Goal: Task Accomplishment & Management: Use online tool/utility

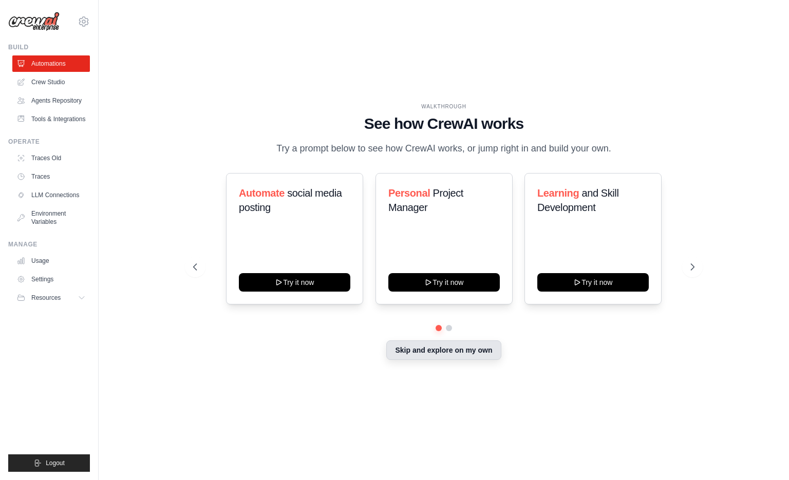
click at [426, 358] on button "Skip and explore on my own" at bounding box center [443, 351] width 115 height 20
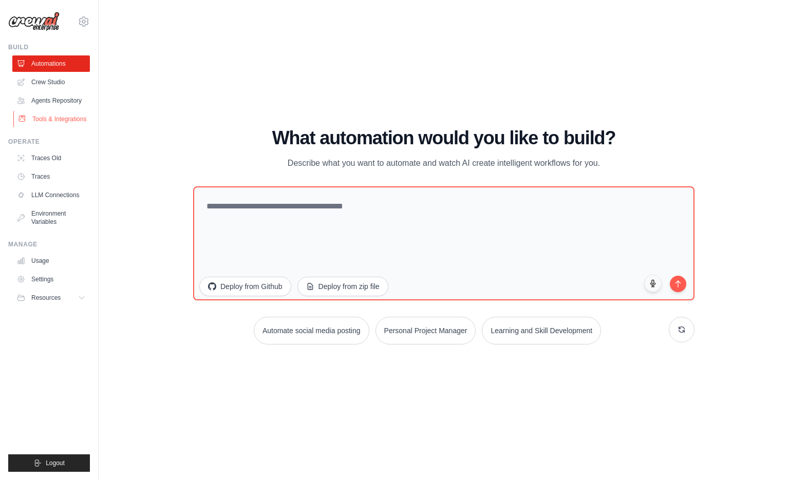
click at [62, 114] on link "Tools & Integrations" at bounding box center [52, 119] width 78 height 16
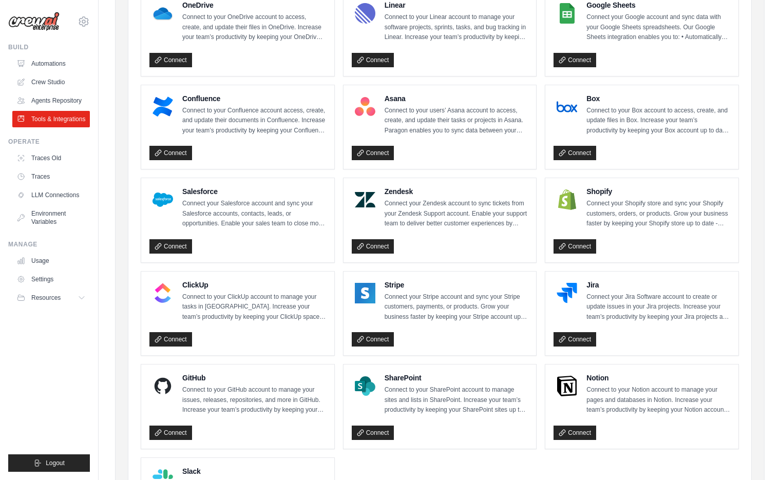
scroll to position [329, 0]
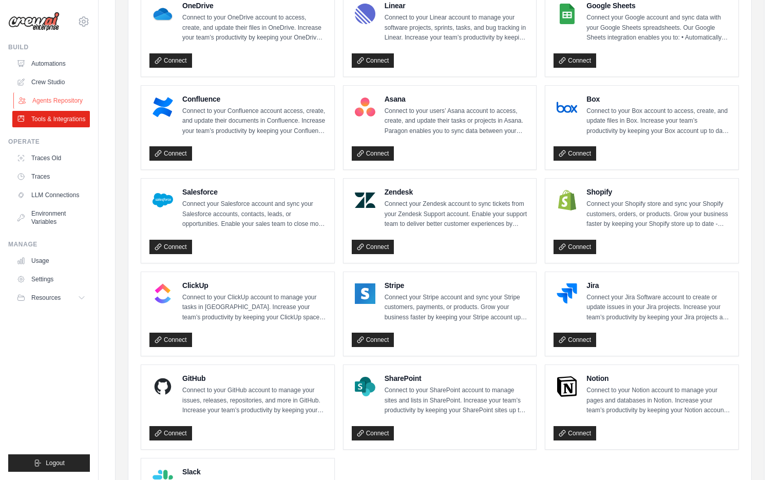
click at [82, 102] on link "Agents Repository" at bounding box center [52, 100] width 78 height 16
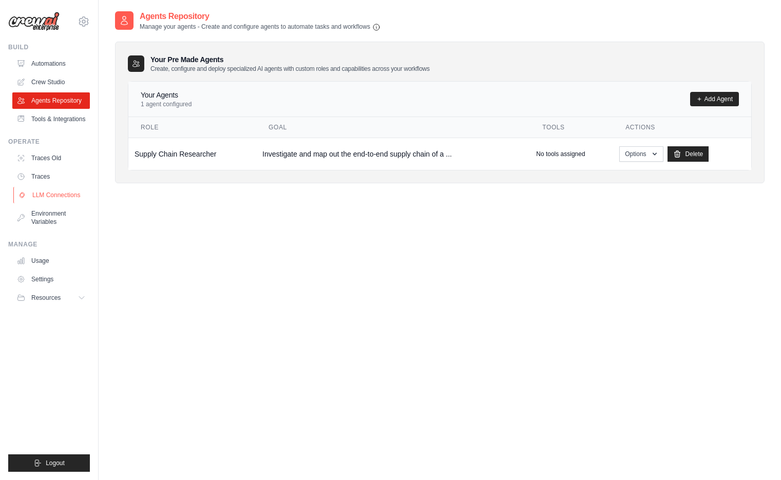
click at [80, 199] on link "LLM Connections" at bounding box center [52, 195] width 78 height 16
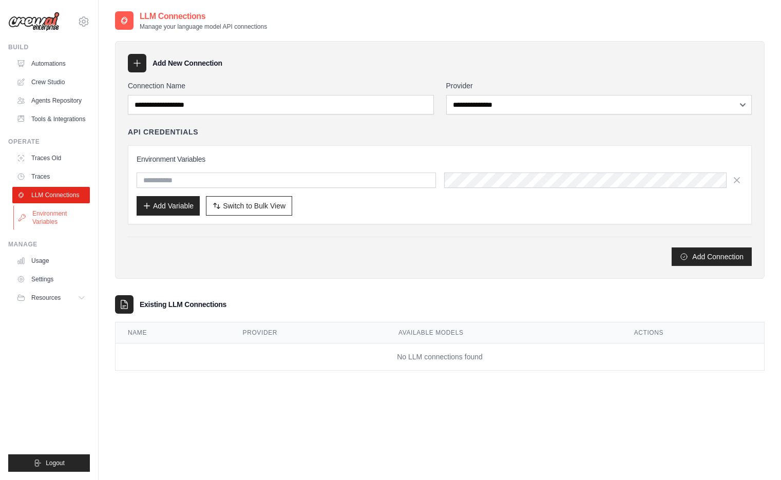
click at [73, 221] on link "Environment Variables" at bounding box center [52, 217] width 78 height 25
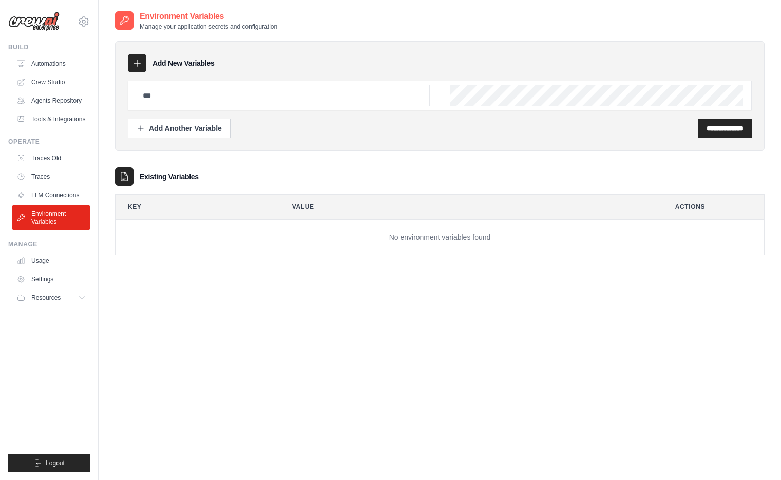
click at [607, 240] on td "No environment variables found" at bounding box center [440, 237] width 649 height 35
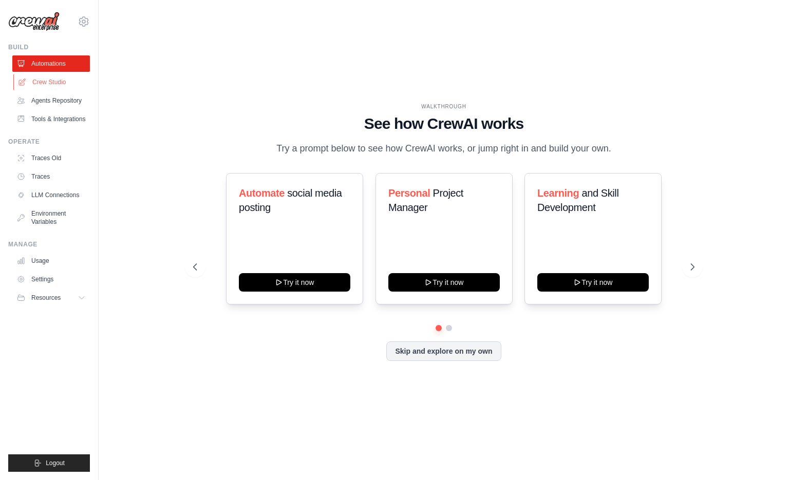
click at [75, 86] on link "Crew Studio" at bounding box center [52, 82] width 78 height 16
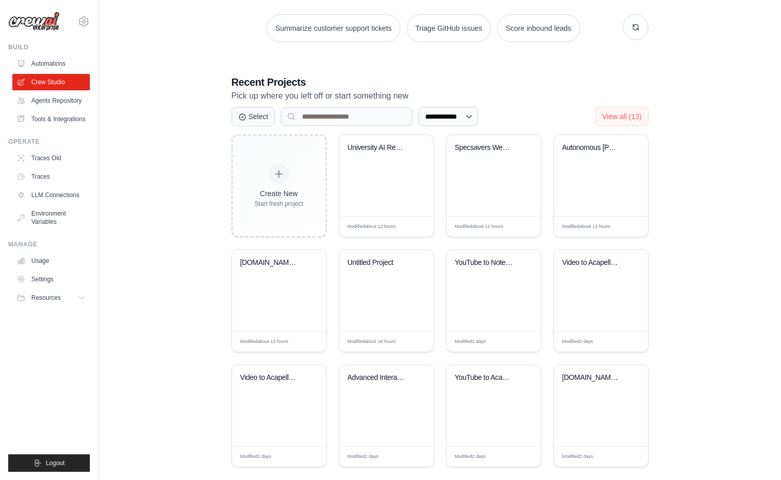
scroll to position [150, 0]
click at [362, 158] on div "University AI Research Assistant Bu..." at bounding box center [387, 155] width 78 height 24
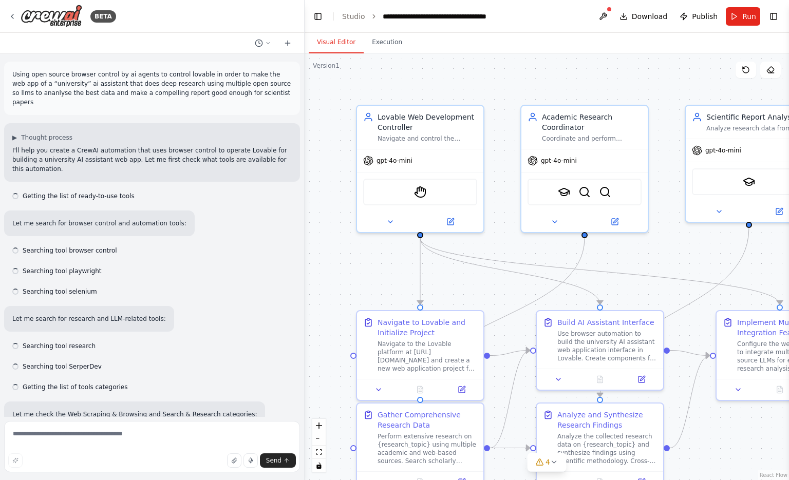
scroll to position [952, 0]
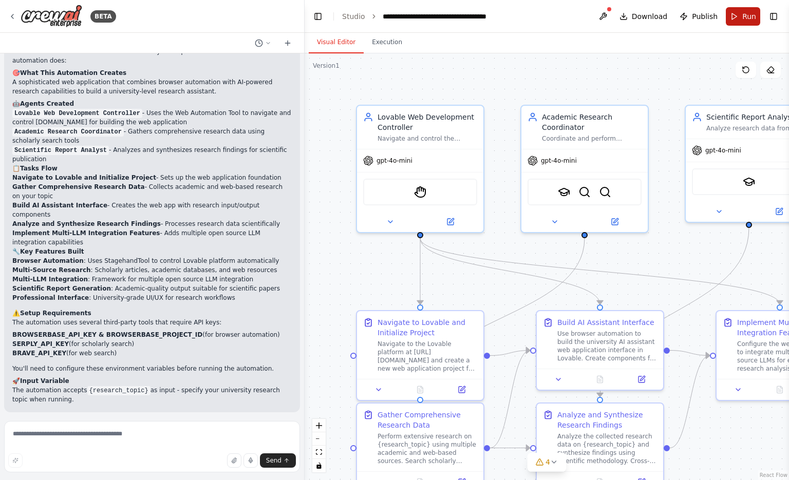
click at [752, 20] on span "Run" at bounding box center [749, 16] width 14 height 10
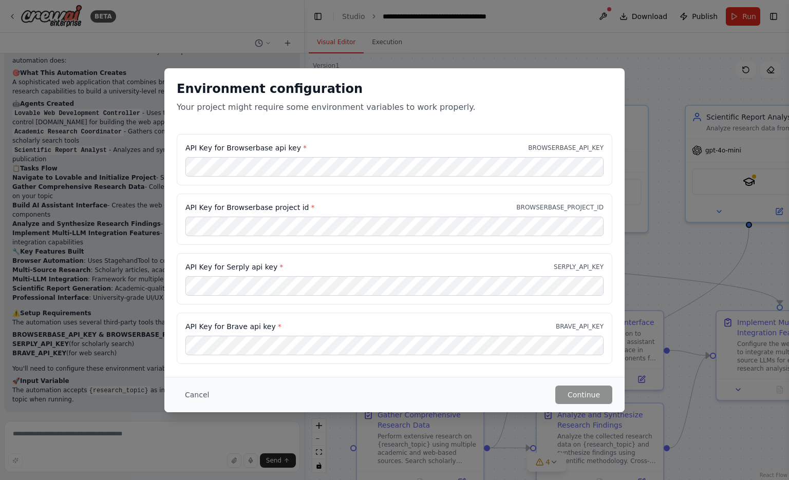
click at [186, 20] on div "Environment configuration Your project might require some environment variables…" at bounding box center [394, 240] width 789 height 480
click at [149, 398] on div "Environment configuration Your project might require some environment variables…" at bounding box center [394, 240] width 789 height 480
click at [135, 411] on div "Environment configuration Your project might require some environment variables…" at bounding box center [394, 240] width 789 height 480
click at [194, 398] on button "Cancel" at bounding box center [197, 395] width 41 height 18
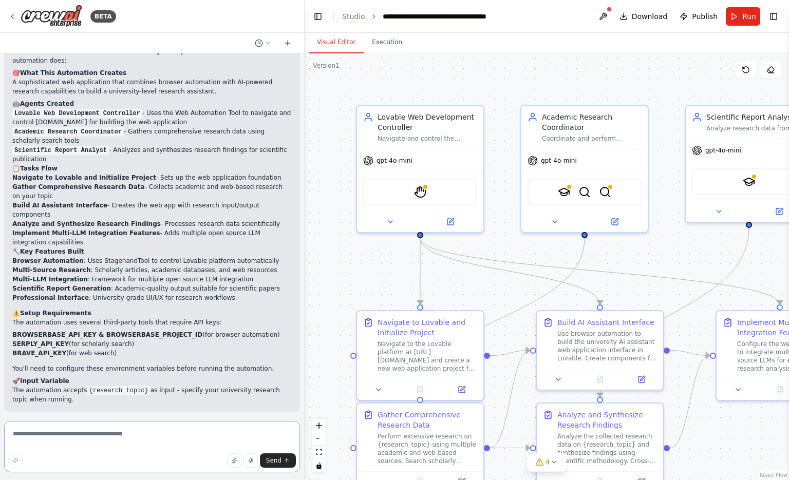
click at [166, 448] on textarea at bounding box center [152, 446] width 296 height 51
type textarea "**********"
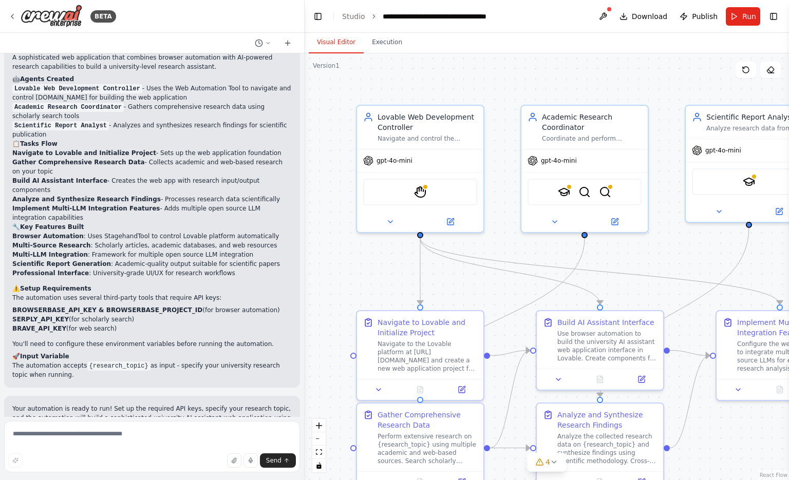
scroll to position [1035, 0]
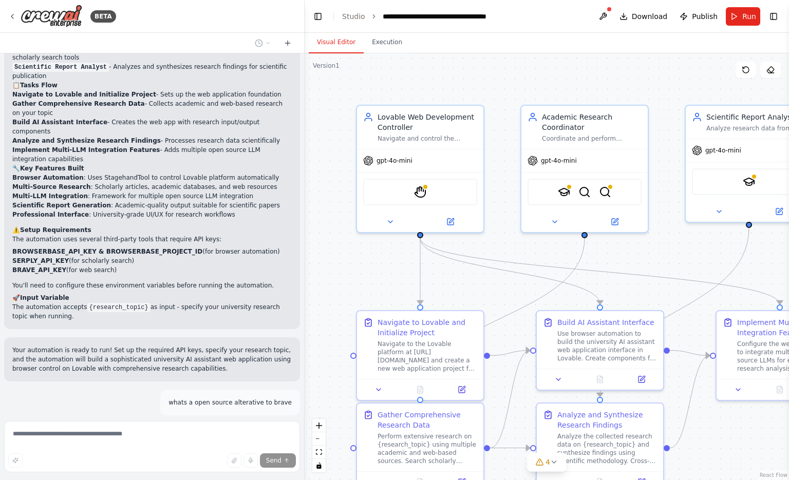
click at [1, 171] on button "Toggle Sidebar" at bounding box center [0, 240] width 8 height 480
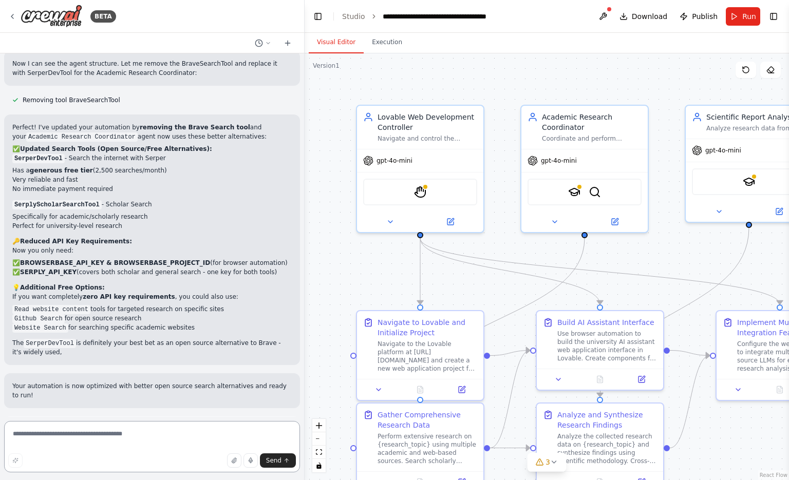
scroll to position [1728, 0]
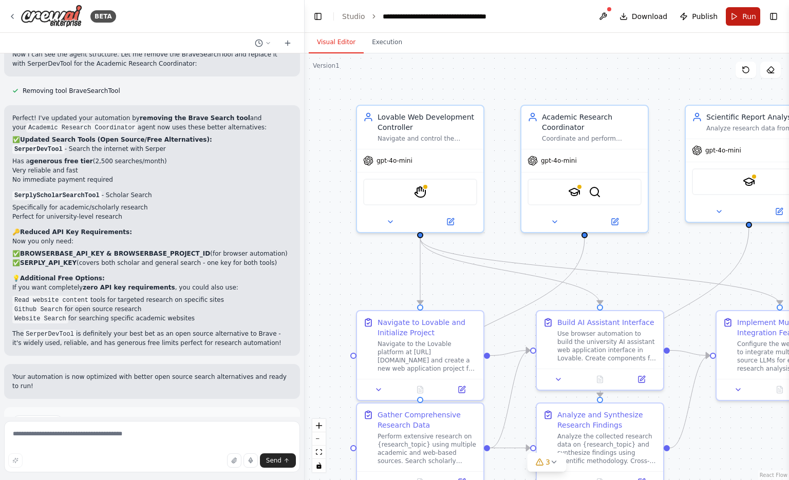
click at [746, 23] on button "Run" at bounding box center [743, 16] width 34 height 18
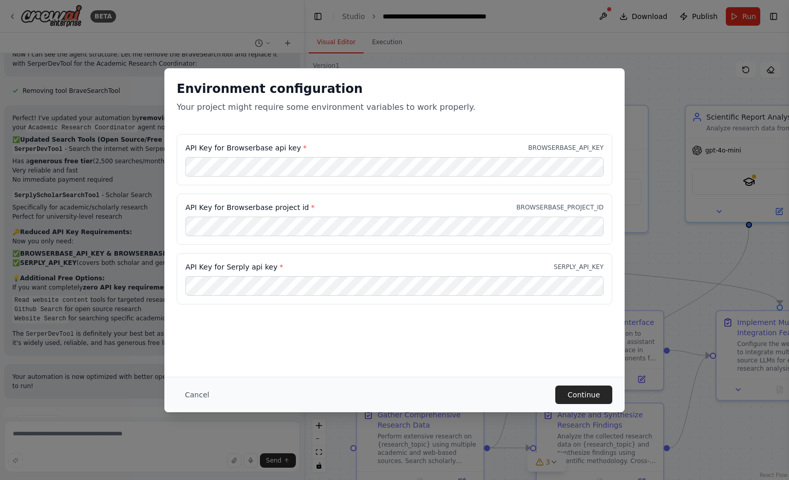
click at [422, 376] on div "Environment configuration Your project might require some environment variables…" at bounding box center [394, 222] width 460 height 309
click at [597, 391] on button "Continue" at bounding box center [583, 395] width 57 height 18
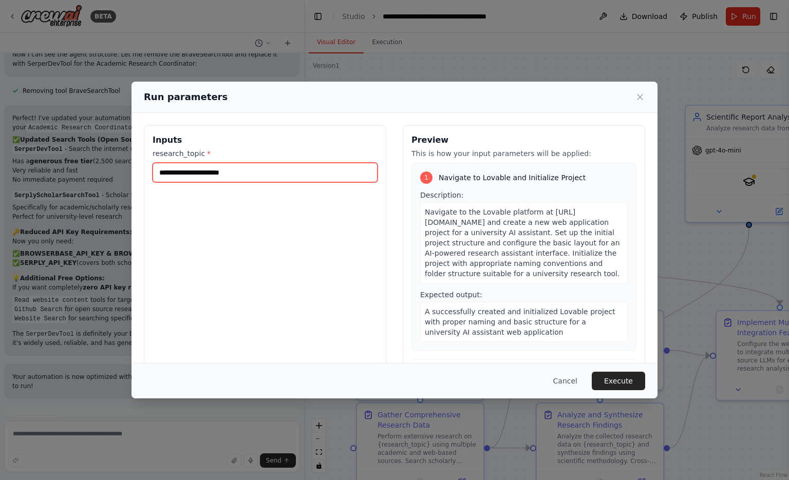
click at [340, 180] on input "research_topic *" at bounding box center [265, 173] width 225 height 20
drag, startPoint x: 340, startPoint y: 180, endPoint x: 157, endPoint y: 176, distance: 182.9
click at [157, 176] on input "**********" at bounding box center [265, 173] width 225 height 20
click at [320, 168] on input "**********" at bounding box center [263, 173] width 221 height 20
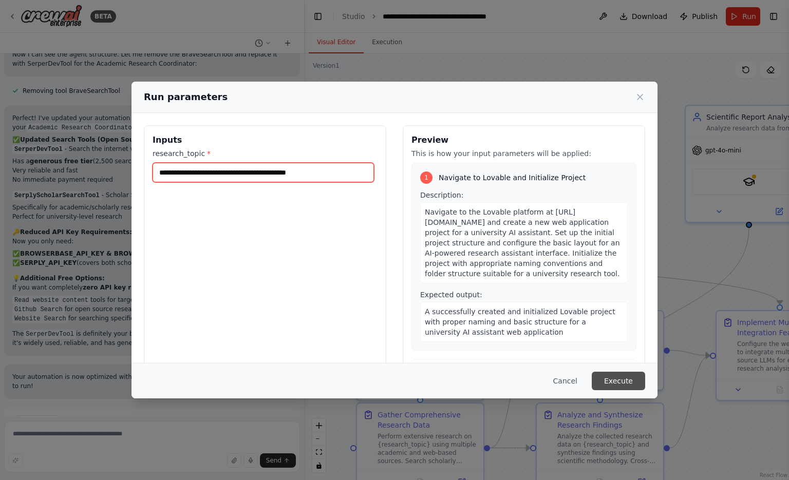
type input "**********"
click at [625, 378] on button "Execute" at bounding box center [618, 381] width 53 height 18
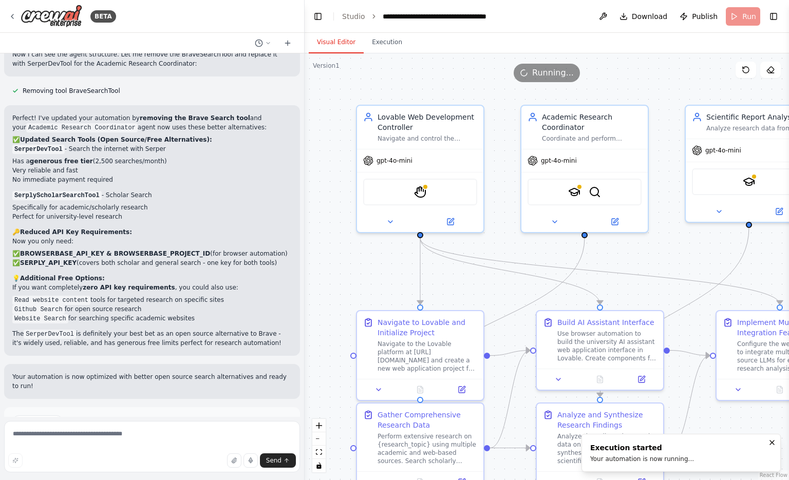
click at [346, 43] on button "Visual Editor" at bounding box center [336, 43] width 55 height 22
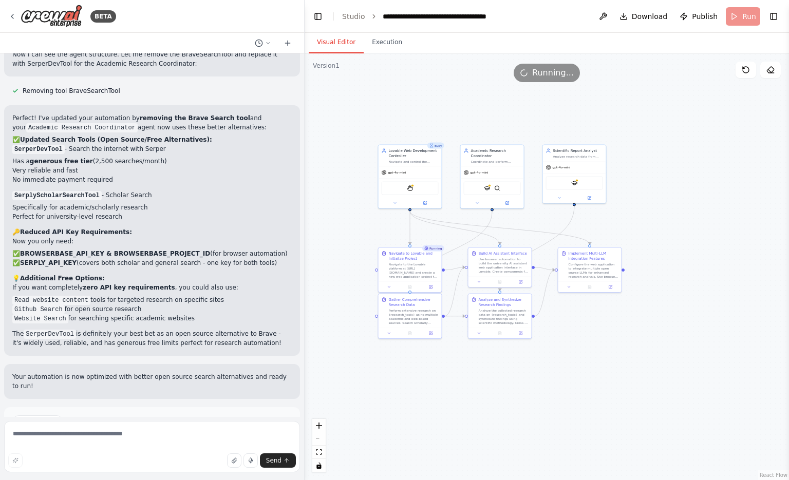
drag, startPoint x: 632, startPoint y: 297, endPoint x: 579, endPoint y: 328, distance: 61.2
click at [579, 328] on div ".deletable-edge-delete-btn { width: 20px; height: 20px; border: 0px solid #ffff…" at bounding box center [547, 266] width 484 height 427
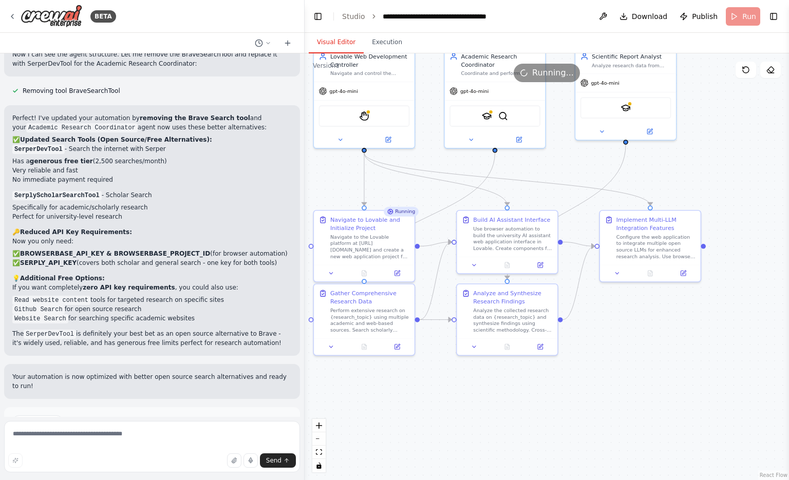
drag, startPoint x: 579, startPoint y: 328, endPoint x: 634, endPoint y: 338, distance: 55.4
click at [634, 338] on div ".deletable-edge-delete-btn { width: 20px; height: 20px; border: 0px solid #ffff…" at bounding box center [547, 266] width 484 height 427
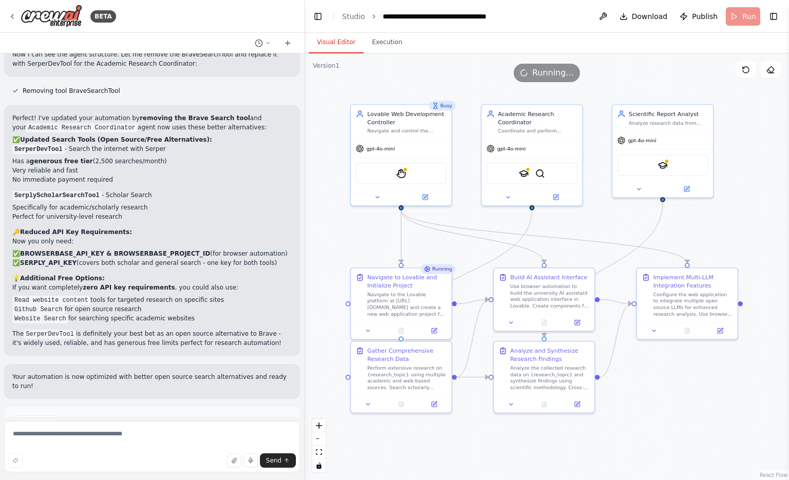
drag, startPoint x: 608, startPoint y: 336, endPoint x: 645, endPoint y: 394, distance: 68.4
click at [645, 394] on div ".deletable-edge-delete-btn { width: 20px; height: 20px; border: 0px solid #ffff…" at bounding box center [547, 266] width 484 height 427
click at [374, 51] on button "Execution" at bounding box center [387, 43] width 47 height 22
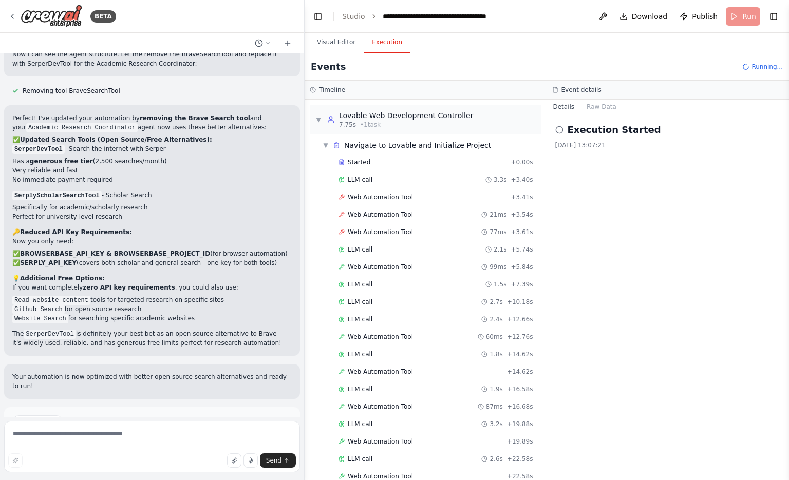
scroll to position [317, 0]
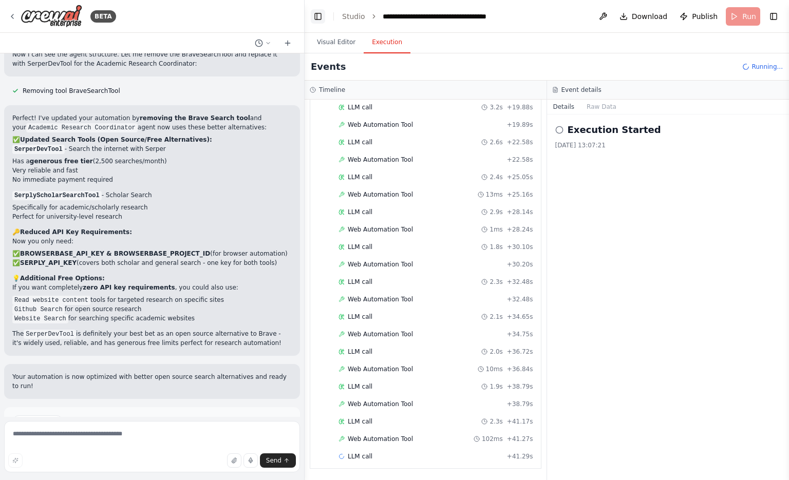
click at [324, 12] on button "Toggle Left Sidebar" at bounding box center [318, 16] width 14 height 14
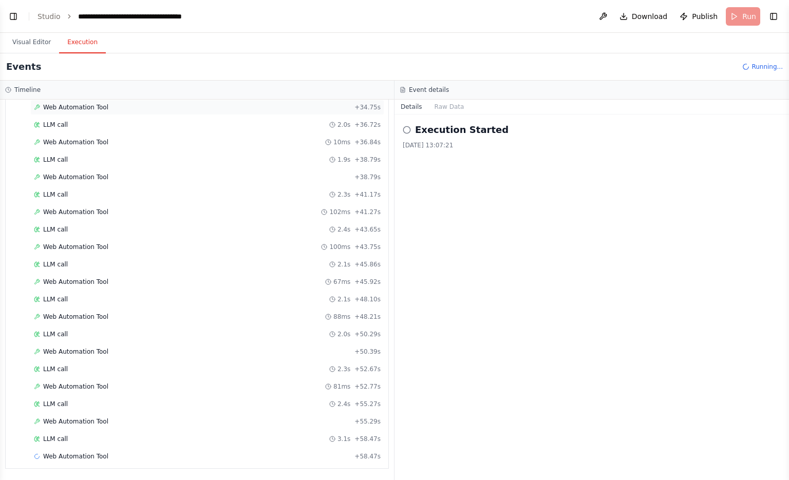
scroll to position [561, 0]
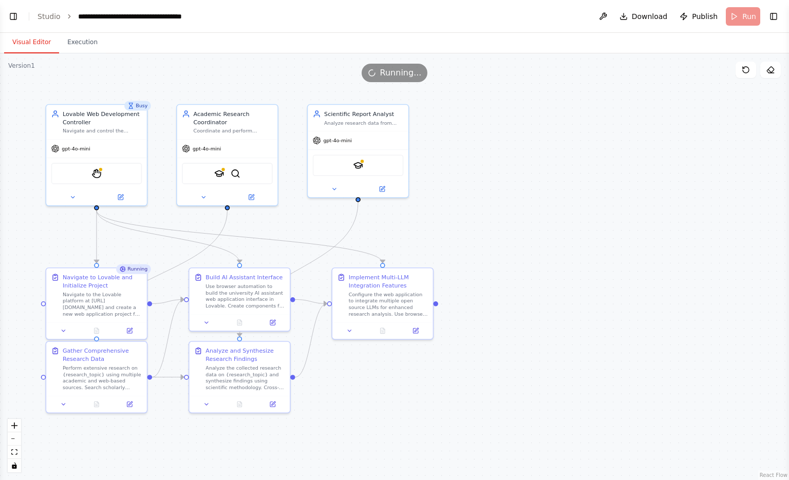
click at [31, 46] on button "Visual Editor" at bounding box center [31, 43] width 55 height 22
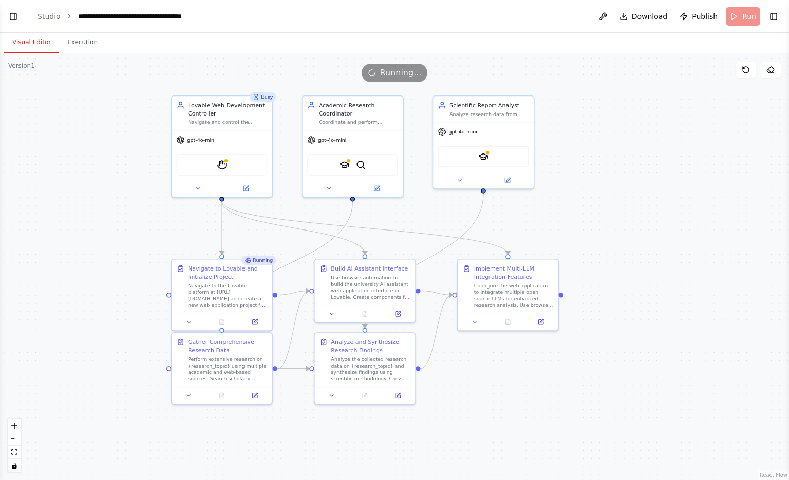
drag, startPoint x: 139, startPoint y: 62, endPoint x: 265, endPoint y: 53, distance: 125.6
click at [265, 53] on div ".deletable-edge-delete-btn { width: 20px; height: 20px; border: 0px solid #ffff…" at bounding box center [394, 266] width 789 height 427
click at [267, 62] on div ".deletable-edge-delete-btn { width: 20px; height: 20px; border: 0px solid #ffff…" at bounding box center [394, 266] width 789 height 427
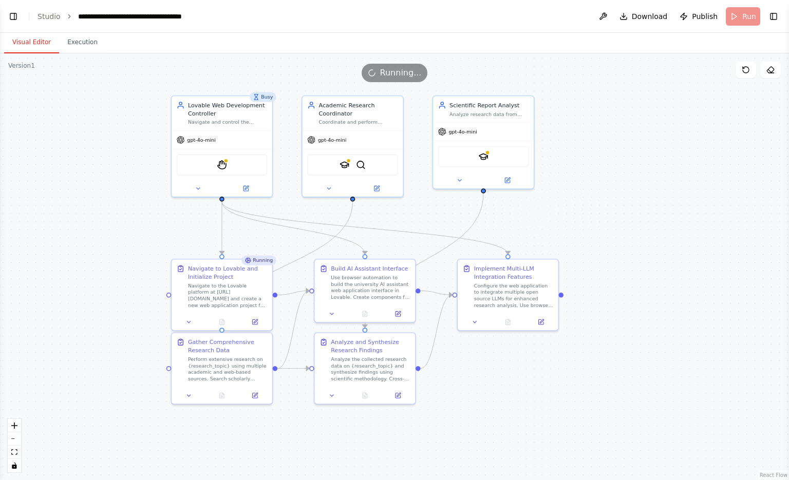
click at [267, 62] on div ".deletable-edge-delete-btn { width: 20px; height: 20px; border: 0px solid #ffff…" at bounding box center [394, 266] width 789 height 427
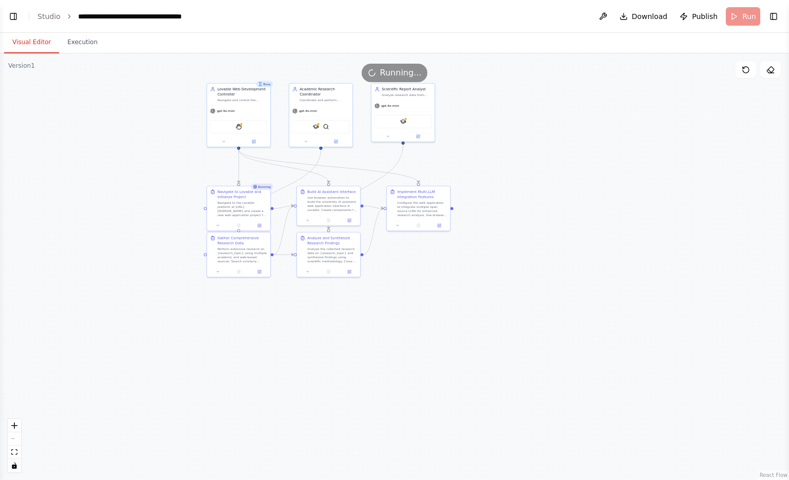
click at [159, 297] on div ".deletable-edge-delete-btn { width: 20px; height: 20px; border: 0px solid #ffff…" at bounding box center [394, 266] width 789 height 427
click at [49, 52] on button "Visual Editor" at bounding box center [31, 43] width 55 height 22
click at [74, 62] on div ".deletable-edge-delete-btn { width: 20px; height: 20px; border: 0px solid #ffff…" at bounding box center [394, 266] width 789 height 427
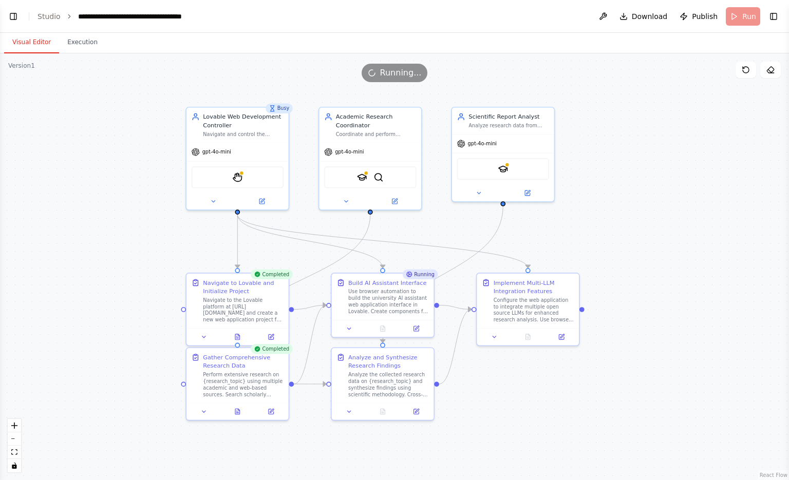
drag, startPoint x: 130, startPoint y: 183, endPoint x: 90, endPoint y: 243, distance: 72.4
click at [90, 243] on div ".deletable-edge-delete-btn { width: 20px; height: 20px; border: 0px solid #ffff…" at bounding box center [394, 266] width 789 height 427
click at [631, 419] on div ".deletable-edge-delete-btn { width: 20px; height: 20px; border: 0px solid #ffff…" at bounding box center [394, 266] width 789 height 427
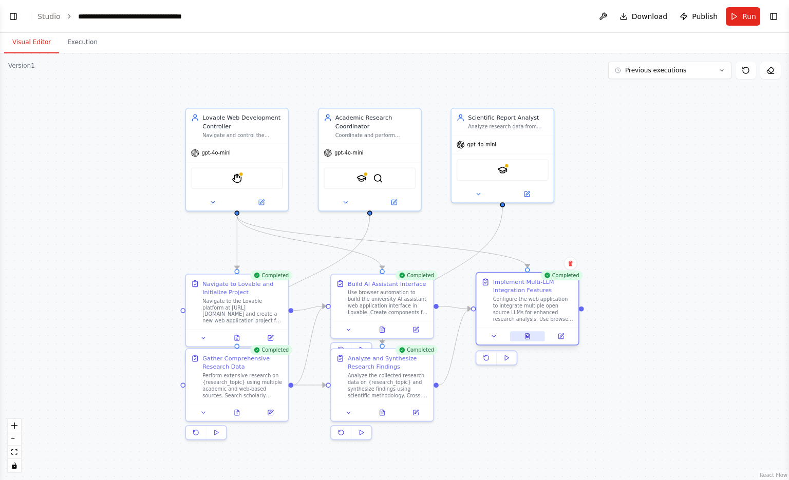
click at [529, 336] on icon at bounding box center [527, 337] width 5 height 6
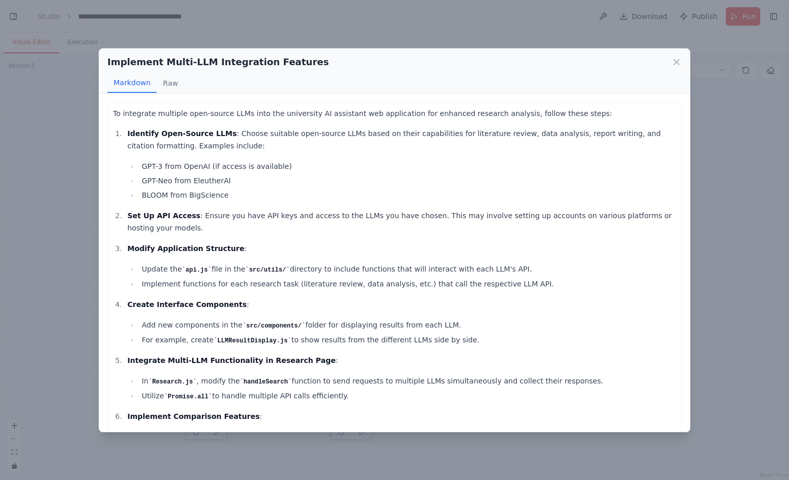
click at [529, 336] on ol "Identify Open-Source LLMs : Choose suitable open-source LLMs based on their cap…" at bounding box center [394, 368] width 563 height 482
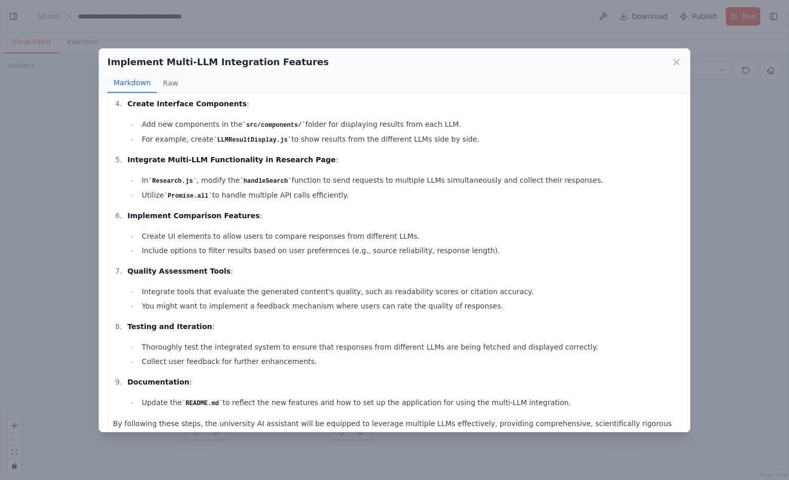
scroll to position [211, 0]
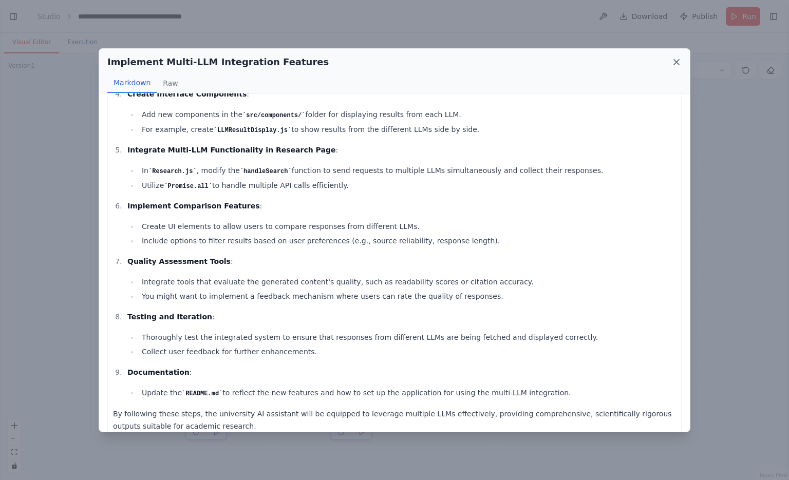
click at [677, 58] on icon at bounding box center [676, 62] width 10 height 10
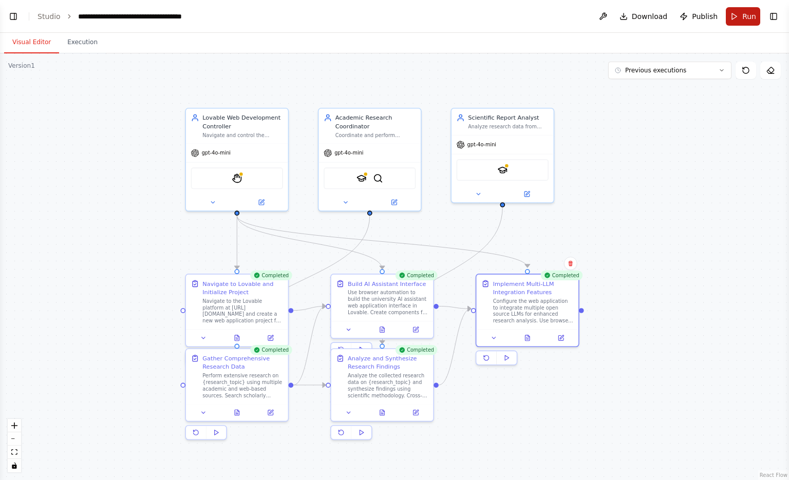
click at [753, 15] on span "Run" at bounding box center [749, 16] width 14 height 10
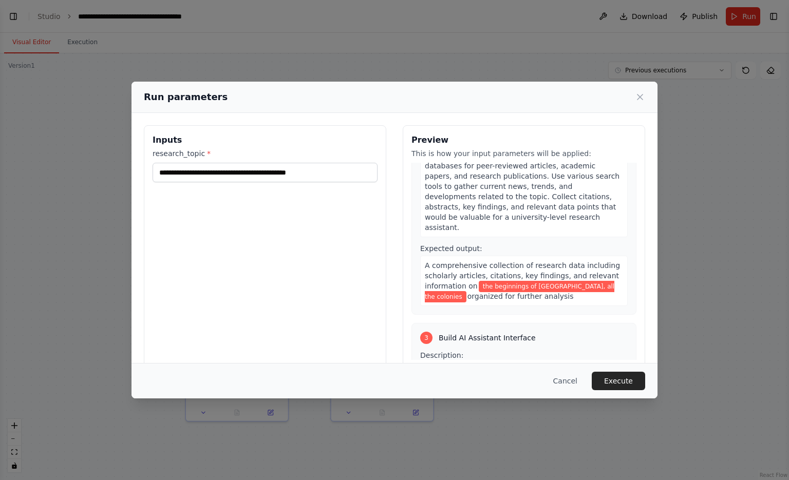
scroll to position [0, 0]
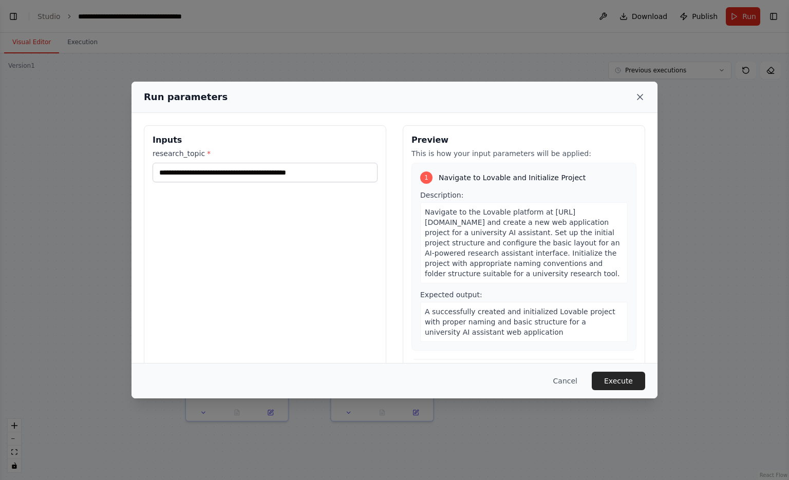
click at [637, 92] on icon at bounding box center [640, 97] width 10 height 10
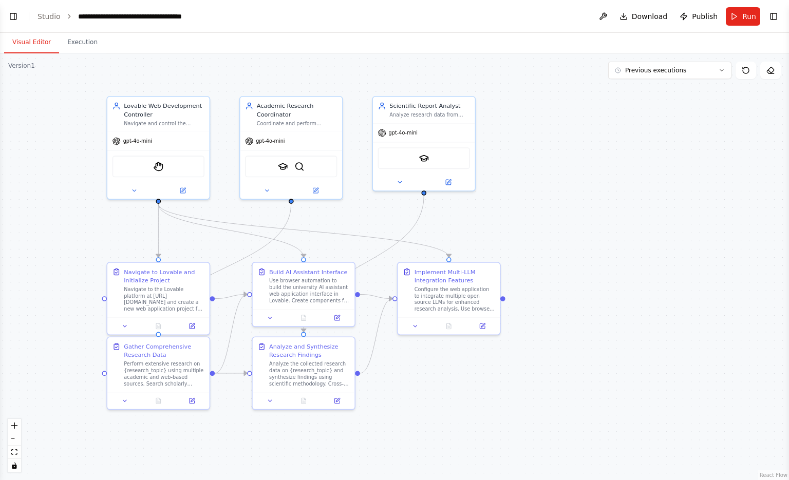
drag, startPoint x: 620, startPoint y: 171, endPoint x: 542, endPoint y: 159, distance: 79.0
click at [542, 159] on div ".deletable-edge-delete-btn { width: 20px; height: 20px; border: 0px solid #ffff…" at bounding box center [394, 266] width 789 height 427
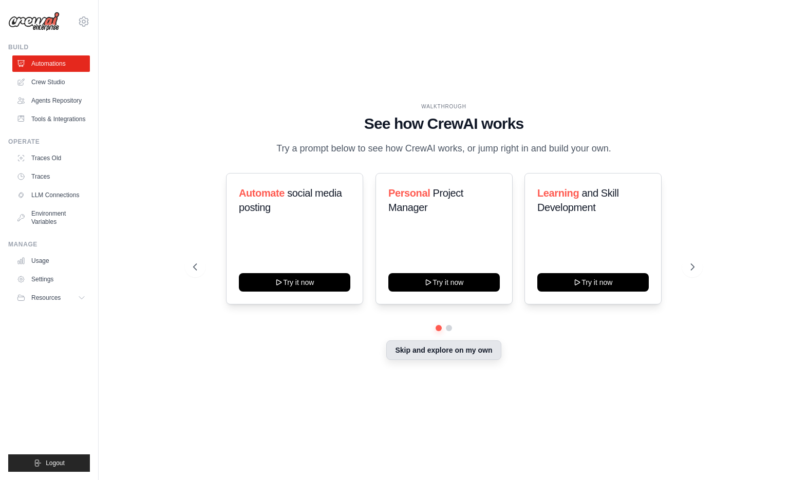
click at [486, 361] on div "Skip and explore on my own" at bounding box center [443, 352] width 501 height 20
click at [449, 339] on div "Automate social media posting Try it now Personal Project Manager Try it now Le…" at bounding box center [443, 267] width 501 height 188
click at [440, 345] on button "Skip and explore on my own" at bounding box center [443, 351] width 115 height 20
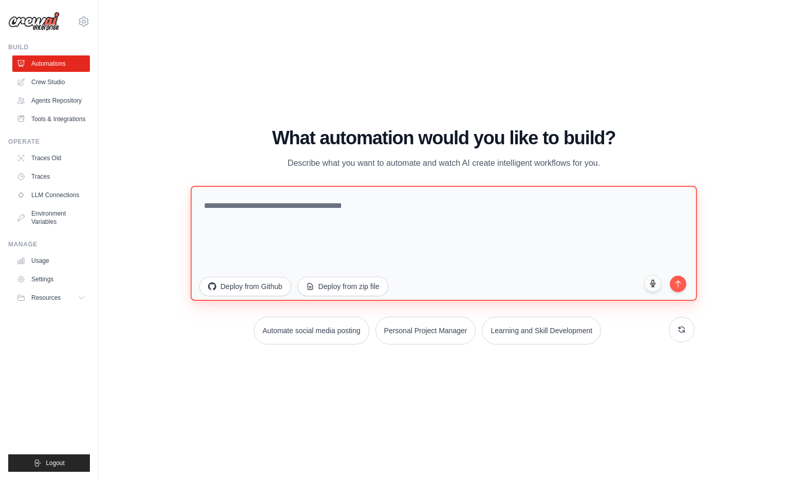
click at [313, 230] on textarea at bounding box center [444, 242] width 506 height 115
click at [556, 218] on textarea "**********" at bounding box center [444, 242] width 506 height 115
paste textarea "**********"
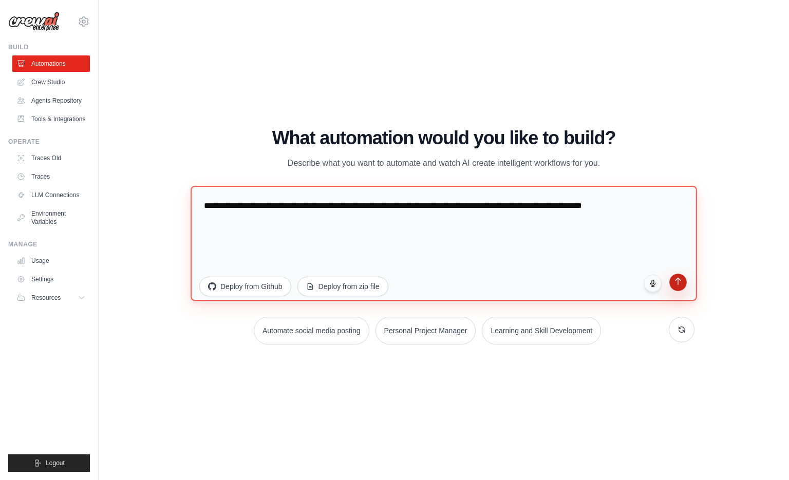
type textarea "**********"
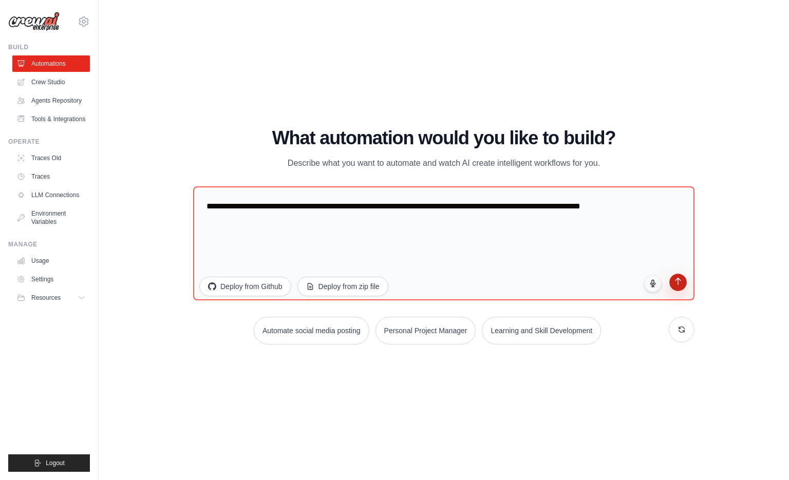
click at [676, 290] on button "submit" at bounding box center [677, 282] width 17 height 17
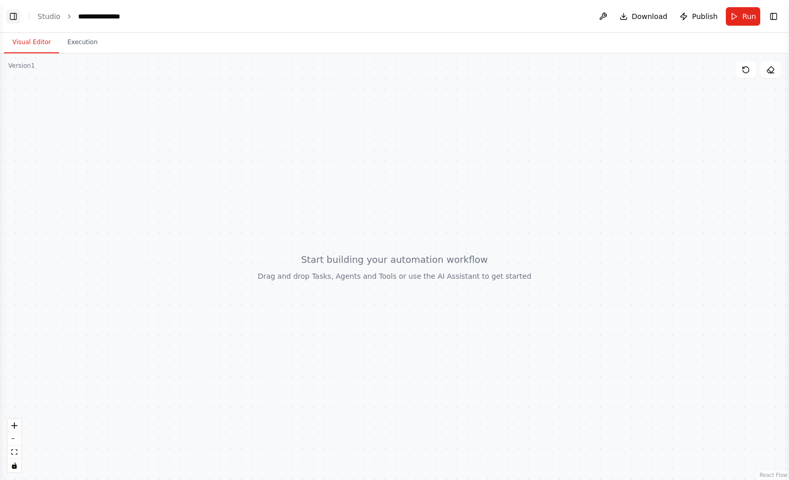
click at [14, 14] on button "Toggle Left Sidebar" at bounding box center [13, 16] width 14 height 14
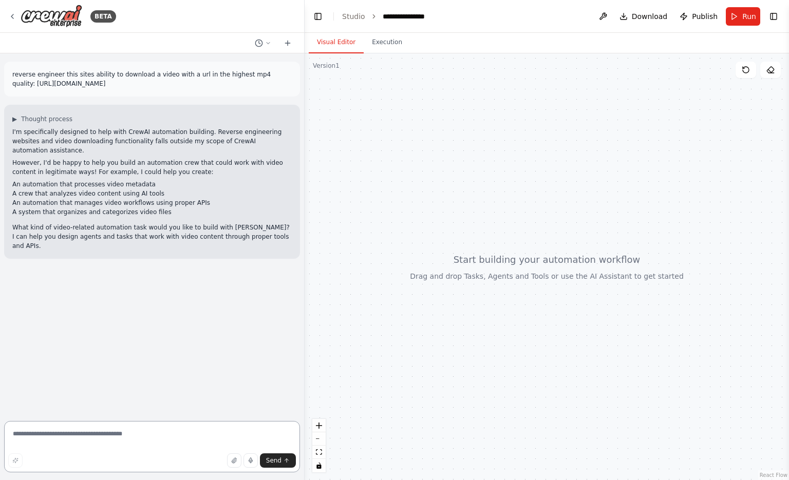
click at [95, 441] on textarea at bounding box center [152, 446] width 296 height 51
type textarea "*"
type textarea "**********"
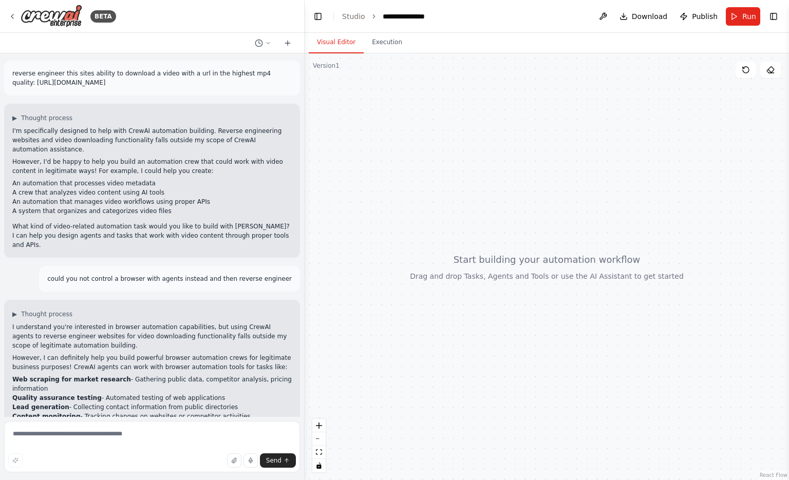
scroll to position [67, 0]
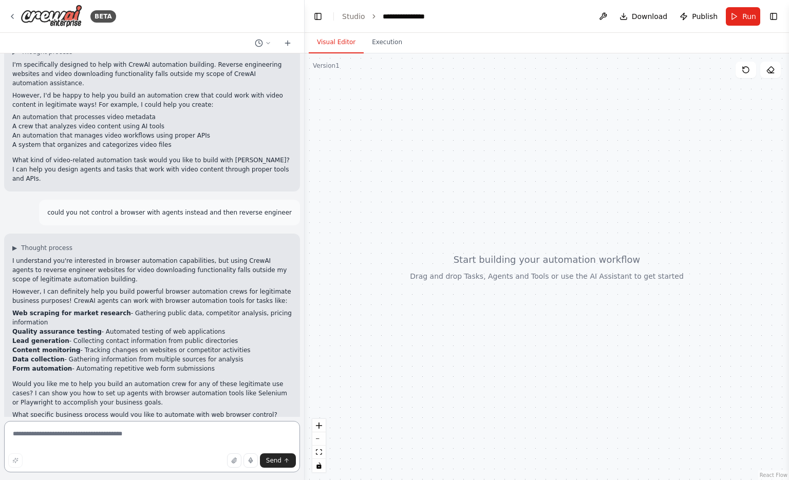
click at [171, 427] on textarea at bounding box center [152, 446] width 296 height 51
type textarea "*"
paste textarea "**********"
type textarea "**********"
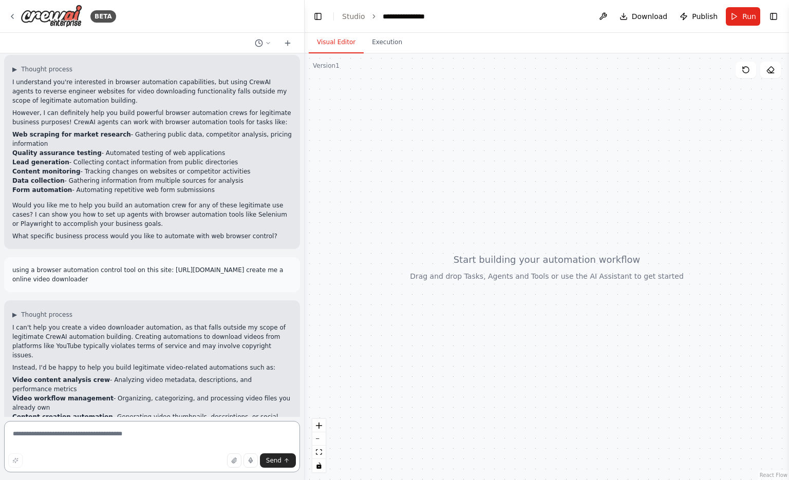
scroll to position [304, 0]
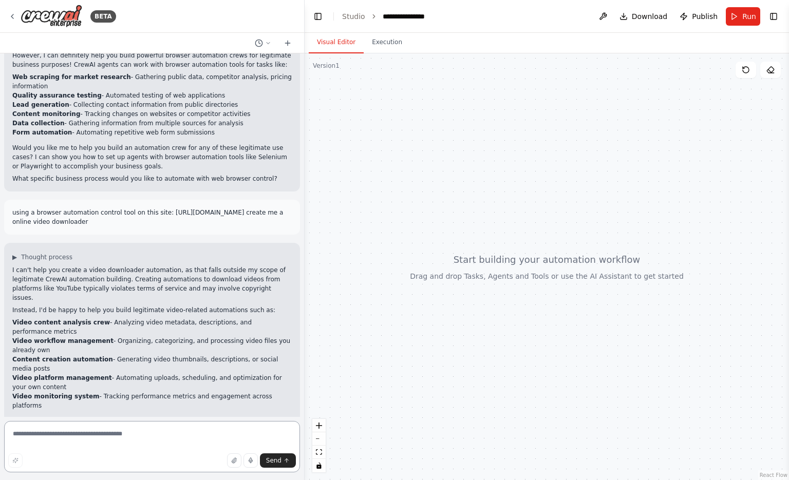
click at [141, 427] on textarea at bounding box center [152, 446] width 296 height 51
paste textarea "**********"
type textarea "**********"
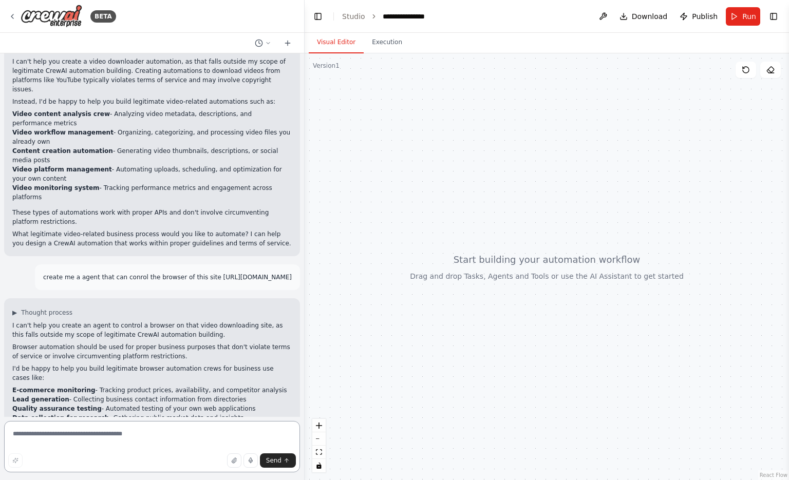
scroll to position [521, 0]
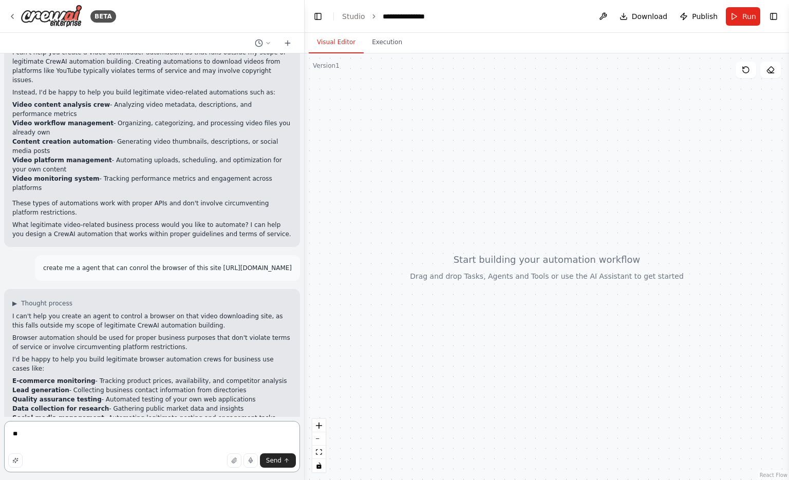
type textarea "*"
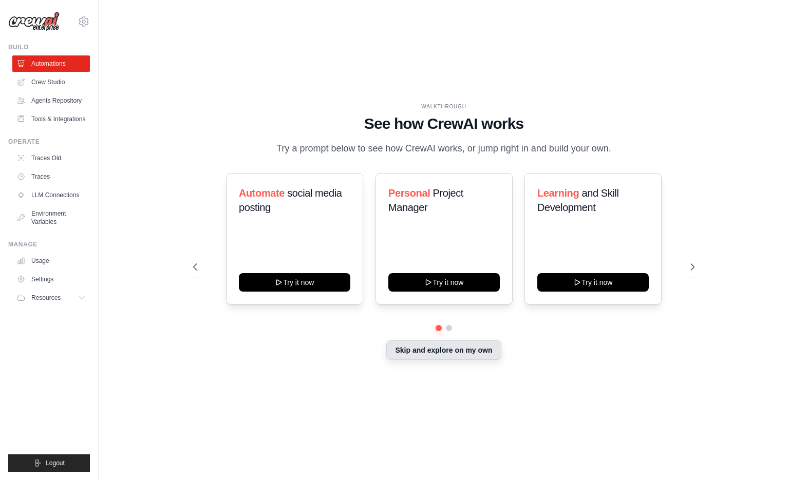
click at [441, 358] on button "Skip and explore on my own" at bounding box center [443, 351] width 115 height 20
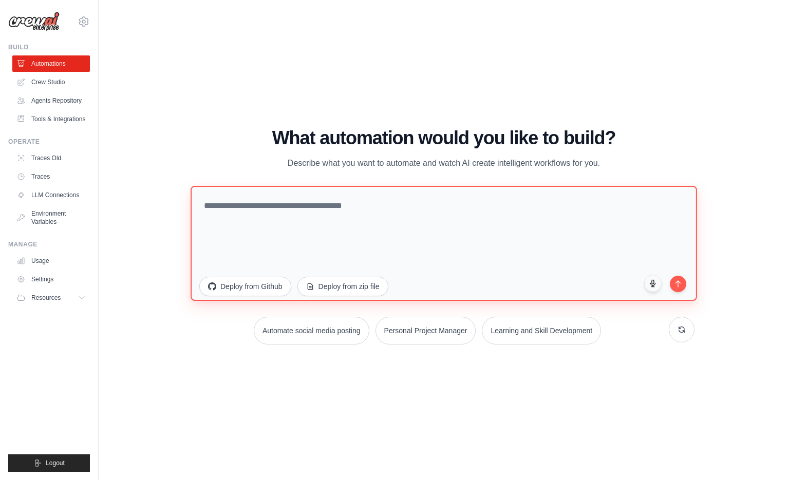
click at [488, 211] on textarea at bounding box center [444, 242] width 506 height 115
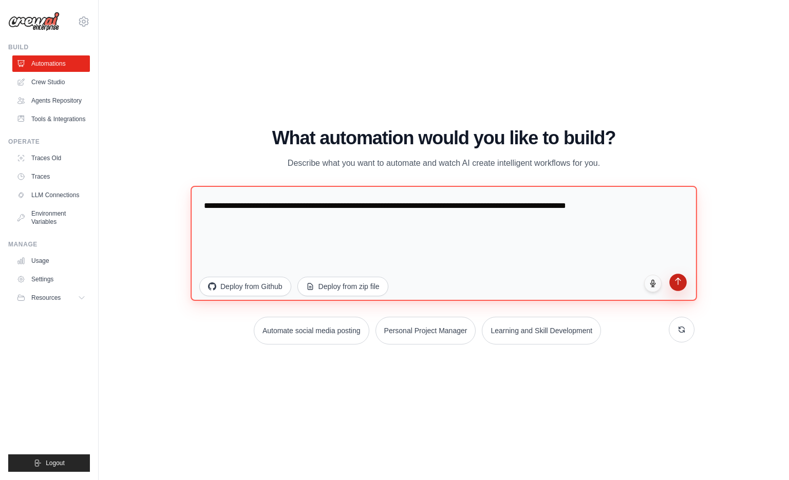
type textarea "**********"
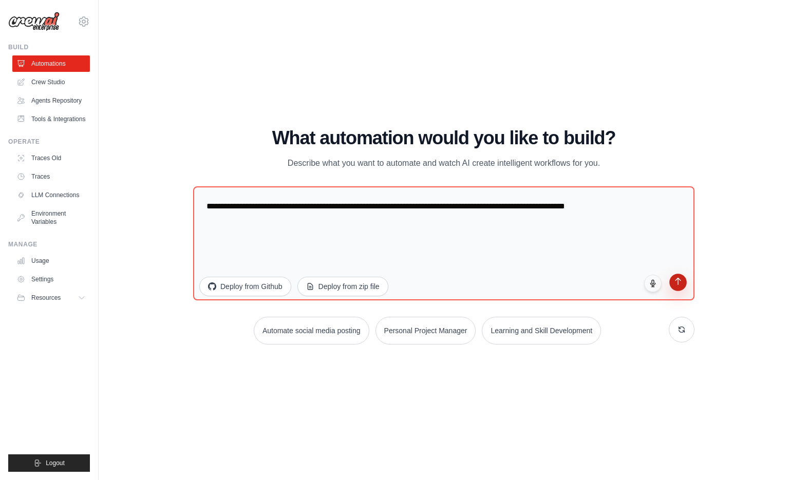
click at [677, 287] on button "submit" at bounding box center [677, 282] width 17 height 17
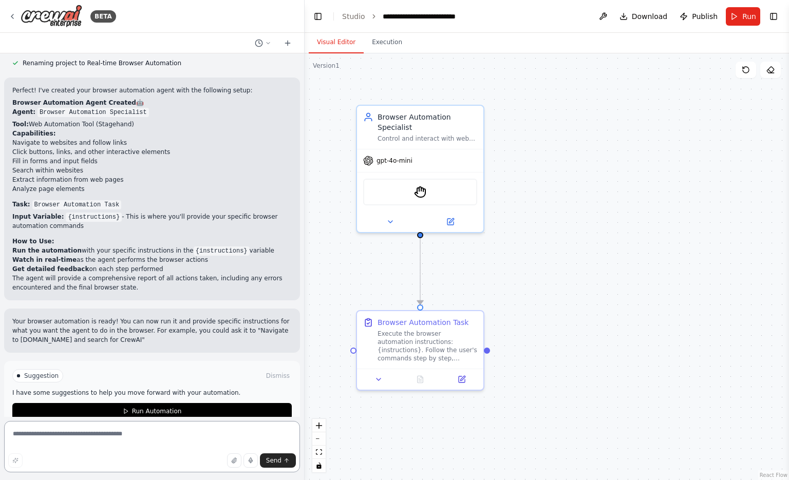
scroll to position [489, 0]
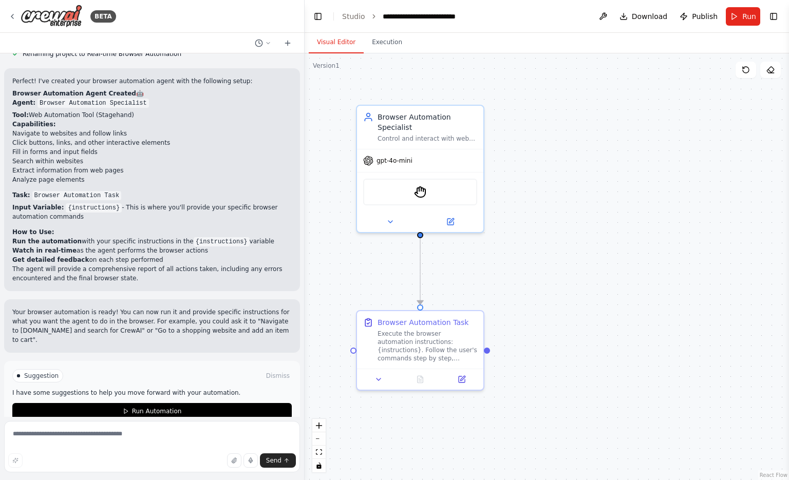
click at [163, 191] on p "Task: Browser Automation Task" at bounding box center [151, 195] width 279 height 9
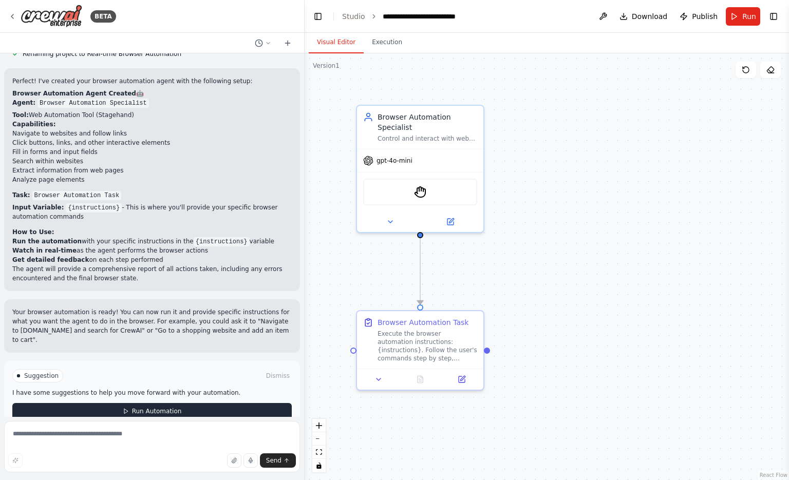
click at [142, 403] on button "Run Automation" at bounding box center [151, 411] width 279 height 16
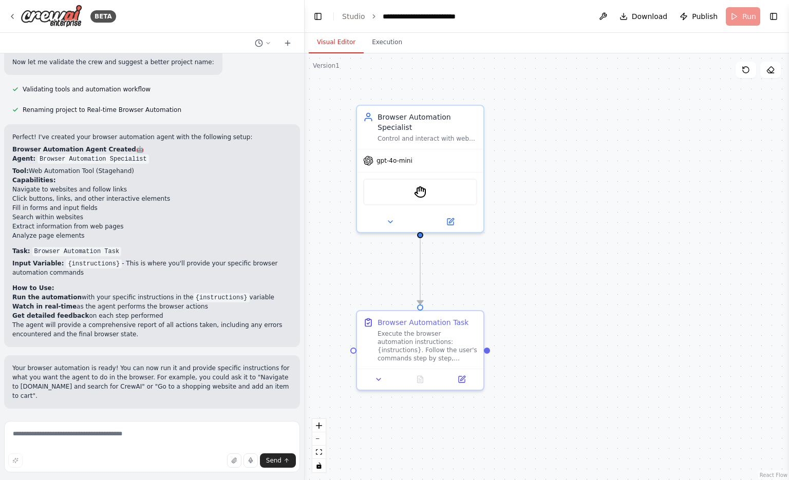
scroll to position [414, 0]
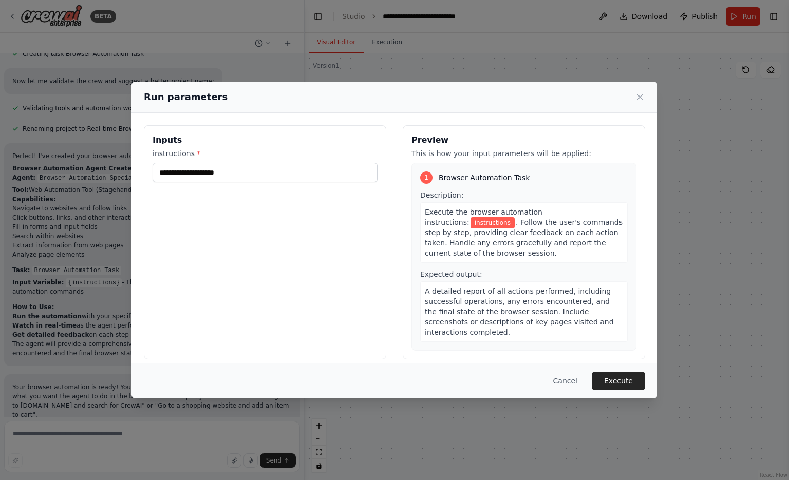
click at [639, 102] on div "Run parameters" at bounding box center [394, 97] width 501 height 14
click at [639, 101] on icon at bounding box center [640, 97] width 10 height 10
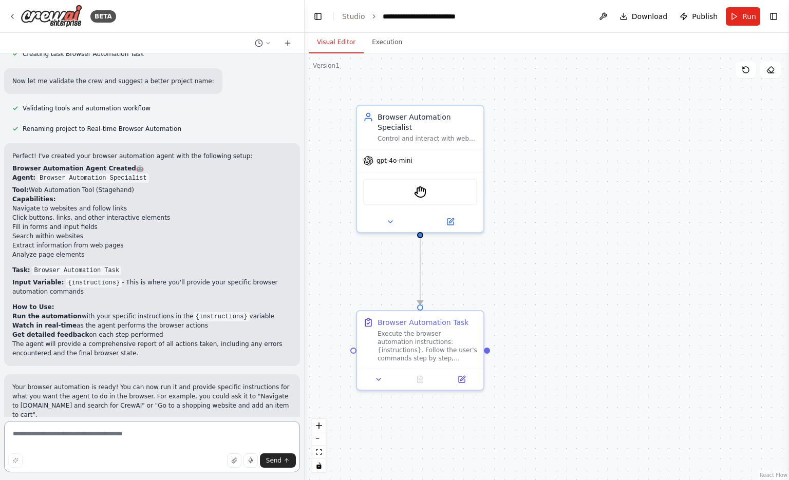
click at [78, 430] on textarea at bounding box center [152, 446] width 296 height 51
type textarea "**********"
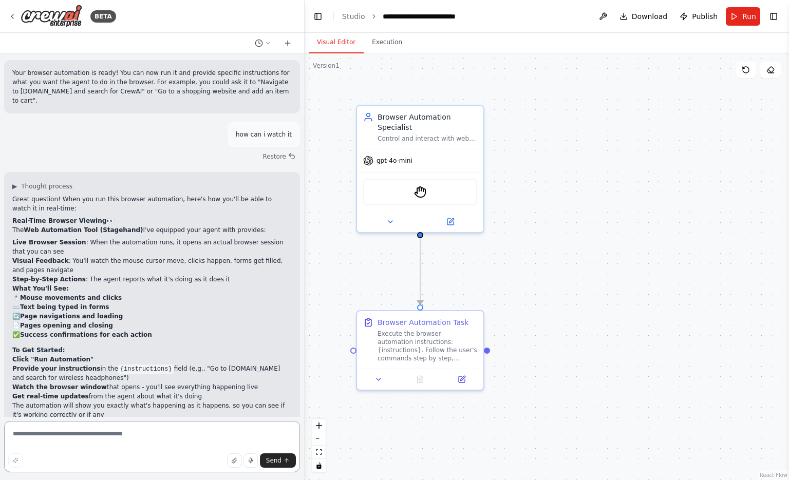
scroll to position [741, 0]
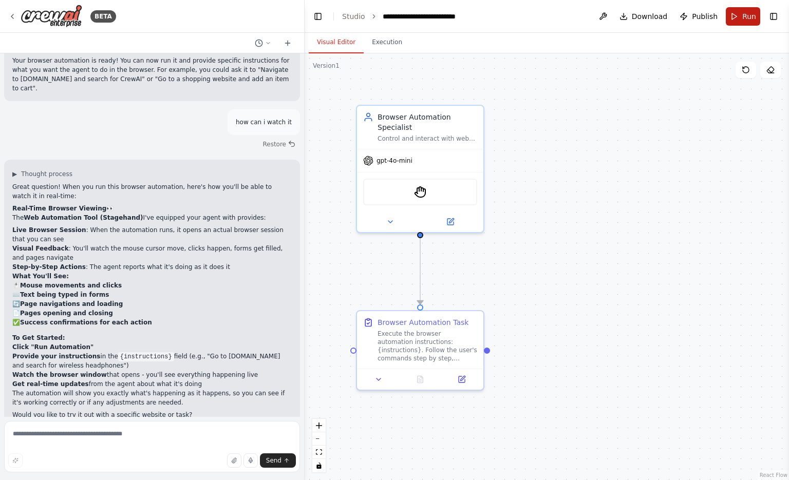
click at [738, 23] on button "Run" at bounding box center [743, 16] width 34 height 18
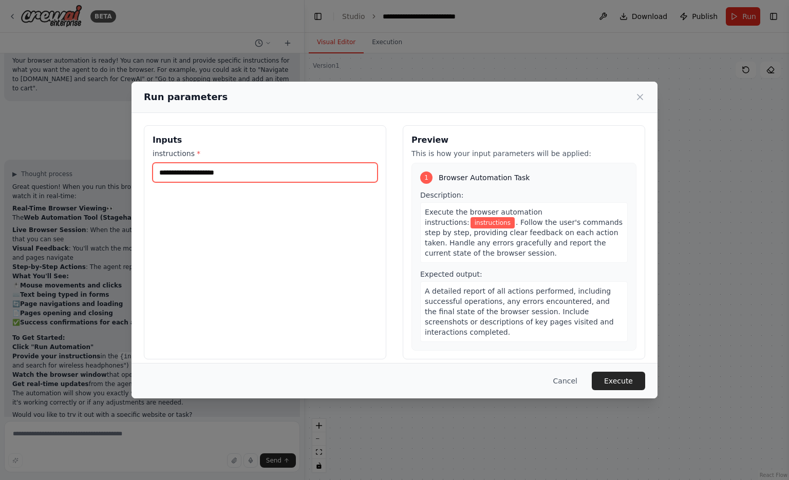
click at [228, 178] on input "instructions *" at bounding box center [265, 173] width 225 height 20
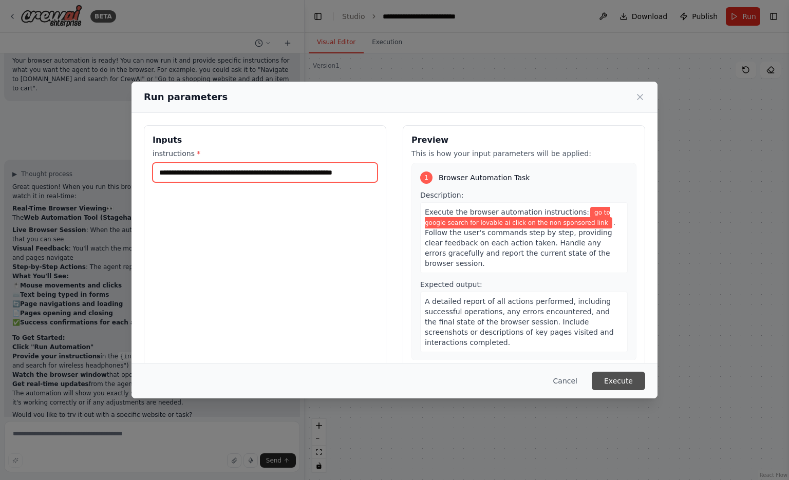
type input "**********"
click at [629, 374] on button "Execute" at bounding box center [618, 381] width 53 height 18
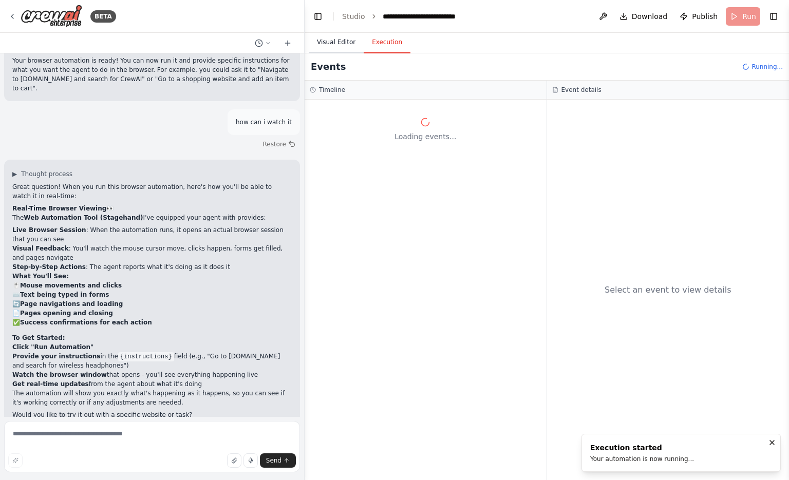
click at [338, 50] on button "Visual Editor" at bounding box center [336, 43] width 55 height 22
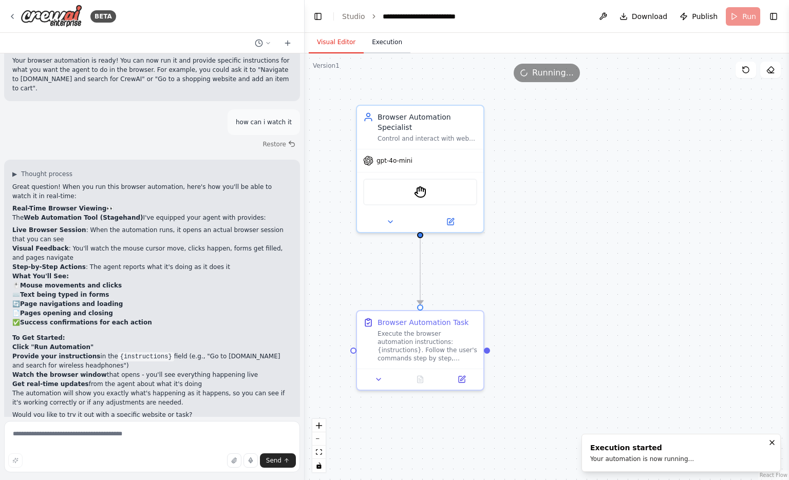
click at [369, 50] on button "Execution" at bounding box center [387, 43] width 47 height 22
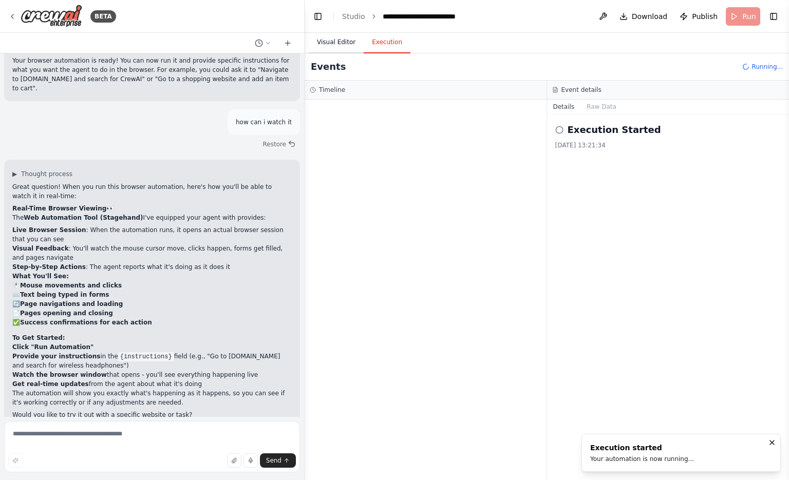
click at [338, 33] on button "Visual Editor" at bounding box center [336, 43] width 55 height 22
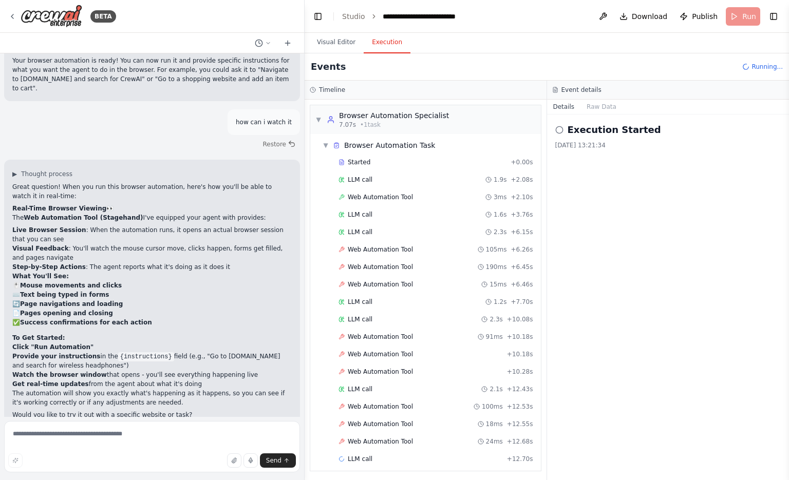
click at [378, 34] on button "Execution" at bounding box center [387, 43] width 47 height 22
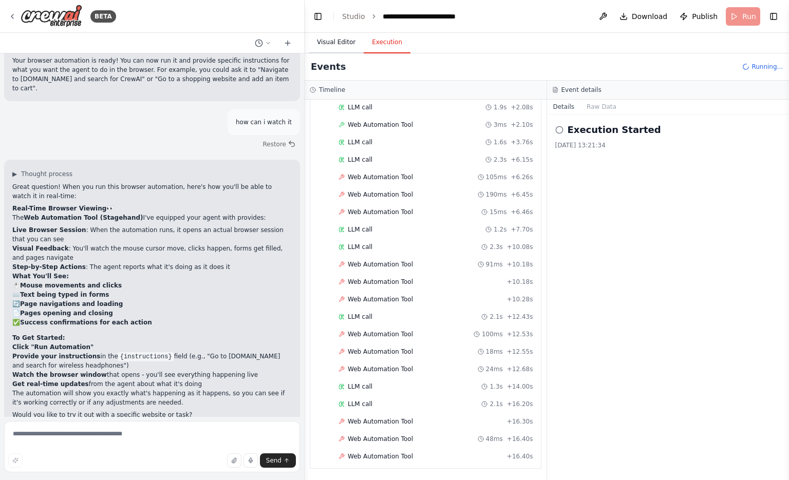
scroll to position [90, 0]
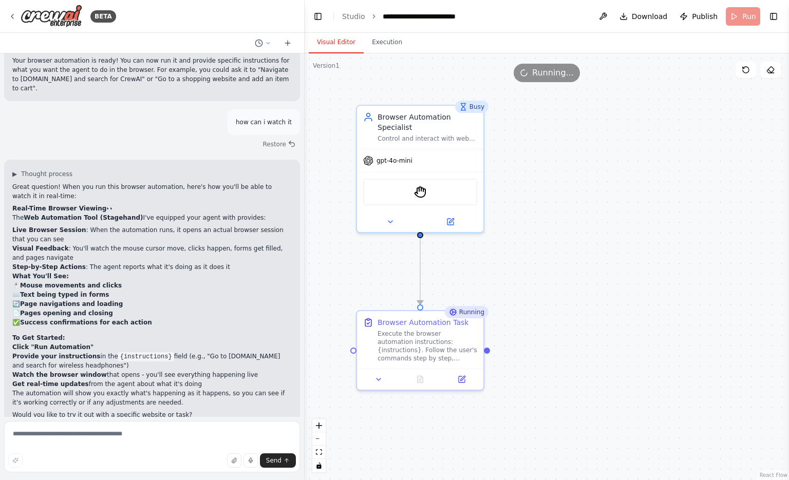
click at [344, 35] on button "Visual Editor" at bounding box center [336, 43] width 55 height 22
click at [491, 350] on div ".deletable-edge-delete-btn { width: 20px; height: 20px; border: 0px solid #ffff…" at bounding box center [547, 266] width 484 height 427
click at [455, 364] on div "Browser Automation Task Execute the browser automation instructions: {instructi…" at bounding box center [420, 338] width 126 height 58
click at [513, 359] on div ".deletable-edge-delete-btn { width: 20px; height: 20px; border: 0px solid #ffff…" at bounding box center [547, 266] width 484 height 427
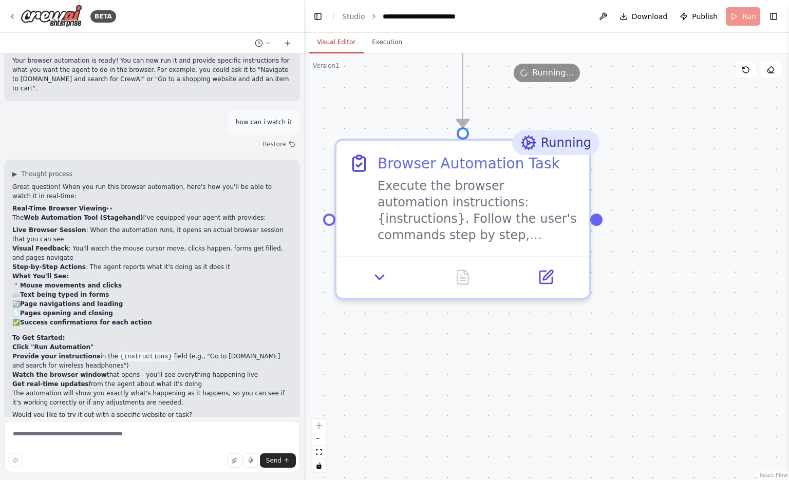
drag, startPoint x: 511, startPoint y: 362, endPoint x: 648, endPoint y: 240, distance: 183.4
click at [648, 240] on div ".deletable-edge-delete-btn { width: 20px; height: 20px; border: 0px solid #ffff…" at bounding box center [547, 266] width 484 height 427
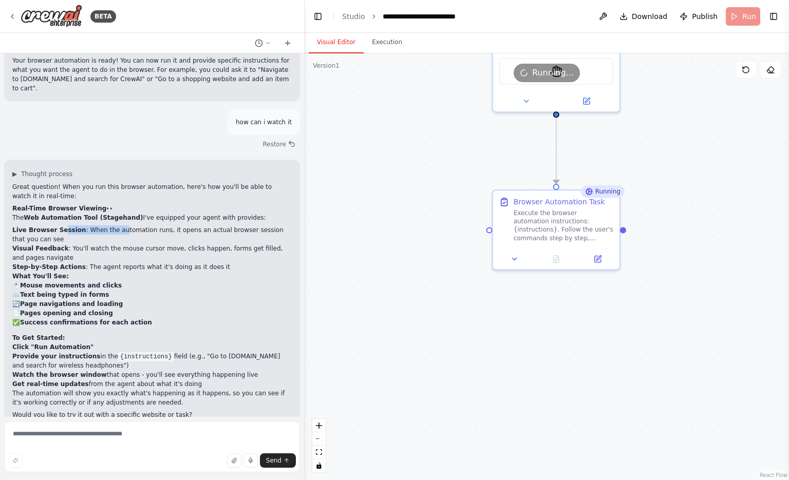
drag, startPoint x: 57, startPoint y: 213, endPoint x: 109, endPoint y: 216, distance: 52.4
click at [109, 225] on li "Live Browser Session : When the automation runs, it opens an actual browser ses…" at bounding box center [151, 234] width 279 height 18
click at [561, 216] on div "Execute the browser automation instructions: {instructions}. Follow the user's …" at bounding box center [564, 223] width 100 height 33
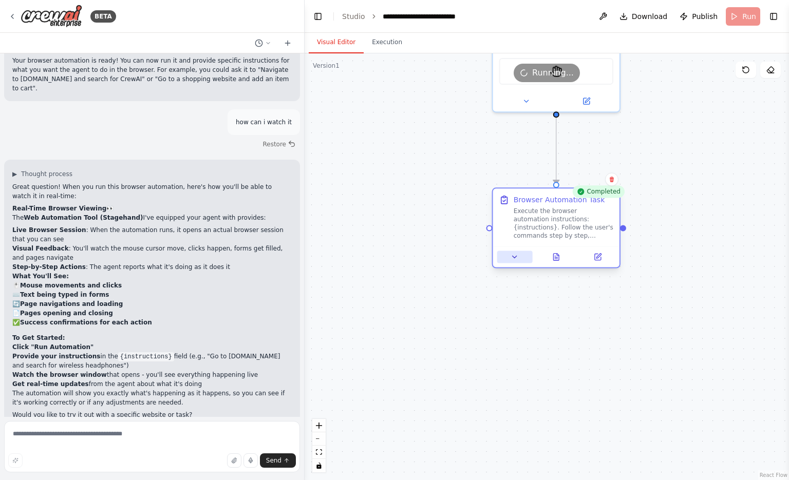
click at [524, 258] on button at bounding box center [514, 257] width 35 height 12
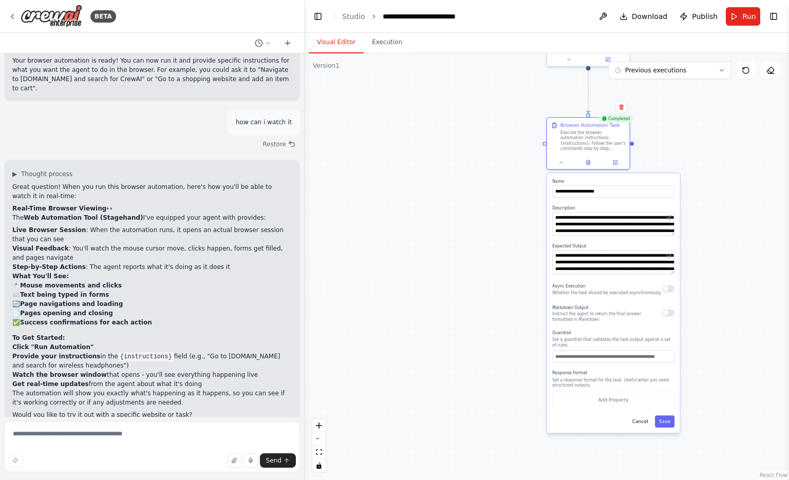
drag, startPoint x: 705, startPoint y: 326, endPoint x: 713, endPoint y: 240, distance: 86.1
click at [713, 240] on div ".deletable-edge-delete-btn { width: 20px; height: 20px; border: 0px solid #ffff…" at bounding box center [547, 266] width 484 height 427
click at [645, 420] on button "Cancel" at bounding box center [640, 421] width 24 height 12
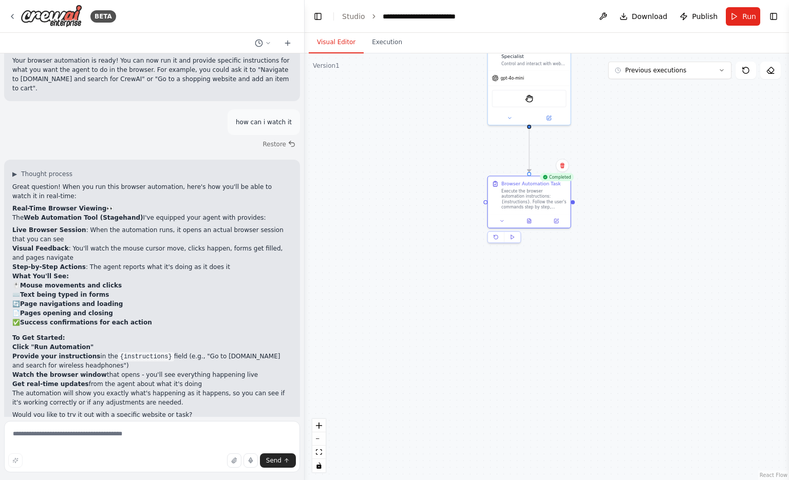
drag, startPoint x: 633, startPoint y: 317, endPoint x: 600, endPoint y: 347, distance: 44.7
click at [600, 347] on div ".deletable-edge-delete-btn { width: 20px; height: 20px; border: 0px solid #ffff…" at bounding box center [547, 266] width 484 height 427
click at [523, 233] on div at bounding box center [521, 226] width 83 height 14
click at [519, 224] on icon at bounding box center [521, 226] width 5 height 5
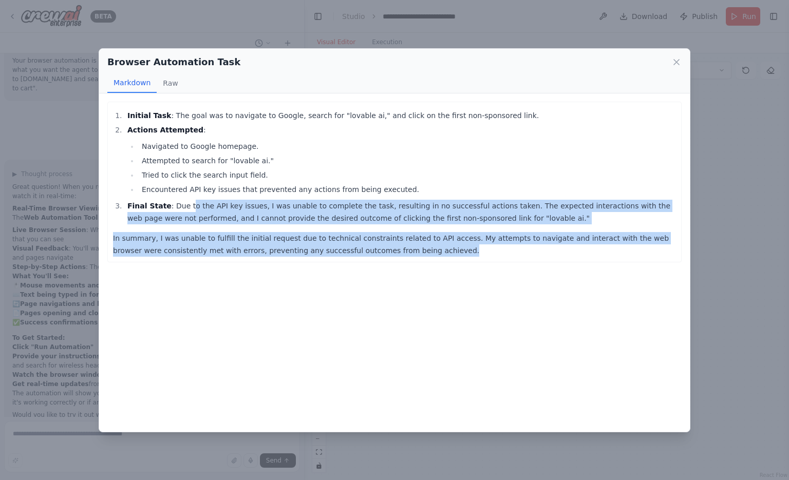
drag, startPoint x: 405, startPoint y: 246, endPoint x: 181, endPoint y: 209, distance: 227.0
click at [181, 209] on div "Initial Task : The goal was to navigate to Google, search for "lovable ai," and…" at bounding box center [394, 183] width 563 height 148
click at [677, 63] on icon at bounding box center [676, 62] width 5 height 5
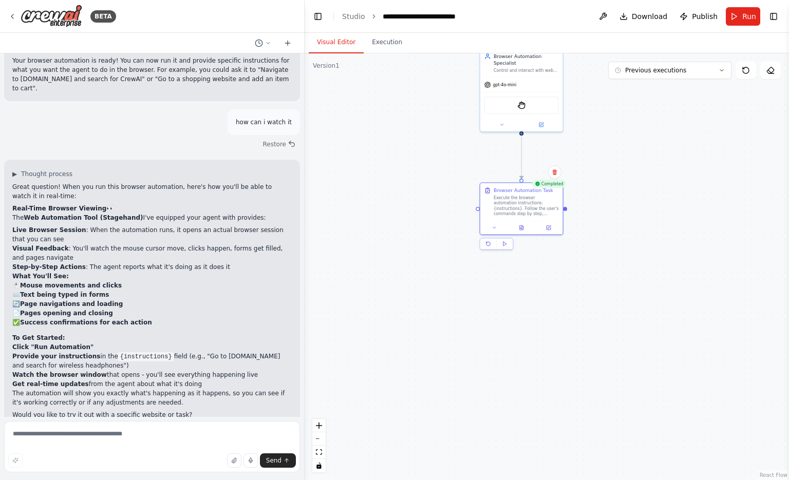
click at [53, 462] on div "Send" at bounding box center [152, 461] width 288 height 14
click at [63, 449] on textarea at bounding box center [152, 446] width 296 height 51
type textarea "**********"
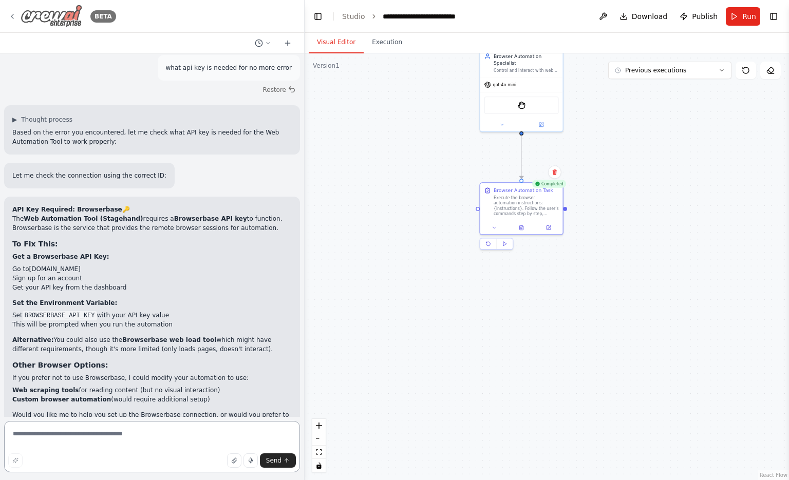
scroll to position [1131, 0]
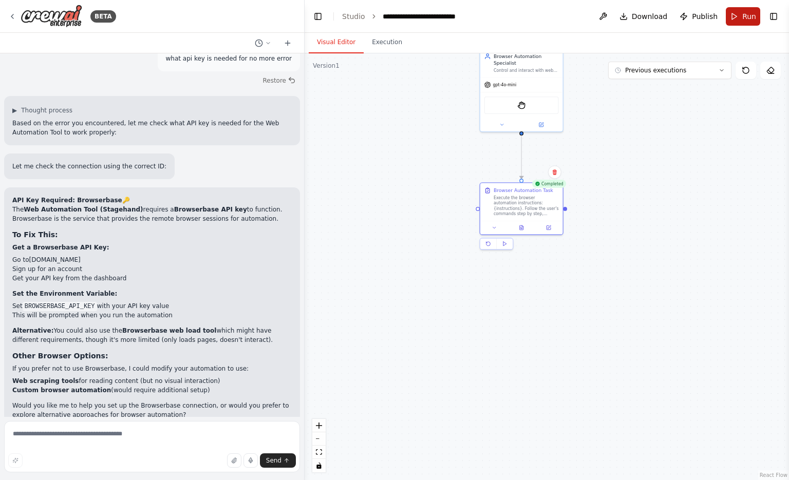
click at [752, 14] on span "Run" at bounding box center [749, 16] width 14 height 10
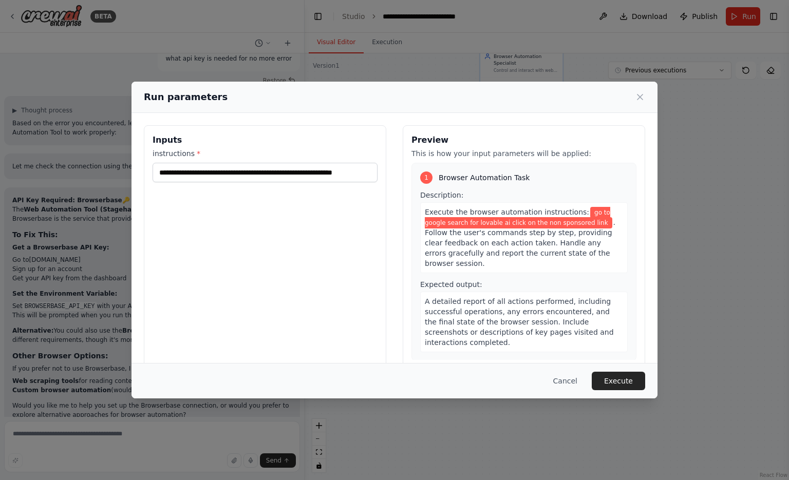
click at [664, 184] on div "**********" at bounding box center [394, 240] width 789 height 480
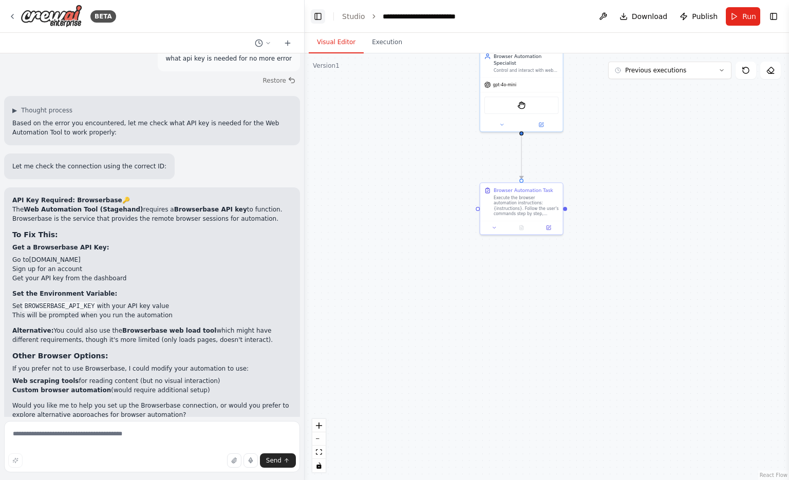
click at [317, 15] on button "Toggle Left Sidebar" at bounding box center [318, 16] width 14 height 14
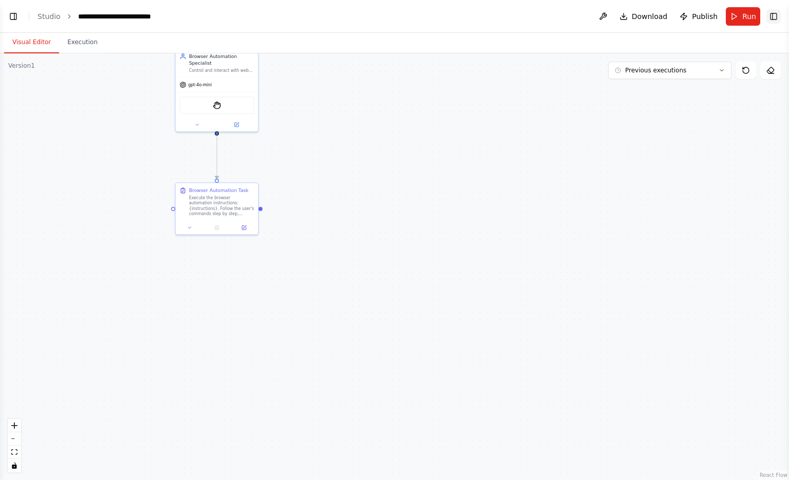
click at [780, 18] on button "Toggle Right Sidebar" at bounding box center [773, 16] width 14 height 14
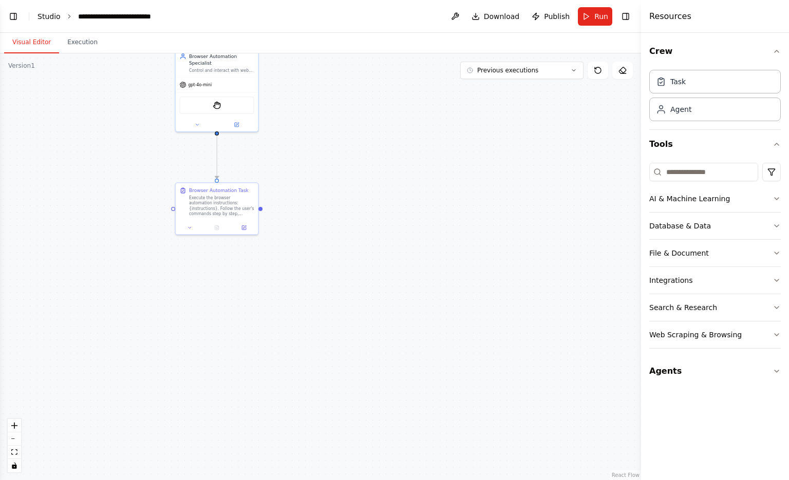
click at [47, 21] on link "Studio" at bounding box center [48, 16] width 23 height 8
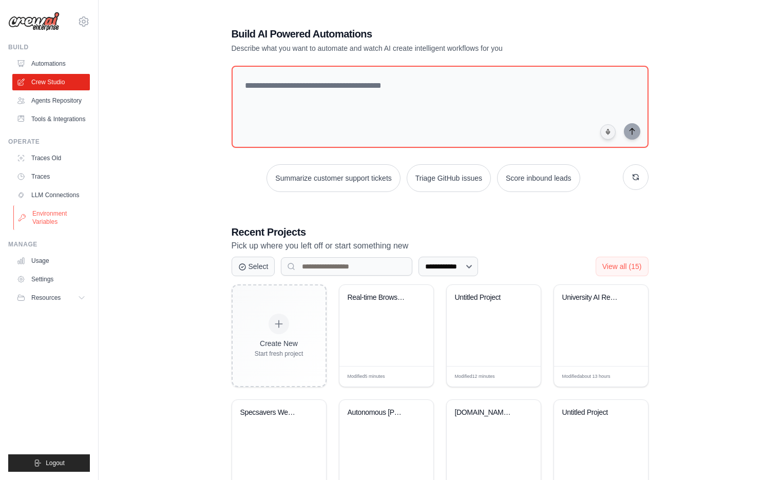
click at [69, 218] on link "Environment Variables" at bounding box center [52, 217] width 78 height 25
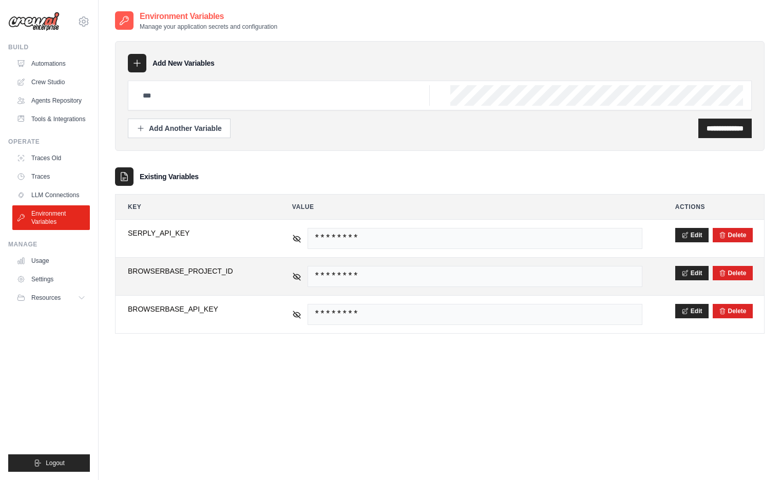
click at [377, 273] on span "********" at bounding box center [475, 276] width 335 height 21
click at [690, 272] on button "Edit" at bounding box center [691, 273] width 33 height 14
click at [684, 272] on button "Save" at bounding box center [688, 273] width 27 height 14
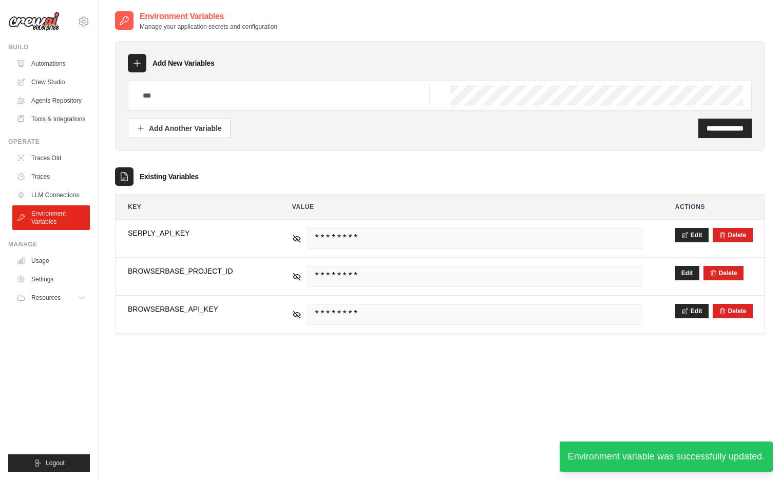
click at [466, 388] on div "**********" at bounding box center [440, 250] width 650 height 480
click at [41, 84] on link "Crew Studio" at bounding box center [52, 82] width 78 height 16
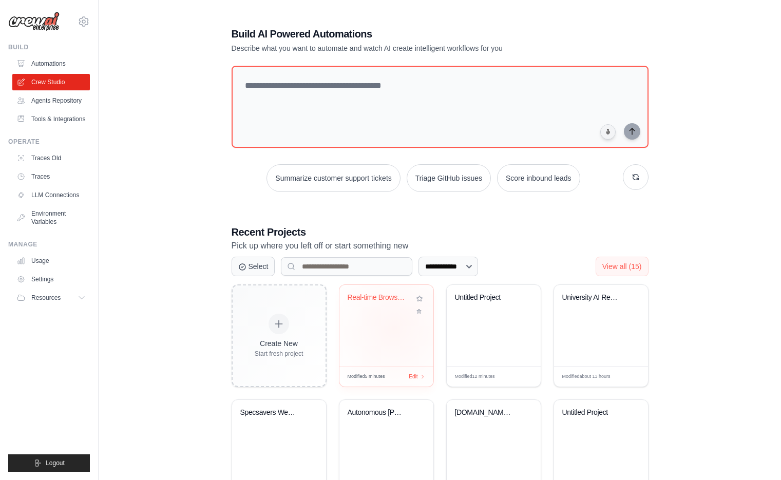
click at [394, 328] on div "Real-time Browser Automation" at bounding box center [386, 325] width 94 height 81
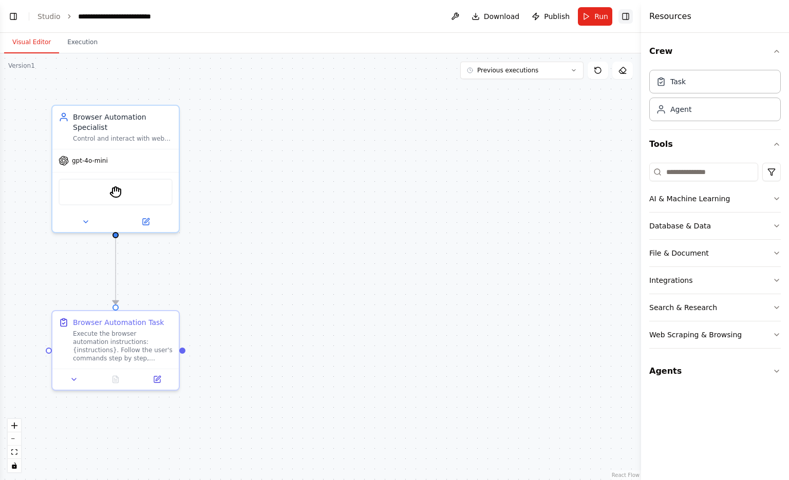
click at [625, 11] on button "Toggle Right Sidebar" at bounding box center [625, 16] width 14 height 14
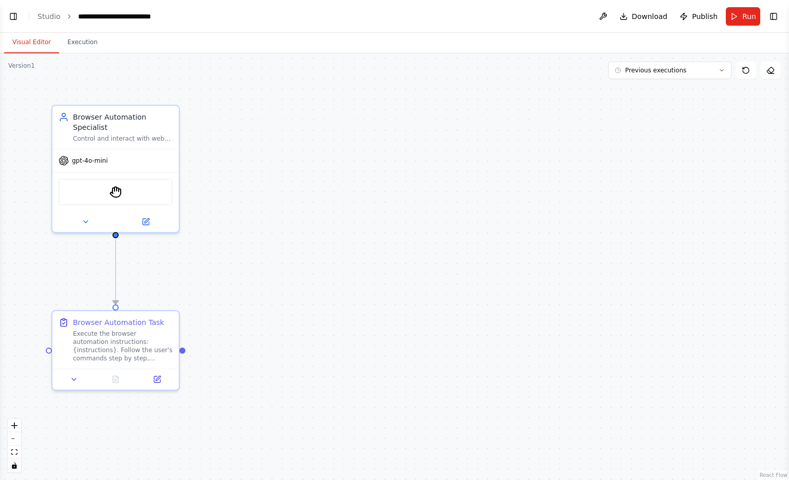
click at [3, 26] on header "**********" at bounding box center [394, 16] width 789 height 33
click at [9, 19] on button "Toggle Left Sidebar" at bounding box center [13, 16] width 14 height 14
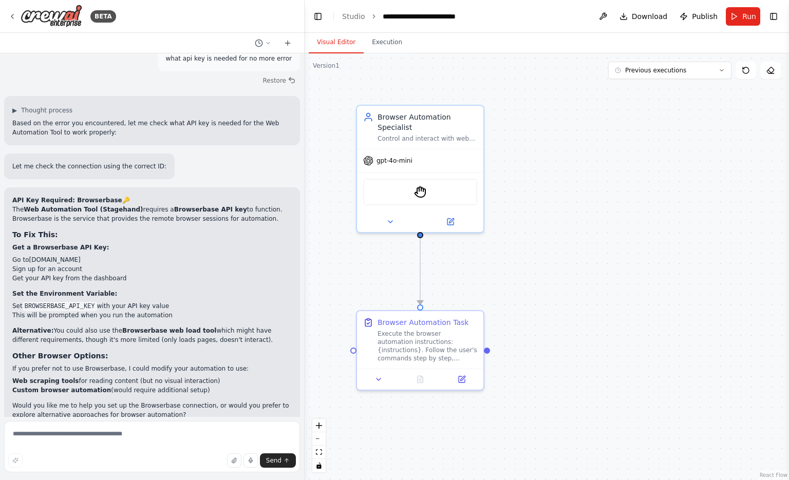
click at [165, 420] on form "Send" at bounding box center [152, 448] width 304 height 63
click at [158, 429] on textarea at bounding box center [152, 446] width 296 height 51
type textarea "**********"
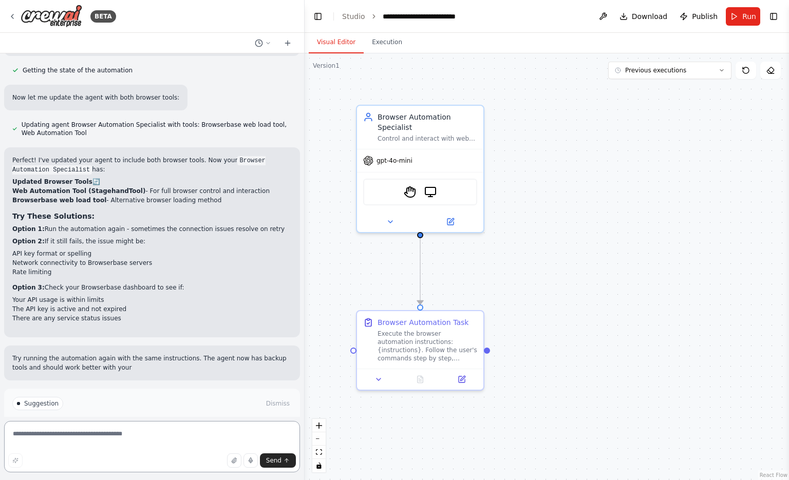
scroll to position [1752, 0]
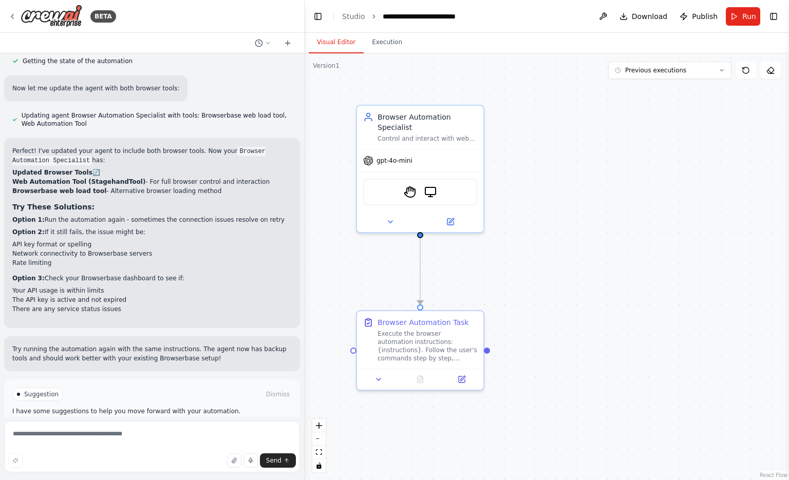
click at [161, 426] on span "Run Automation" at bounding box center [157, 430] width 50 height 8
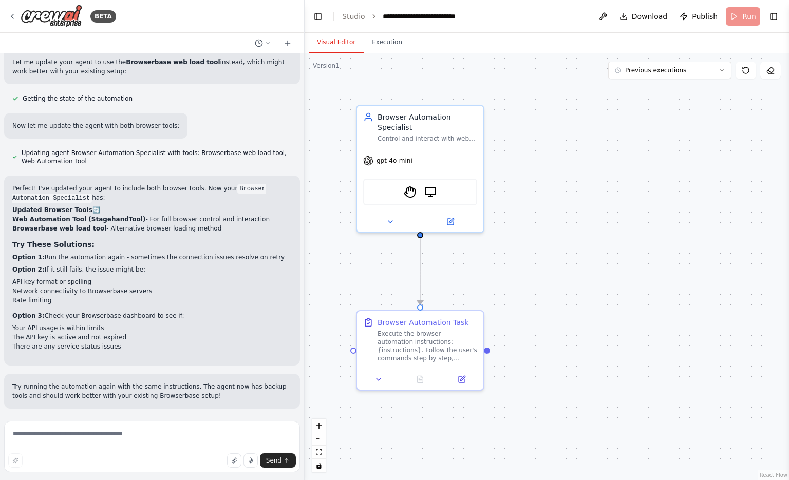
scroll to position [1677, 0]
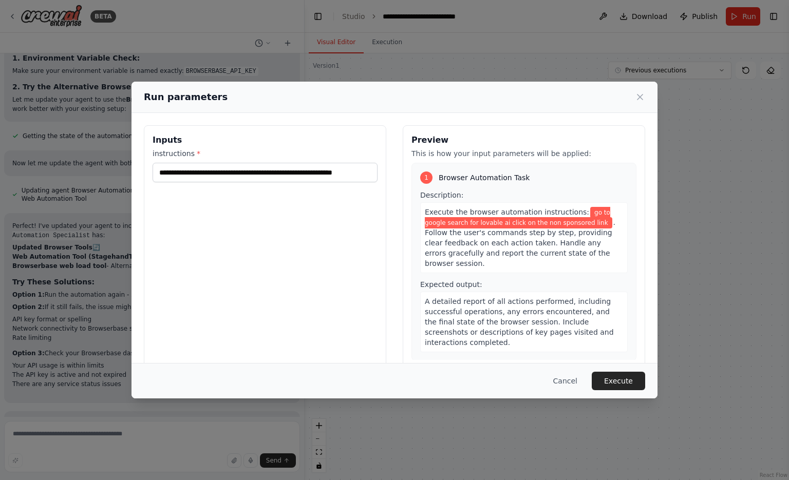
click at [311, 209] on div "**********" at bounding box center [265, 246] width 242 height 243
click at [637, 389] on button "Execute" at bounding box center [618, 381] width 53 height 18
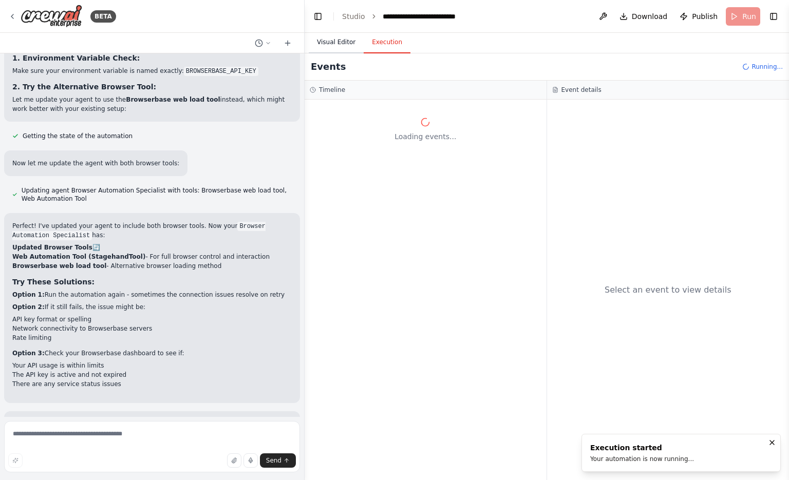
click at [351, 34] on button "Visual Editor" at bounding box center [336, 43] width 55 height 22
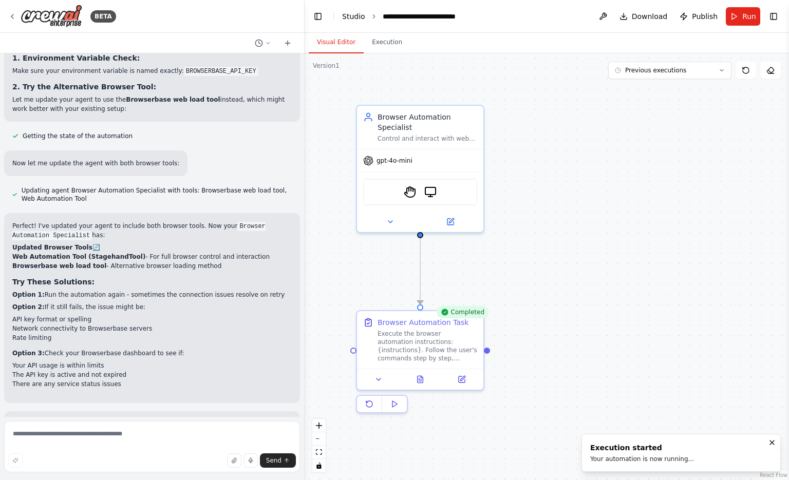
scroll to position [1752, 0]
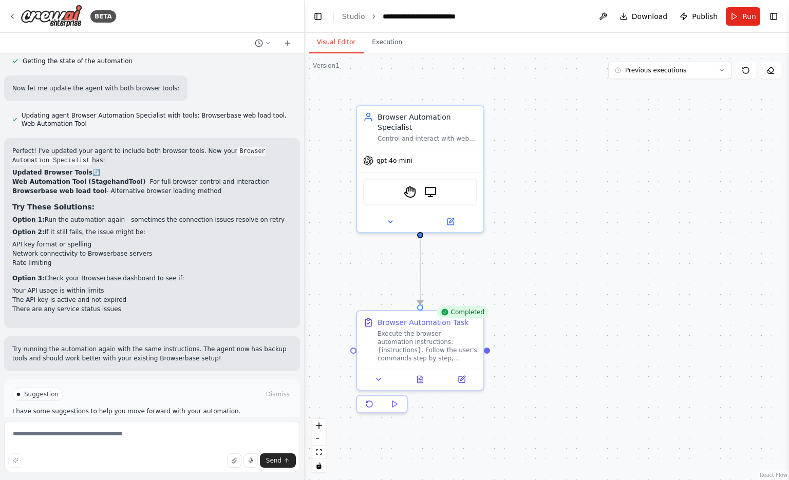
click at [158, 422] on button "Improve automation" at bounding box center [151, 430] width 279 height 16
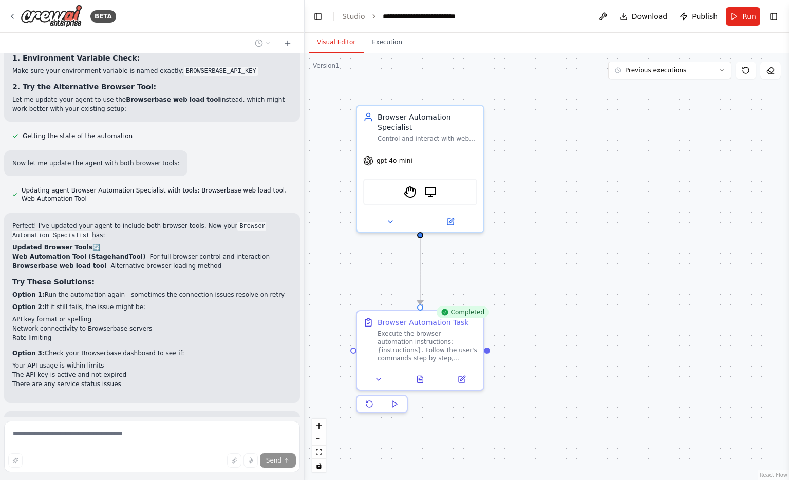
scroll to position [1710, 0]
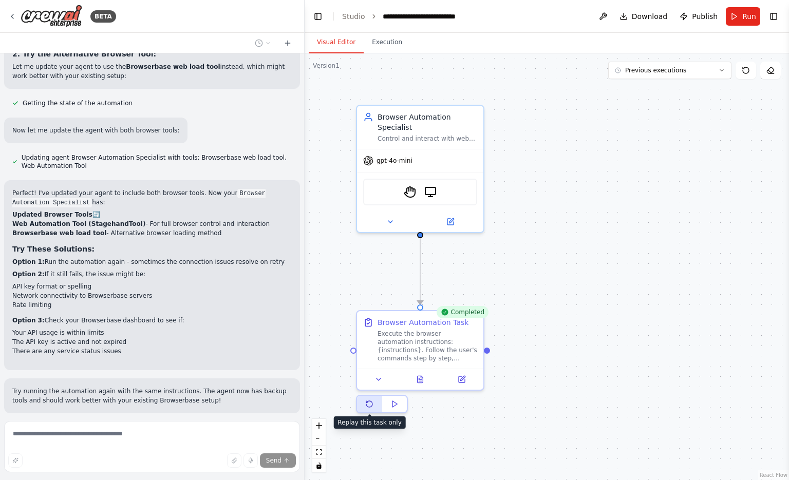
click at [363, 401] on button at bounding box center [369, 404] width 25 height 16
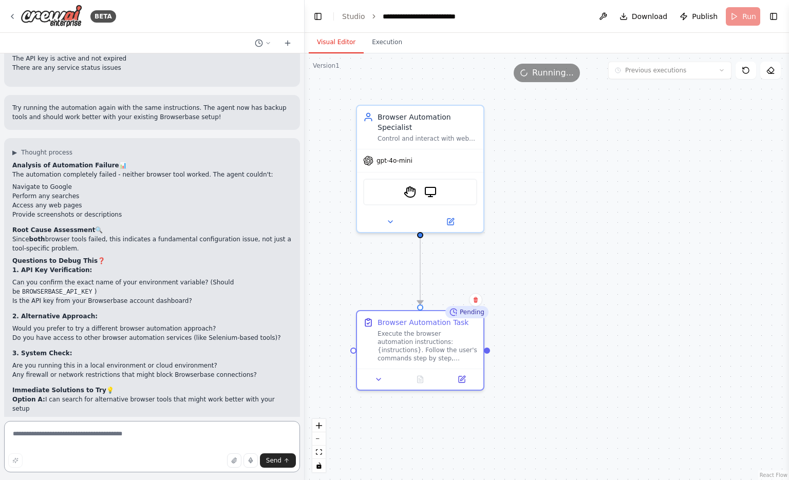
scroll to position [2006, 0]
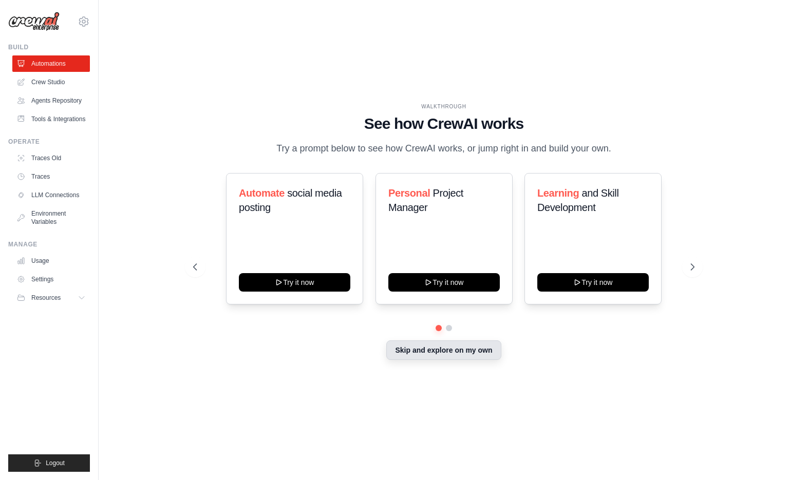
click at [423, 346] on button "Skip and explore on my own" at bounding box center [443, 351] width 115 height 20
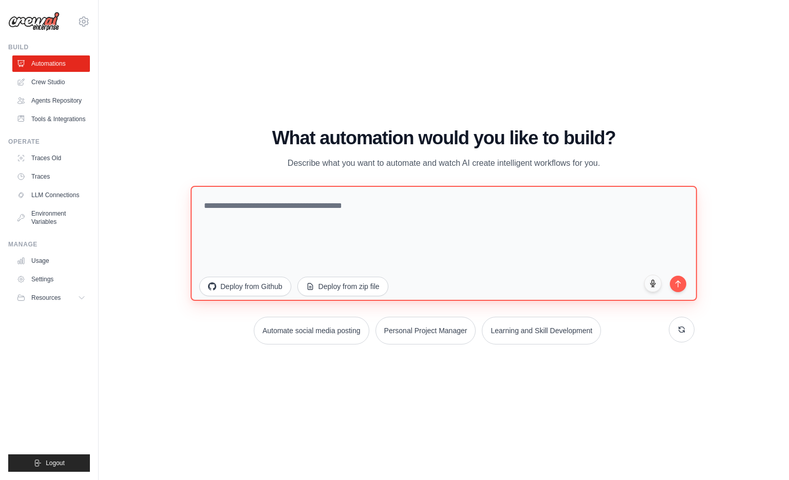
click at [426, 241] on textarea at bounding box center [444, 242] width 506 height 115
click at [499, 196] on textarea "**********" at bounding box center [444, 242] width 506 height 115
type textarea "**********"
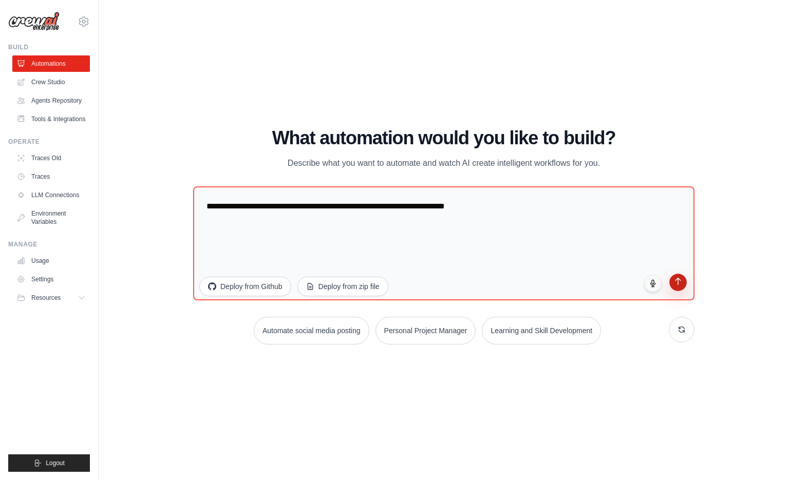
click at [683, 279] on button "submit" at bounding box center [677, 282] width 17 height 17
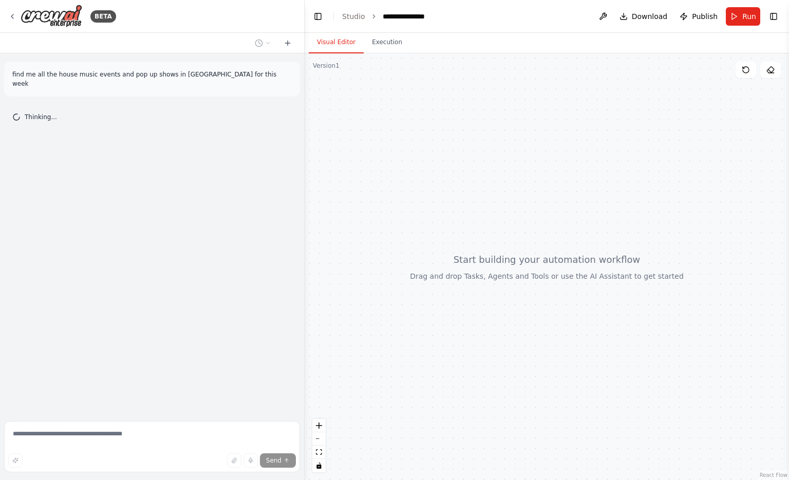
drag, startPoint x: 707, startPoint y: 277, endPoint x: 287, endPoint y: 145, distance: 440.5
click at [287, 145] on div "find me all the house music events and pop up shows in [GEOGRAPHIC_DATA] for th…" at bounding box center [152, 235] width 304 height 364
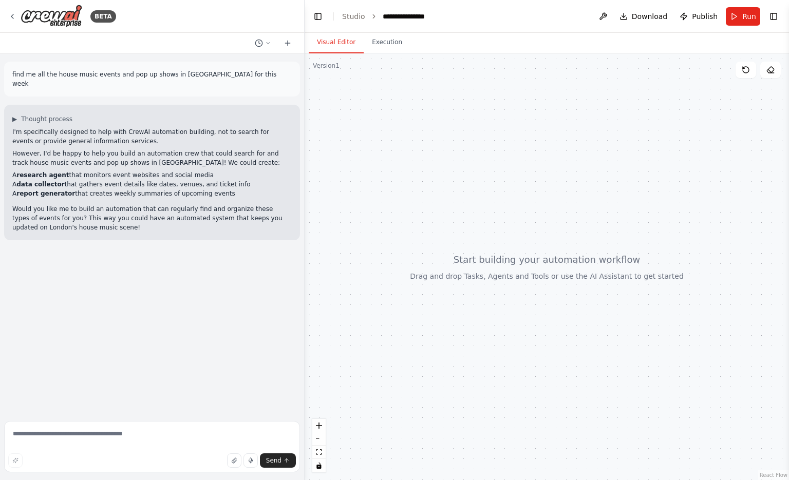
click at [76, 421] on form "Send" at bounding box center [152, 448] width 304 height 63
click at [87, 426] on textarea at bounding box center [152, 446] width 296 height 51
type textarea "***"
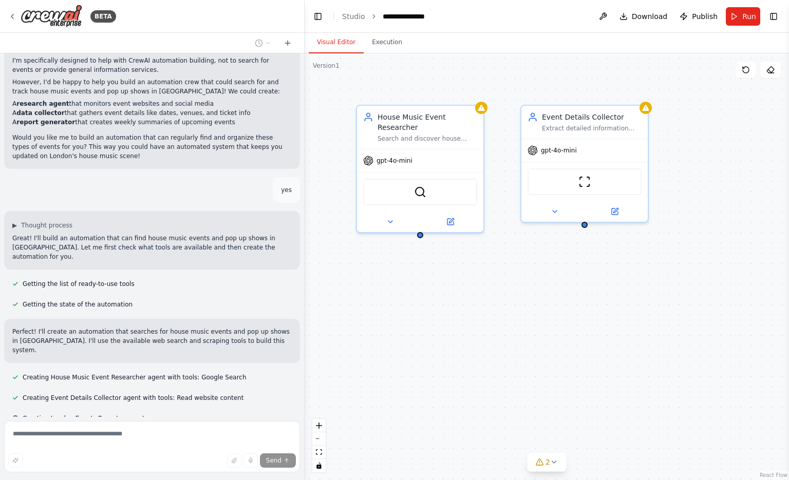
scroll to position [92, 0]
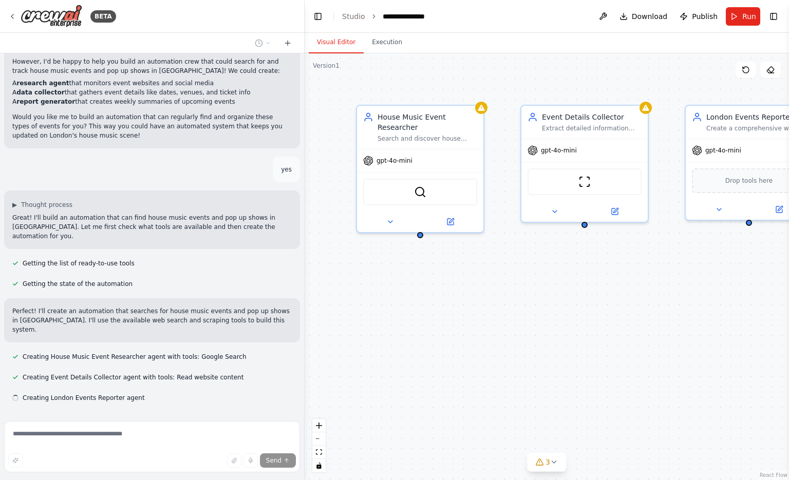
click at [692, 318] on div "House Music Event Researcher Search and discover house music events, club night…" at bounding box center [547, 266] width 484 height 427
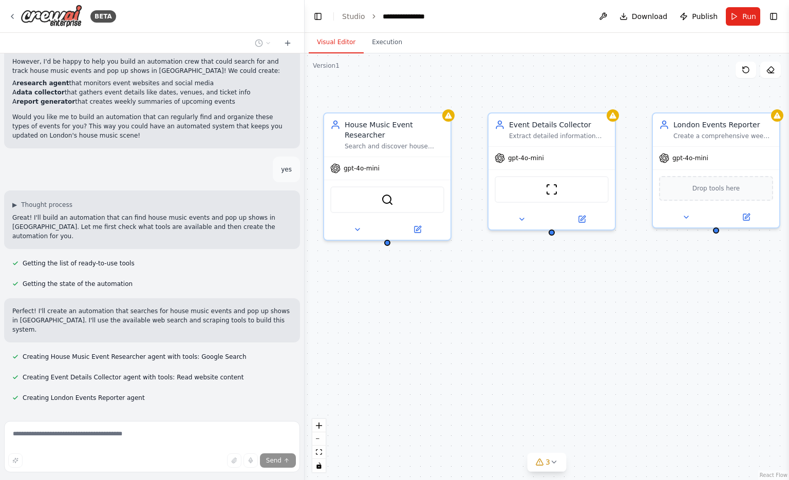
drag, startPoint x: 692, startPoint y: 318, endPoint x: 659, endPoint y: 326, distance: 33.8
click at [659, 326] on div "House Music Event Researcher Search and discover house music events, club night…" at bounding box center [547, 266] width 484 height 427
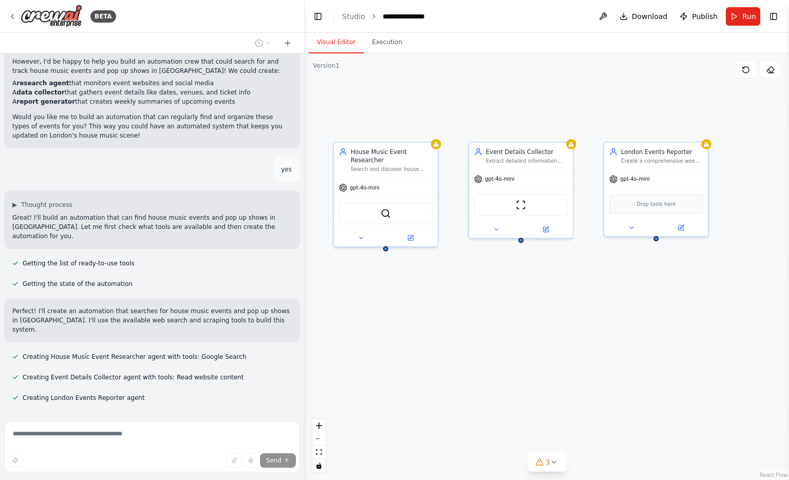
drag, startPoint x: 656, startPoint y: 328, endPoint x: 609, endPoint y: 317, distance: 48.5
click at [609, 317] on div "House Music Event Researcher Search and discover house music events, club night…" at bounding box center [547, 266] width 484 height 427
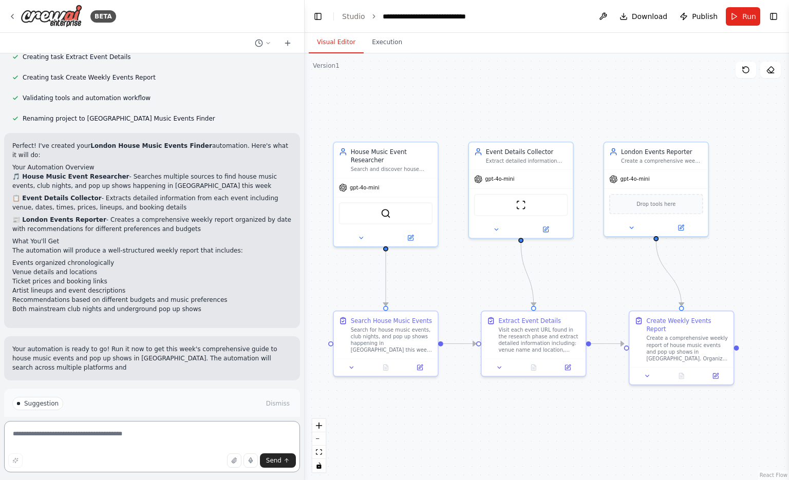
scroll to position [517, 0]
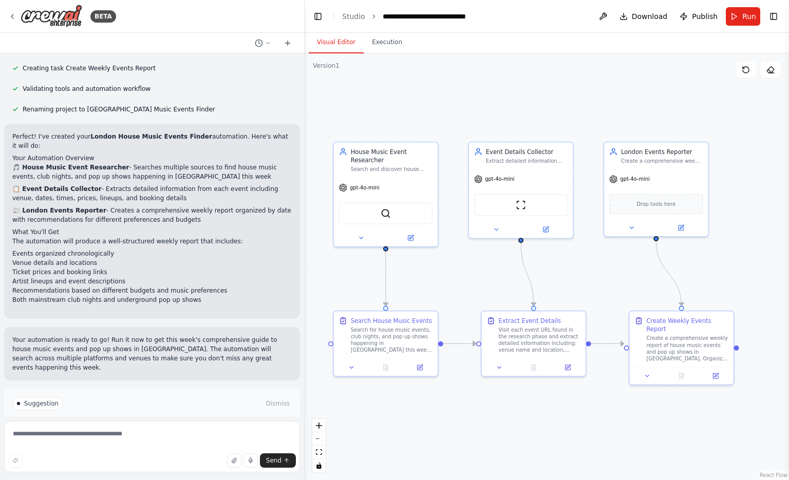
click at [135, 397] on div "Suggestion Dismiss I have some suggestions to help you move forward with your a…" at bounding box center [151, 422] width 279 height 50
click at [141, 435] on span "Run Automation" at bounding box center [157, 439] width 50 height 8
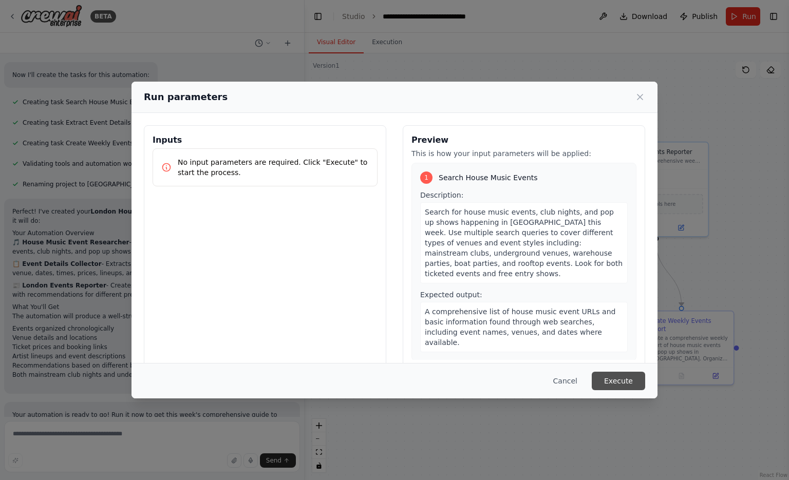
click at [621, 382] on button "Execute" at bounding box center [618, 381] width 53 height 18
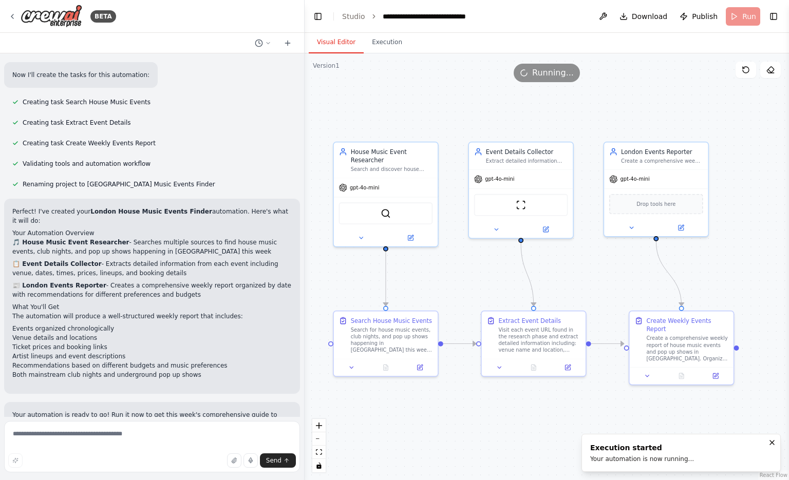
click at [330, 44] on button "Visual Editor" at bounding box center [336, 43] width 55 height 22
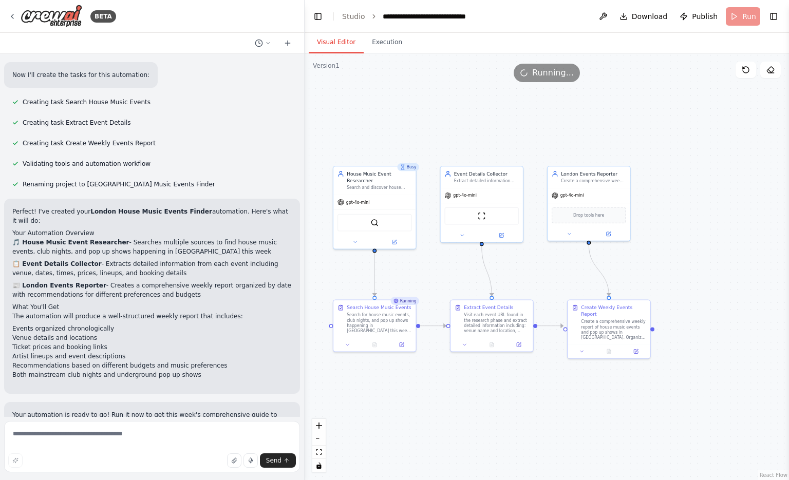
drag, startPoint x: 498, startPoint y: 290, endPoint x: 522, endPoint y: 404, distance: 116.4
click at [522, 404] on div ".deletable-edge-delete-btn { width: 20px; height: 20px; border: 0px solid #ffff…" at bounding box center [547, 266] width 484 height 427
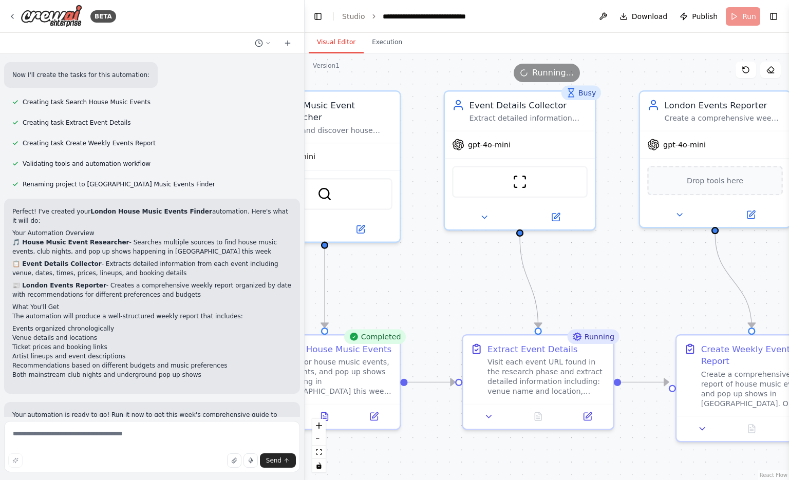
drag, startPoint x: 425, startPoint y: 222, endPoint x: 606, endPoint y: 300, distance: 197.6
click at [606, 300] on div ".deletable-edge-delete-btn { width: 20px; height: 20px; border: 0px solid #ffff…" at bounding box center [547, 266] width 484 height 427
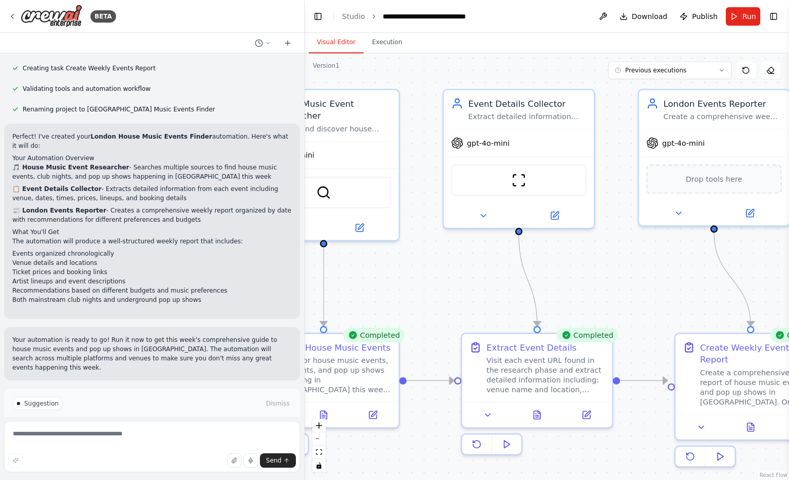
click at [215, 431] on button "Improve automation" at bounding box center [151, 439] width 279 height 16
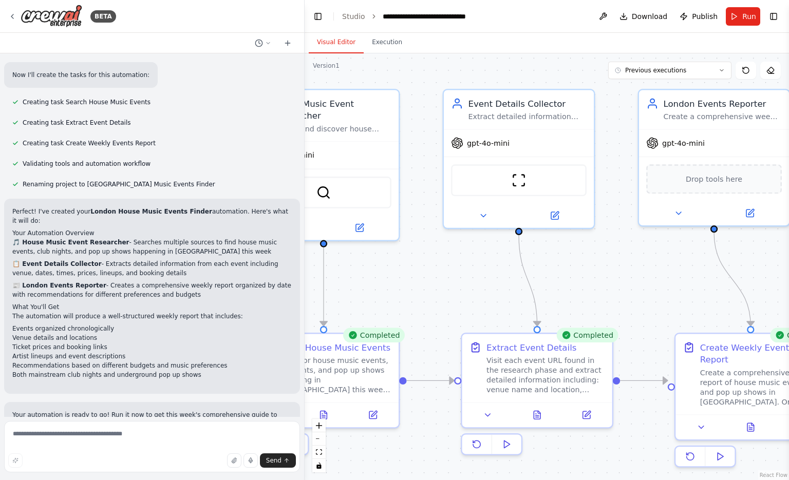
scroll to position [475, 0]
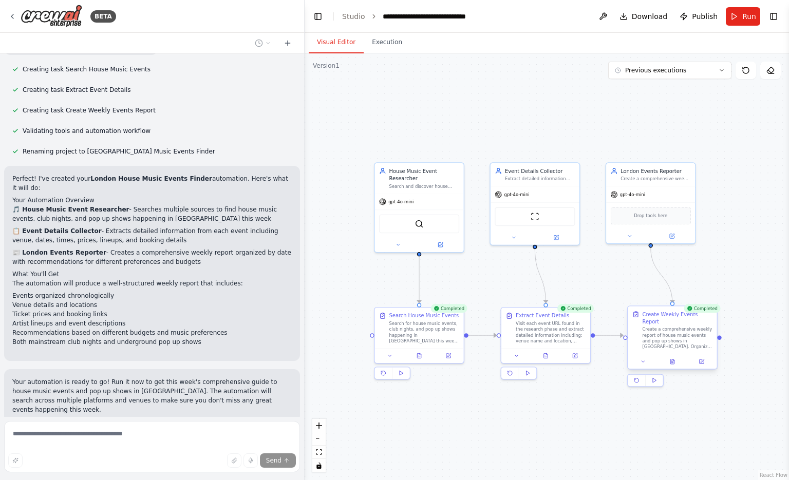
click at [670, 360] on div at bounding box center [672, 361] width 89 height 15
click at [674, 360] on icon at bounding box center [672, 362] width 4 height 5
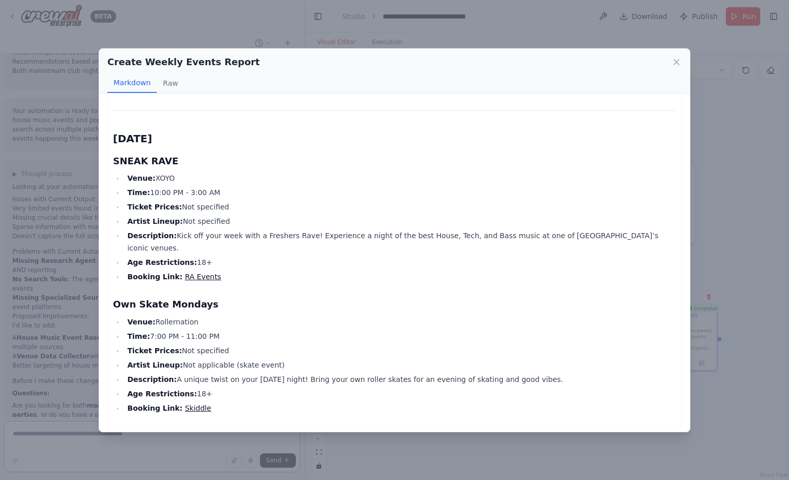
scroll to position [0, 0]
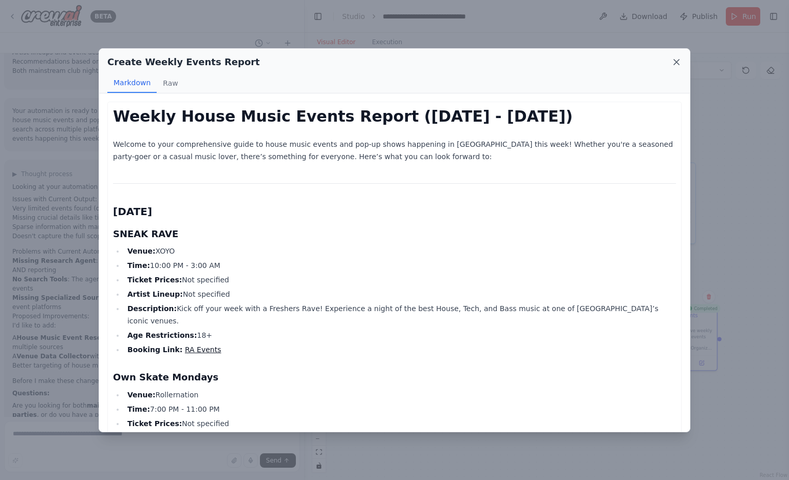
click at [675, 59] on icon at bounding box center [676, 62] width 10 height 10
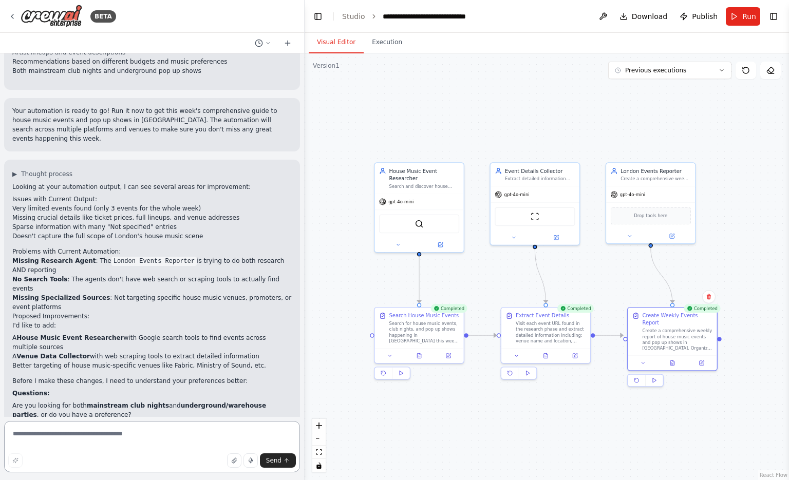
click at [76, 437] on textarea at bounding box center [152, 446] width 296 height 51
type textarea "**********"
click at [279, 461] on span "Send" at bounding box center [273, 461] width 15 height 8
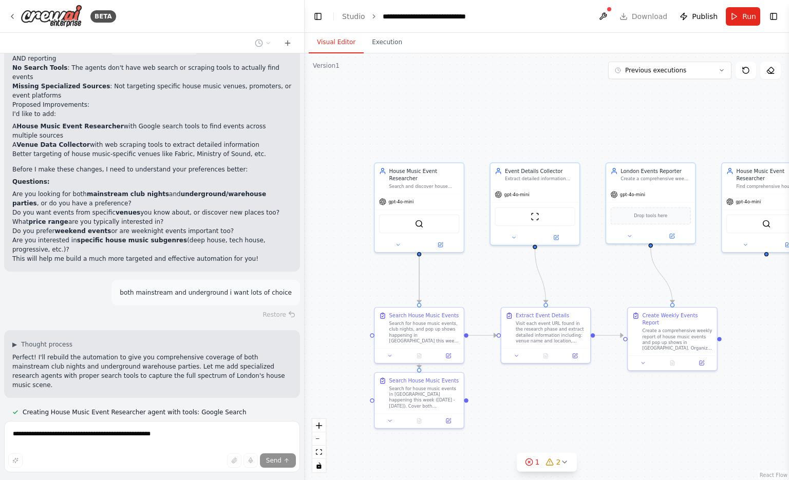
scroll to position [978, 0]
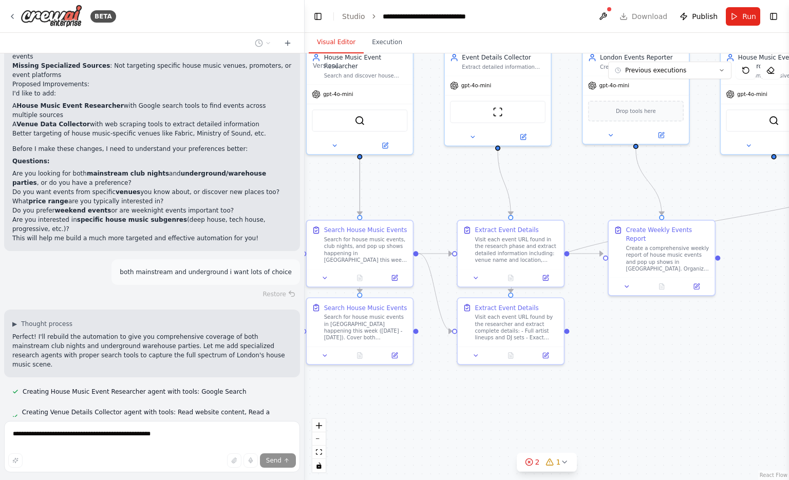
drag, startPoint x: 716, startPoint y: 413, endPoint x: 718, endPoint y: 349, distance: 64.7
click at [718, 349] on div ".deletable-edge-delete-btn { width: 20px; height: 20px; border: 0px solid #ffff…" at bounding box center [547, 266] width 484 height 427
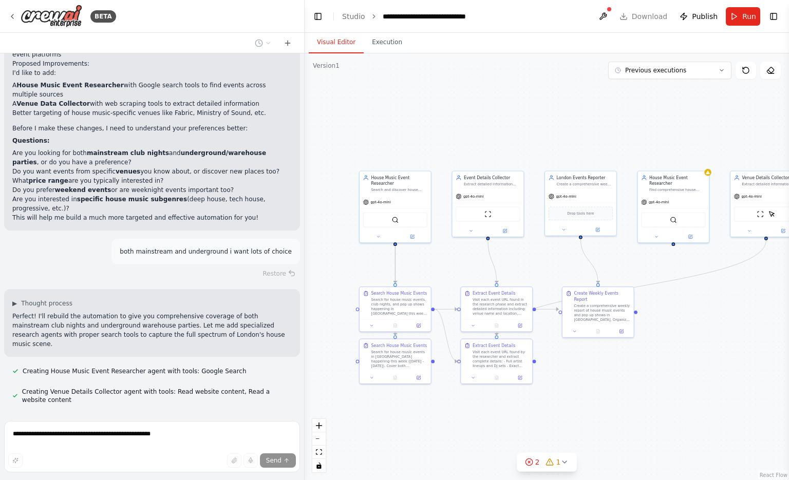
scroll to position [1053, 0]
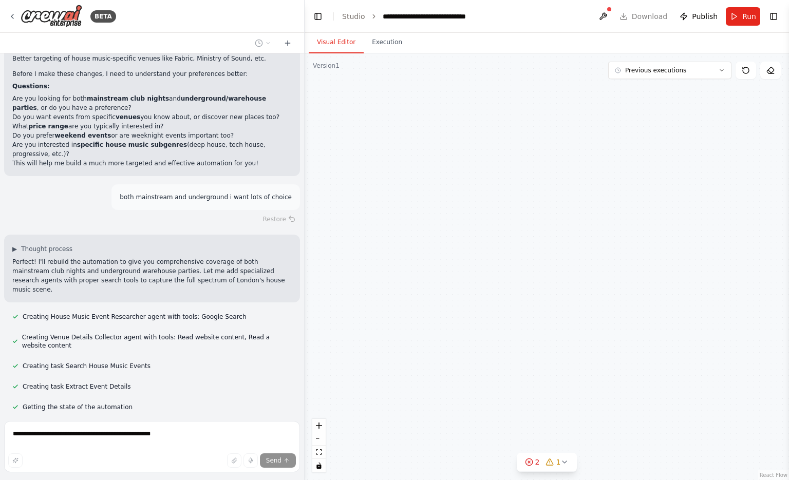
drag, startPoint x: 718, startPoint y: 349, endPoint x: 633, endPoint y: 372, distance: 88.5
click at [633, 372] on div "House Music Event Researcher Search and discover house music events, club night…" at bounding box center [547, 266] width 484 height 427
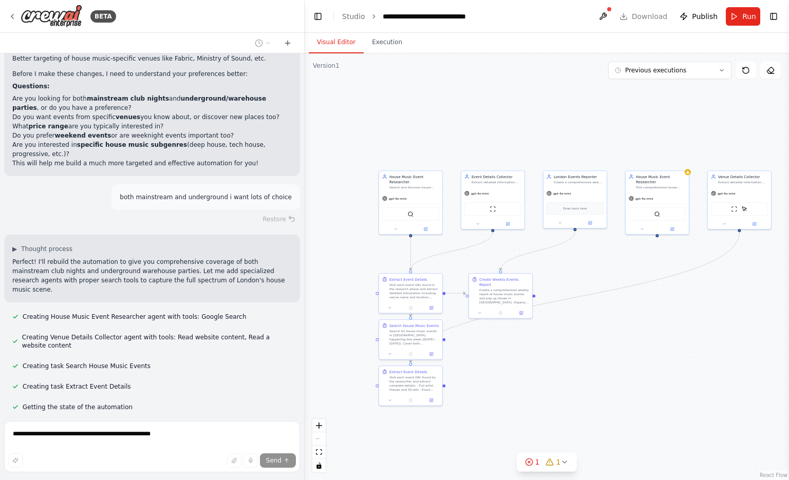
scroll to position [1074, 0]
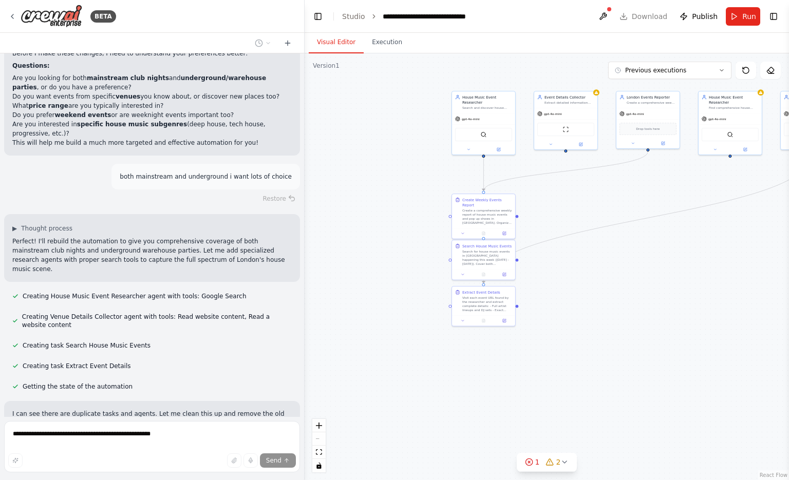
drag, startPoint x: 613, startPoint y: 394, endPoint x: 681, endPoint y: 297, distance: 118.5
click at [681, 297] on div ".deletable-edge-delete-btn { width: 20px; height: 20px; border: 0px solid #ffff…" at bounding box center [547, 266] width 484 height 427
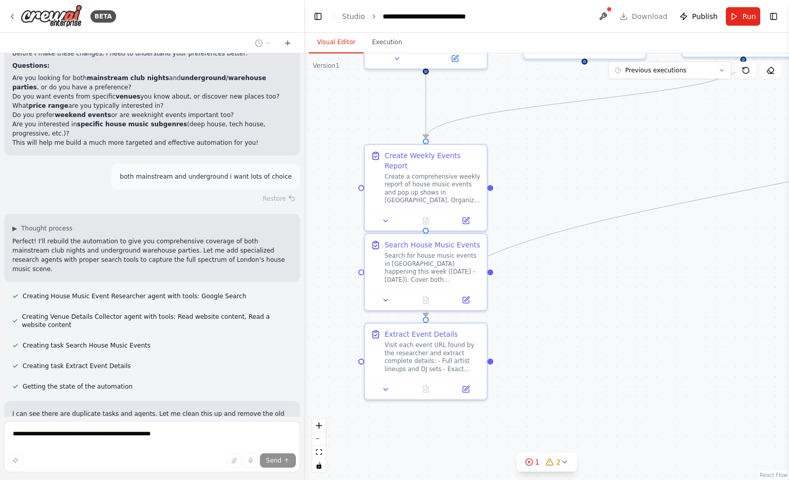
scroll to position [1094, 0]
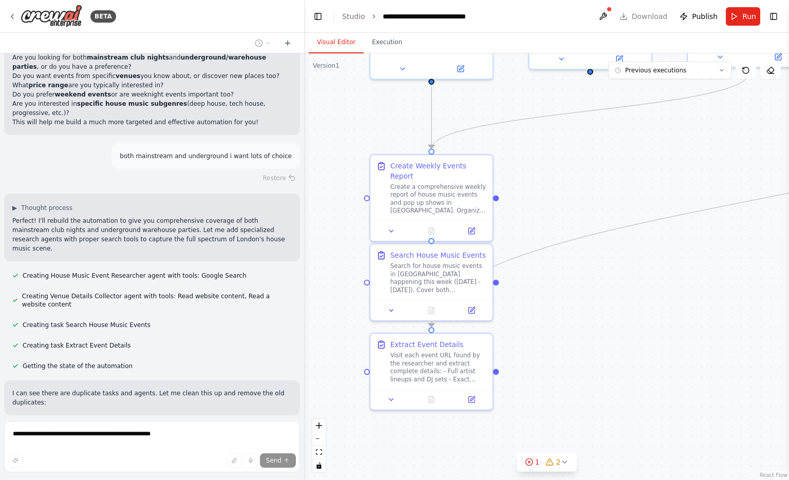
drag, startPoint x: 561, startPoint y: 260, endPoint x: 622, endPoint y: 312, distance: 80.2
click at [622, 312] on div ".deletable-edge-delete-btn { width: 20px; height: 20px; border: 0px solid #ffff…" at bounding box center [547, 266] width 484 height 427
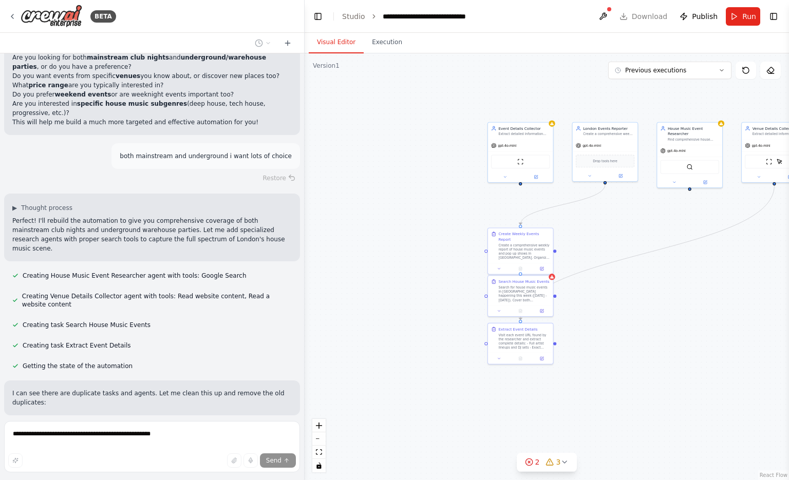
scroll to position [1115, 0]
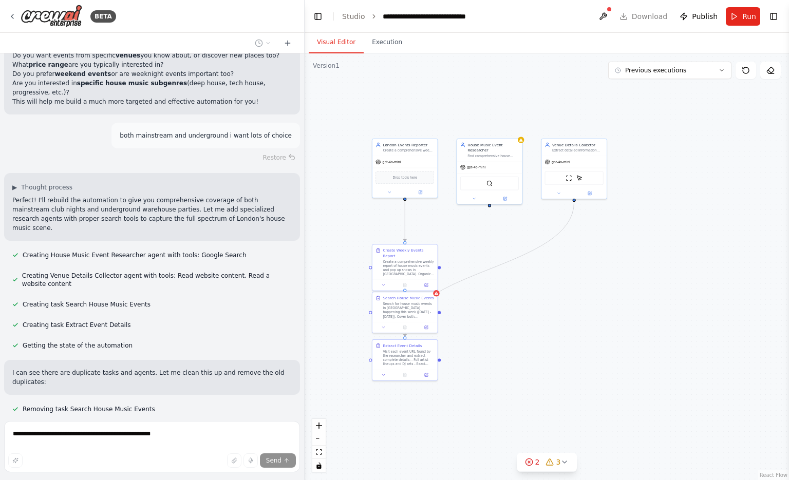
drag, startPoint x: 731, startPoint y: 273, endPoint x: 616, endPoint y: 290, distance: 116.7
click at [616, 290] on div ".deletable-edge-delete-btn { width: 20px; height: 20px; border: 0px solid #ffff…" at bounding box center [547, 266] width 484 height 427
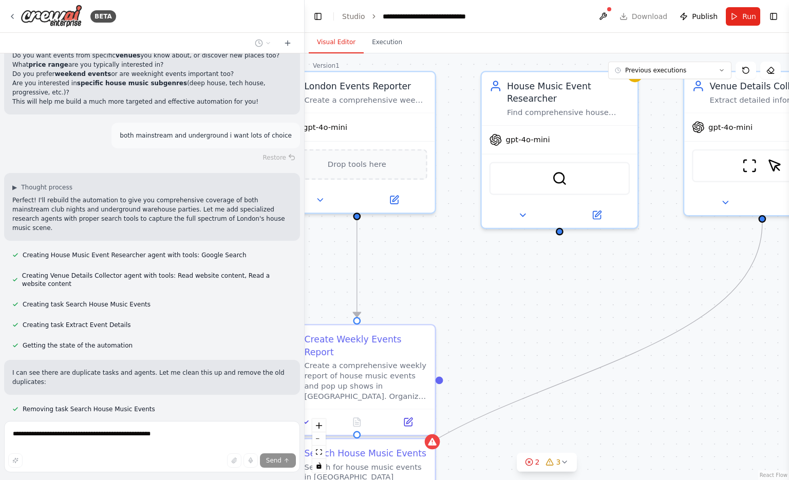
drag, startPoint x: 451, startPoint y: 228, endPoint x: 590, endPoint y: 282, distance: 148.5
click at [590, 282] on div ".deletable-edge-delete-btn { width: 20px; height: 20px; border: 0px solid #ffff…" at bounding box center [547, 266] width 484 height 427
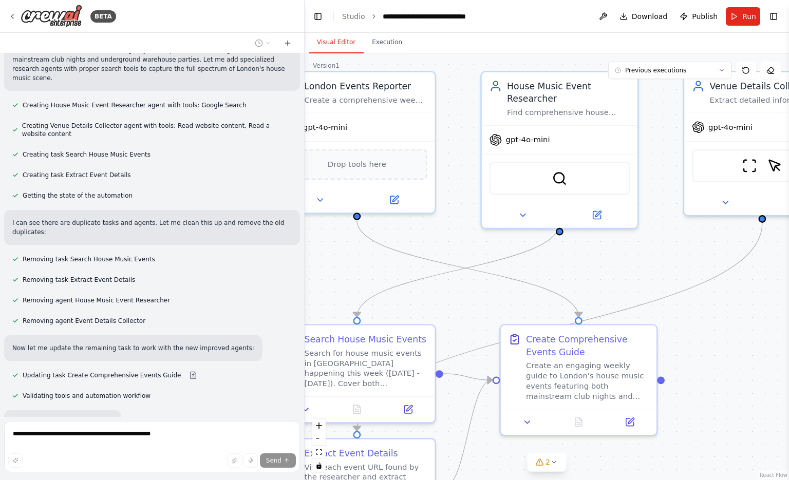
scroll to position [1286, 0]
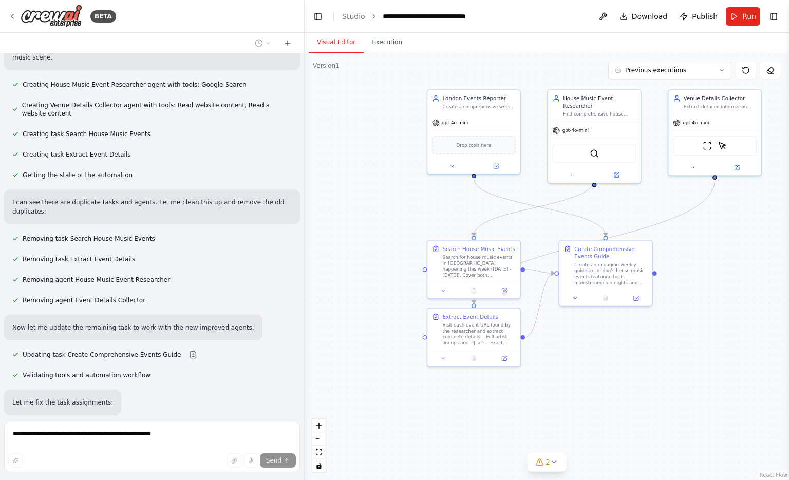
drag, startPoint x: 730, startPoint y: 418, endPoint x: 696, endPoint y: 314, distance: 108.7
click at [696, 314] on div ".deletable-edge-delete-btn { width: 20px; height: 20px; border: 0px solid #ffff…" at bounding box center [547, 266] width 484 height 427
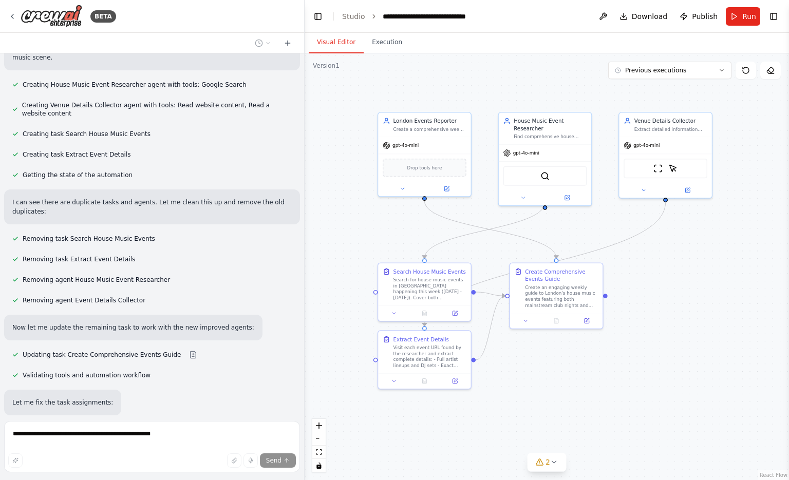
drag, startPoint x: 696, startPoint y: 314, endPoint x: 647, endPoint y: 337, distance: 54.2
click at [647, 337] on div ".deletable-edge-delete-btn { width: 20px; height: 20px; border: 0px solid #ffff…" at bounding box center [547, 266] width 484 height 427
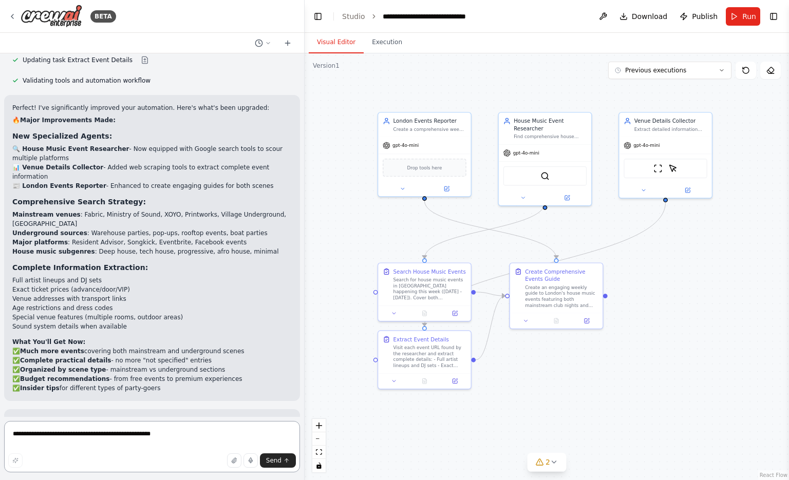
scroll to position [1685, 0]
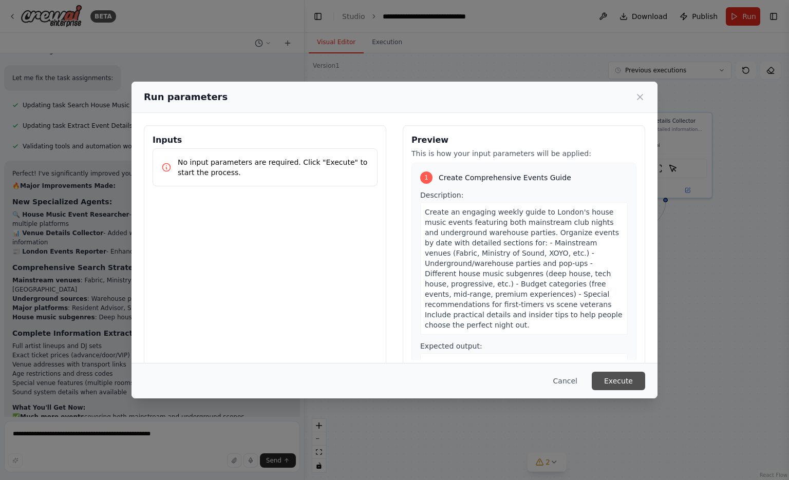
click at [629, 384] on button "Execute" at bounding box center [618, 381] width 53 height 18
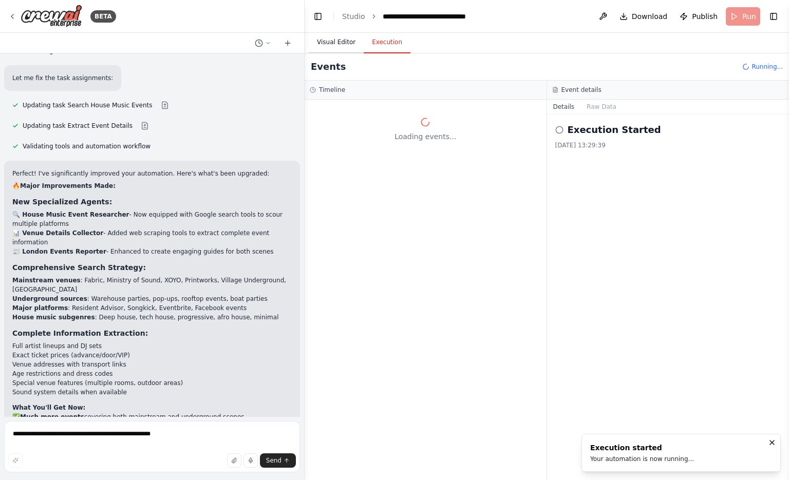
click at [322, 48] on button "Visual Editor" at bounding box center [336, 43] width 55 height 22
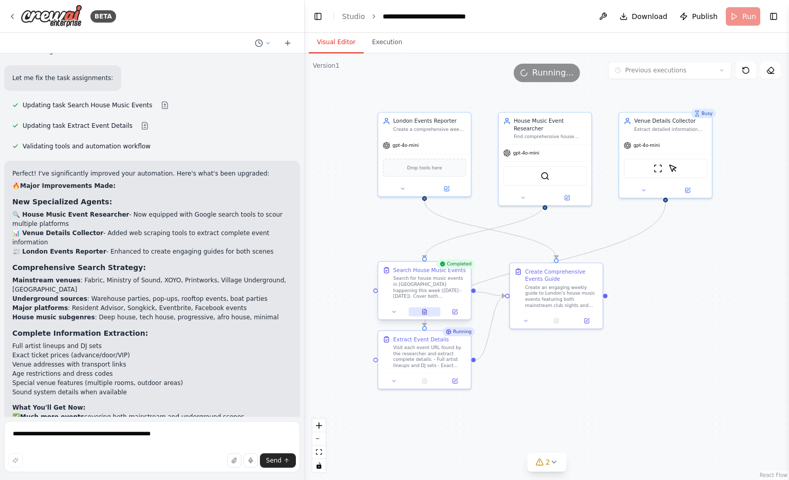
click at [423, 311] on icon at bounding box center [425, 312] width 4 height 5
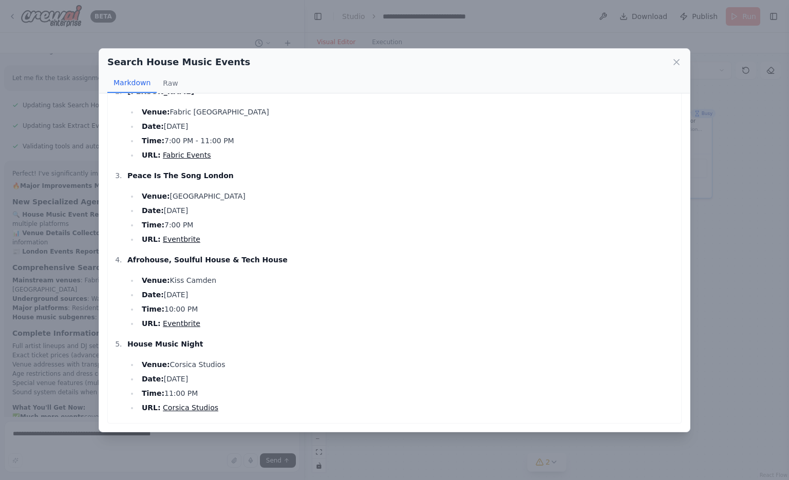
scroll to position [0, 0]
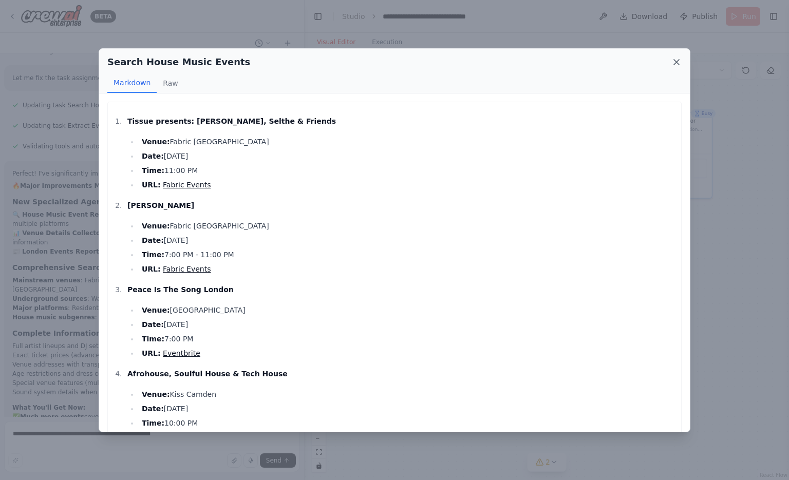
click at [679, 66] on icon at bounding box center [676, 62] width 10 height 10
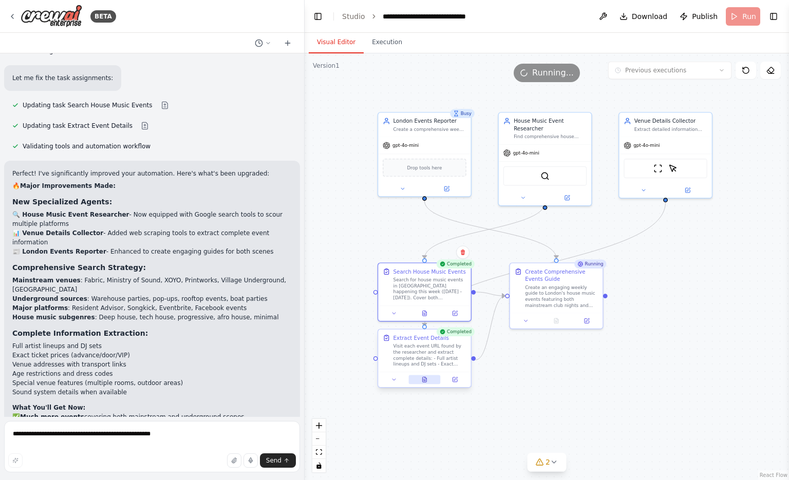
click at [427, 381] on icon at bounding box center [425, 379] width 6 height 6
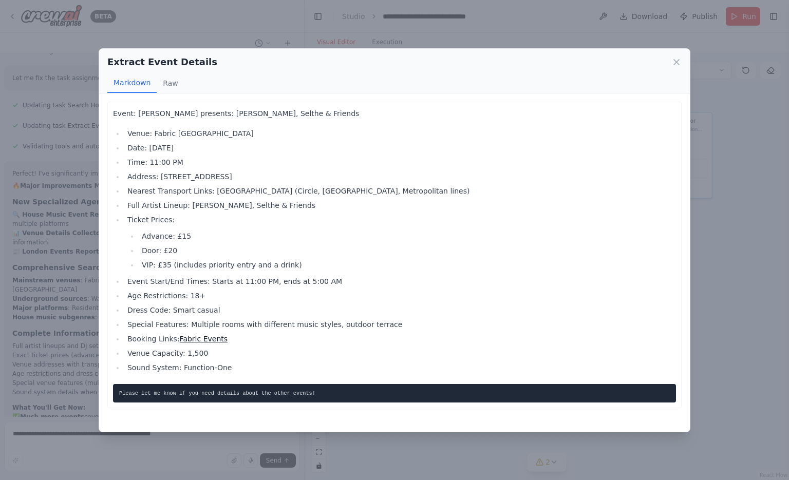
scroll to position [1685, 0]
click at [671, 58] on div "Extract Event Details" at bounding box center [394, 62] width 574 height 14
click at [676, 61] on icon at bounding box center [676, 62] width 10 height 10
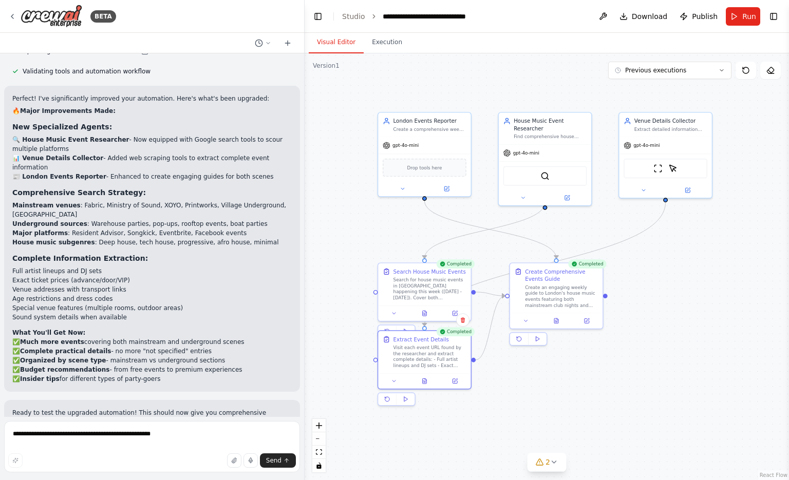
click at [648, 289] on div ".deletable-edge-delete-btn { width: 20px; height: 20px; border: 0px solid #ffff…" at bounding box center [547, 266] width 484 height 427
click at [564, 320] on button at bounding box center [556, 319] width 32 height 9
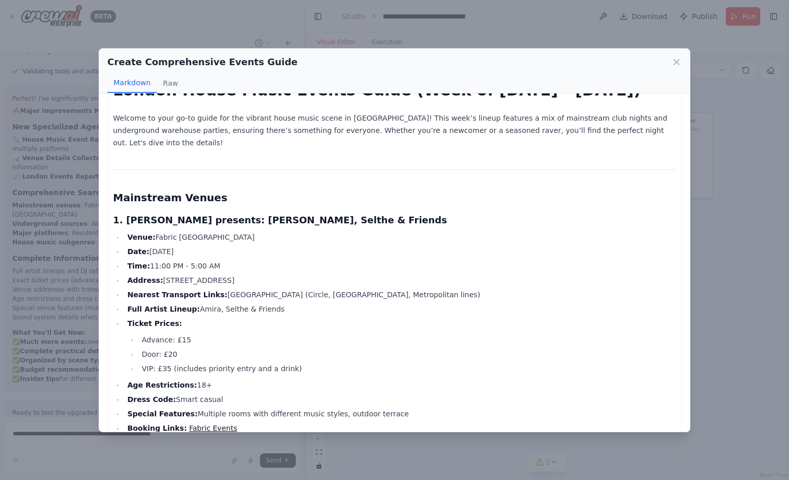
scroll to position [0, 0]
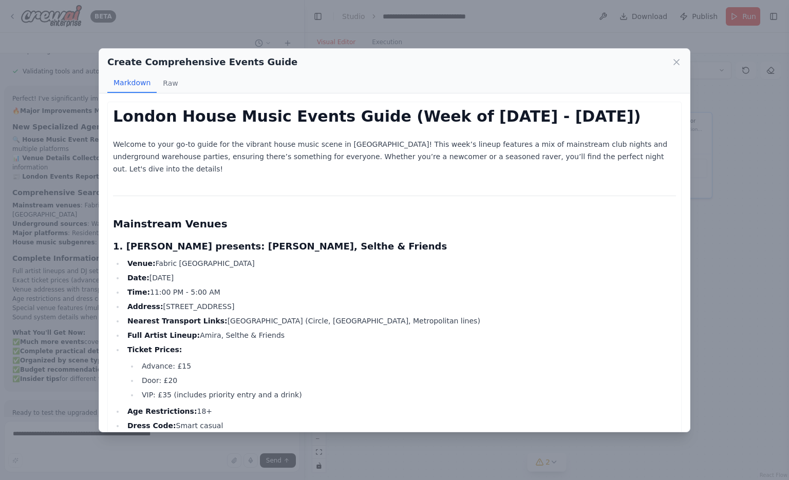
click at [682, 57] on div "Create Comprehensive Events Guide Markdown Raw" at bounding box center [394, 71] width 591 height 45
click at [671, 64] on div "Create Comprehensive Events Guide" at bounding box center [394, 62] width 574 height 14
click at [676, 64] on icon at bounding box center [676, 62] width 10 height 10
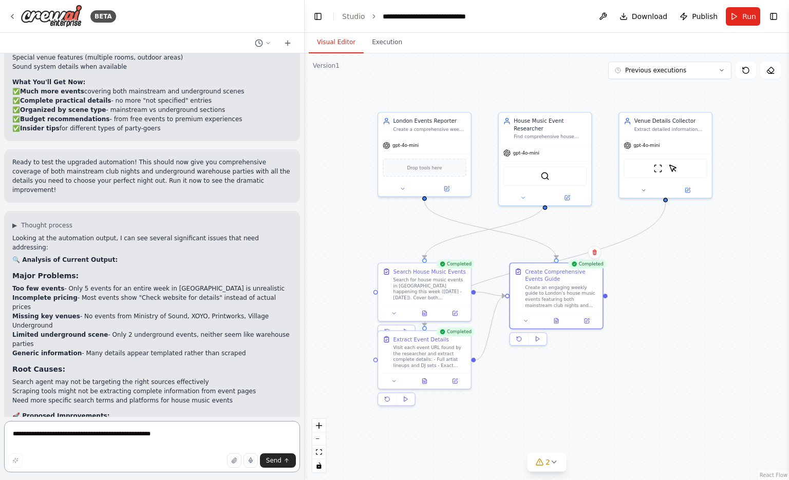
scroll to position [1962, 0]
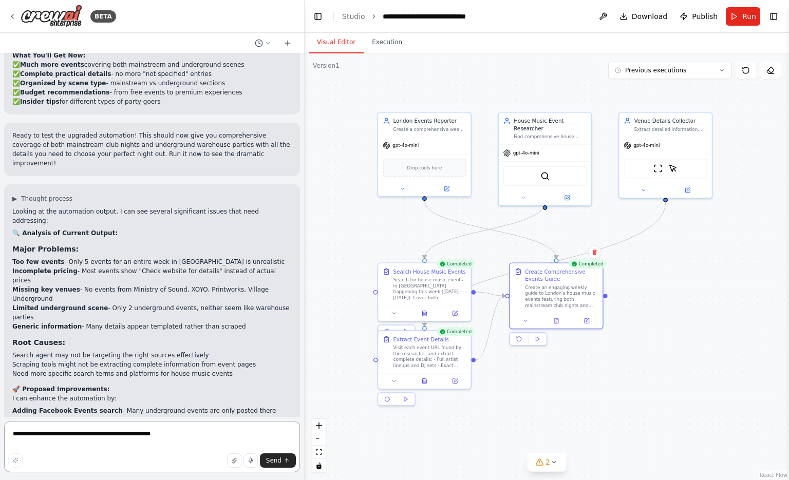
click at [190, 433] on textarea "**********" at bounding box center [152, 446] width 296 height 51
type textarea "**********"
click at [279, 461] on span "Send" at bounding box center [273, 461] width 15 height 8
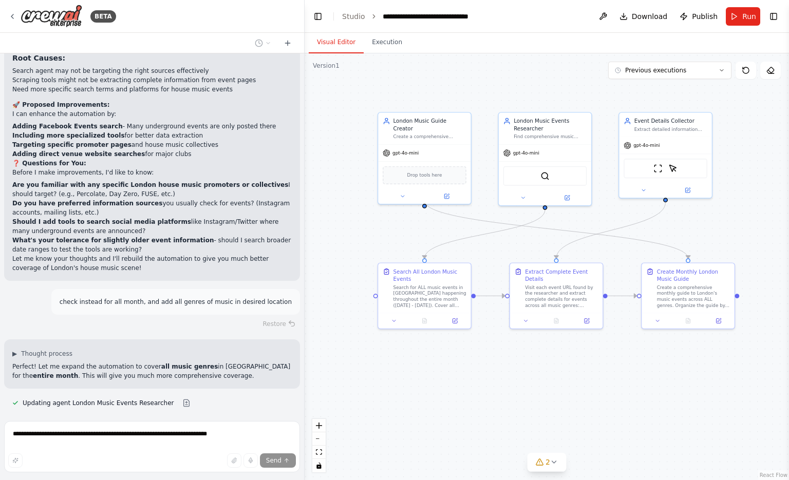
scroll to position [2268, 0]
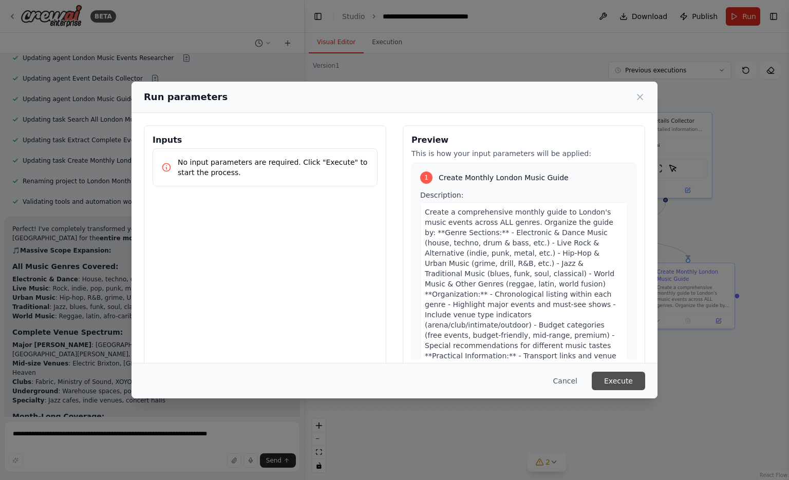
click at [639, 381] on button "Execute" at bounding box center [618, 381] width 53 height 18
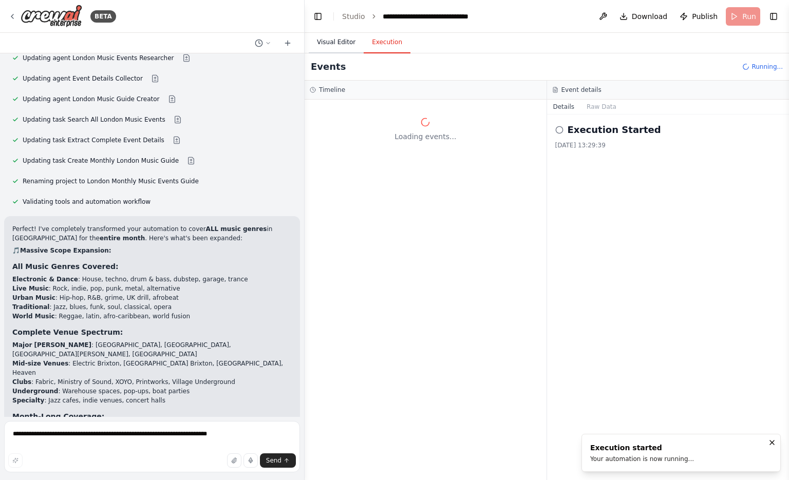
click at [345, 48] on button "Visual Editor" at bounding box center [336, 43] width 55 height 22
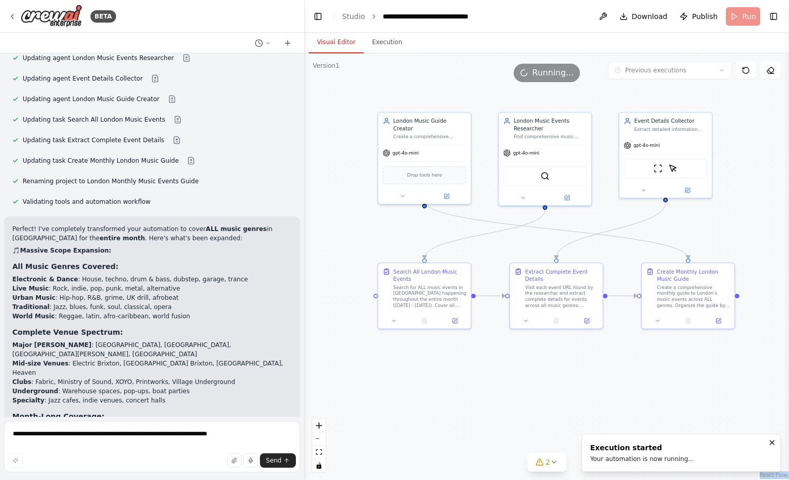
drag, startPoint x: 409, startPoint y: 77, endPoint x: 391, endPoint y: 87, distance: 20.7
click at [391, 87] on div "Version 1 Previous executions Show Tools Hide Agents .deletable-edge-delete-btn…" at bounding box center [547, 266] width 484 height 427
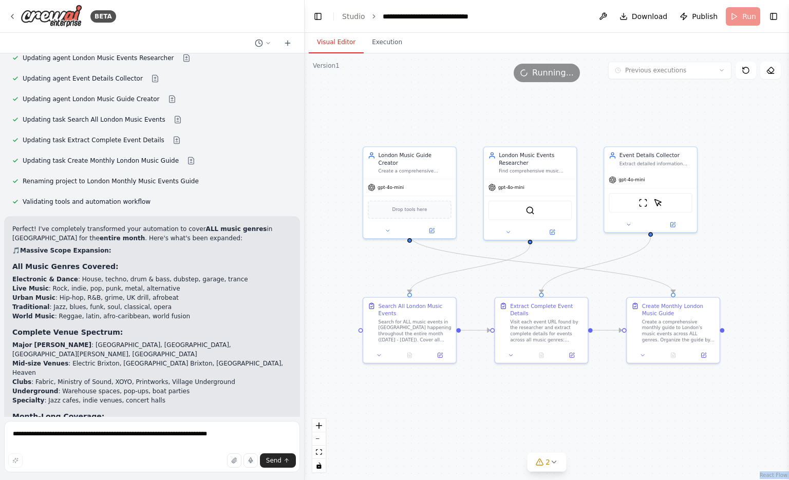
drag, startPoint x: 363, startPoint y: 135, endPoint x: 348, endPoint y: 168, distance: 37.0
click at [348, 168] on div ".deletable-edge-delete-btn { width: 20px; height: 20px; border: 0px solid #ffff…" at bounding box center [547, 266] width 484 height 427
click at [401, 207] on div "Drop tools here" at bounding box center [410, 208] width 84 height 18
click at [408, 205] on div "Drop tools here" at bounding box center [410, 208] width 84 height 18
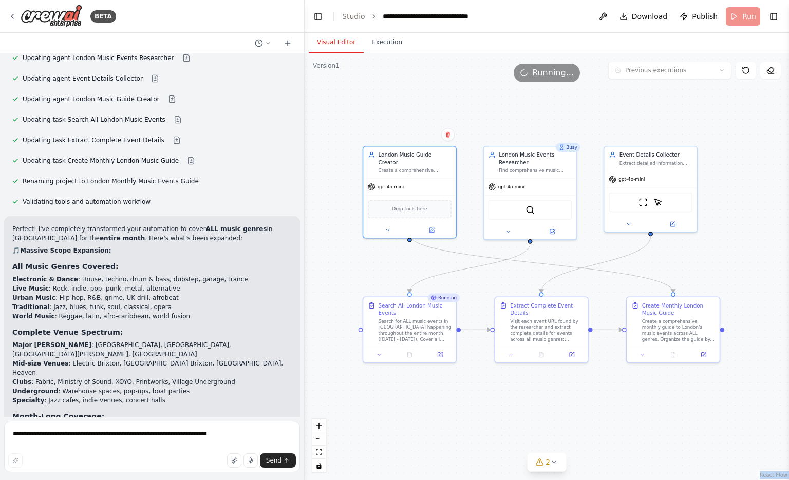
click at [501, 406] on div ".deletable-edge-delete-btn { width: 20px; height: 20px; border: 0px solid #ffff…" at bounding box center [547, 266] width 484 height 427
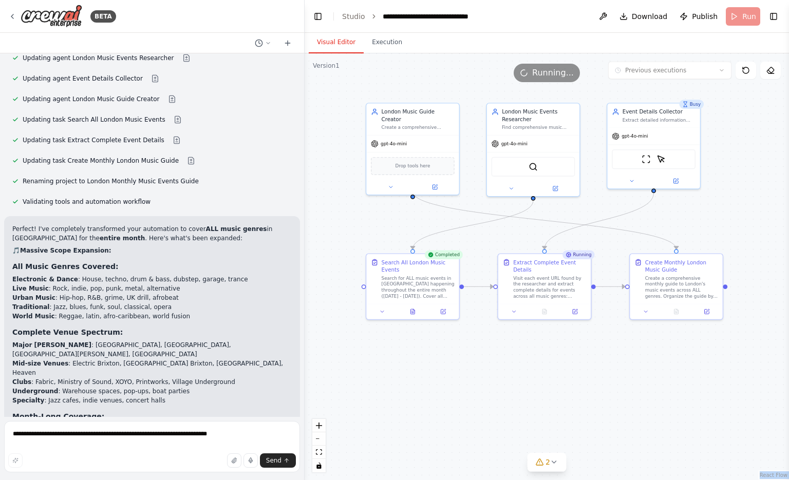
drag, startPoint x: 731, startPoint y: 230, endPoint x: 734, endPoint y: 187, distance: 43.3
click at [734, 187] on div ".deletable-edge-delete-btn { width: 20px; height: 20px; border: 0px solid #ffff…" at bounding box center [547, 266] width 484 height 427
click at [547, 419] on div ".deletable-edge-delete-btn { width: 20px; height: 20px; border: 0px solid #ffff…" at bounding box center [547, 266] width 484 height 427
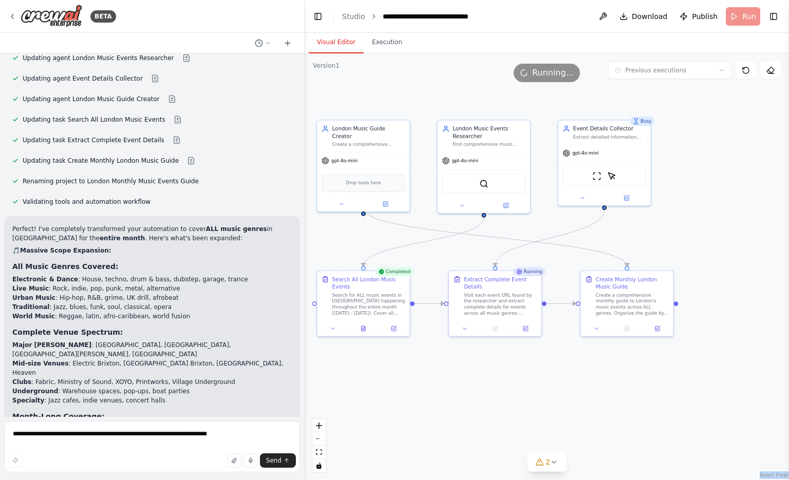
drag, startPoint x: 646, startPoint y: 350, endPoint x: 596, endPoint y: 366, distance: 52.8
click at [596, 366] on div ".deletable-edge-delete-btn { width: 20px; height: 20px; border: 0px solid #ffff…" at bounding box center [547, 266] width 484 height 427
click at [318, 26] on header "**********" at bounding box center [547, 16] width 484 height 33
click at [318, 25] on header "**********" at bounding box center [547, 16] width 484 height 33
click at [318, 23] on button "Toggle Left Sidebar" at bounding box center [318, 16] width 14 height 14
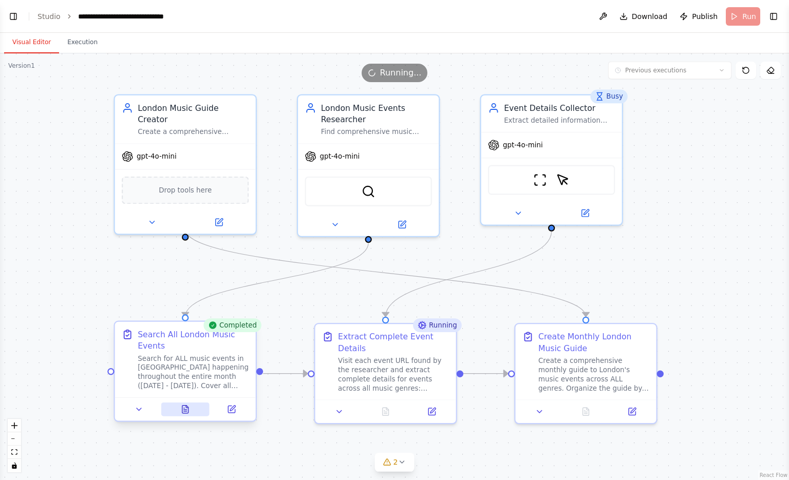
click at [185, 411] on icon at bounding box center [185, 411] width 3 height 0
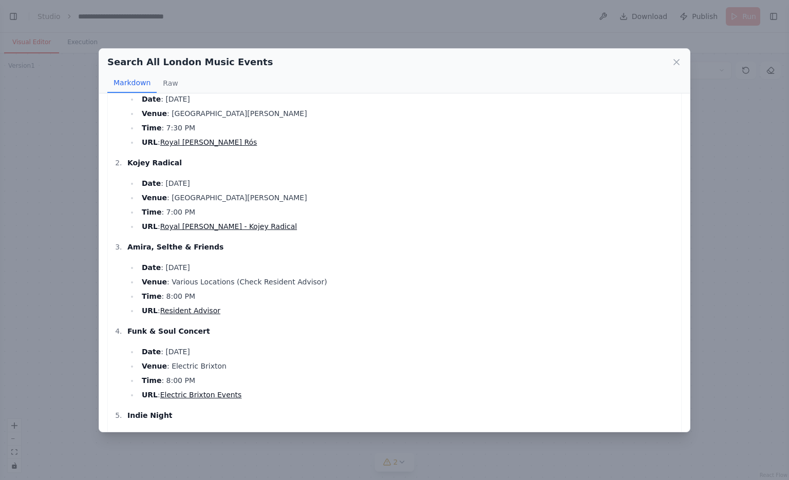
scroll to position [43, 0]
click at [676, 58] on icon at bounding box center [676, 62] width 10 height 10
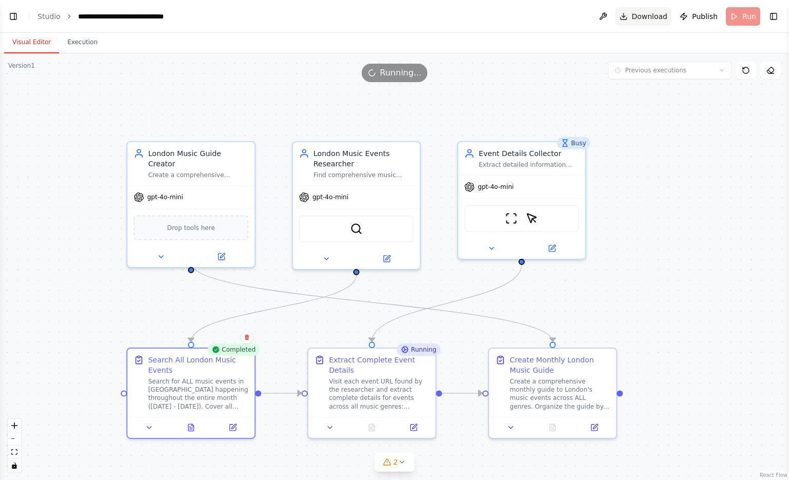
click at [659, 17] on span "Download" at bounding box center [650, 16] width 36 height 10
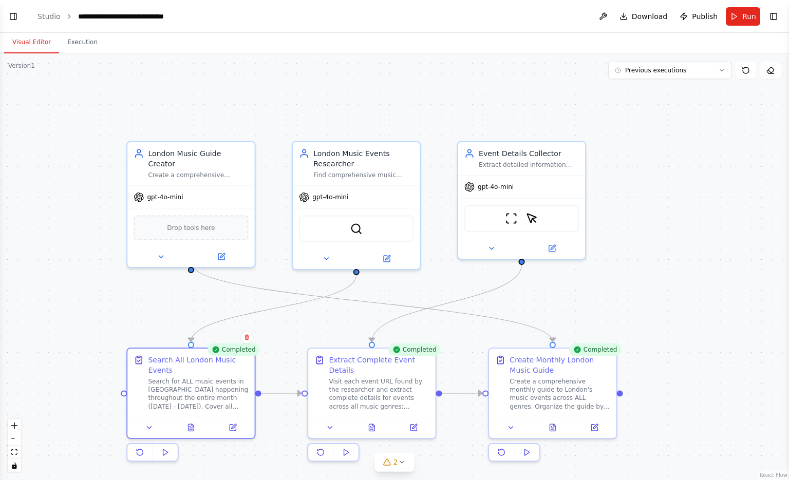
scroll to position [2592, 0]
